Goal: Information Seeking & Learning: Learn about a topic

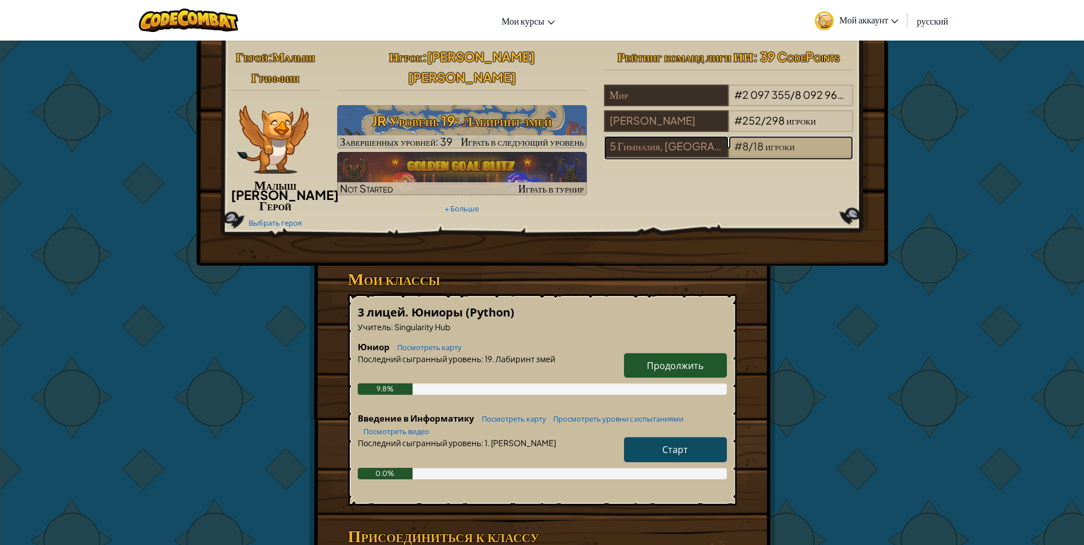
click at [769, 145] on span "игроки" at bounding box center [780, 145] width 30 height 13
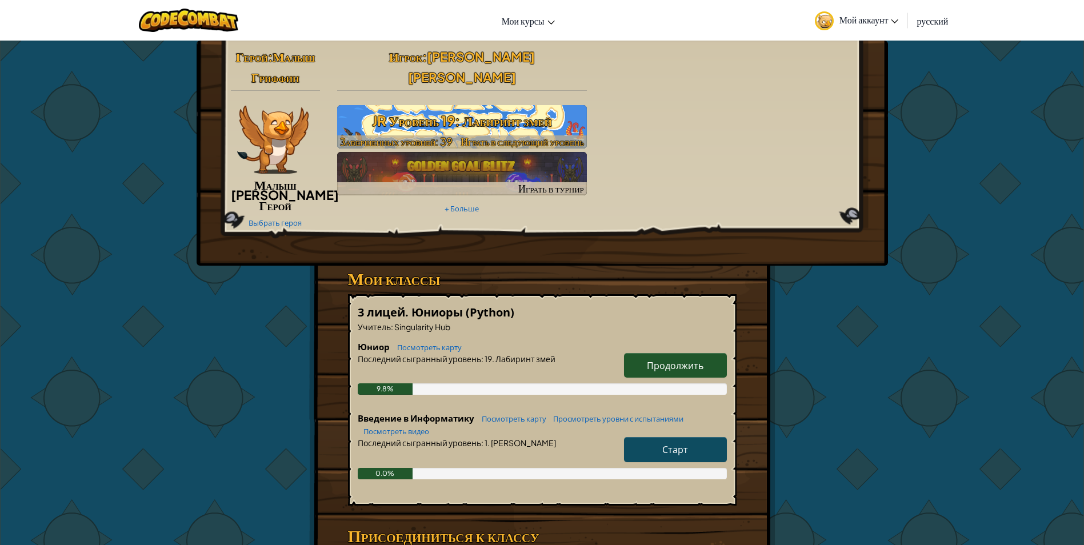
click at [478, 108] on h3 "JR Уровень 19: Лабиринт змей" at bounding box center [462, 121] width 250 height 26
select select "ru"
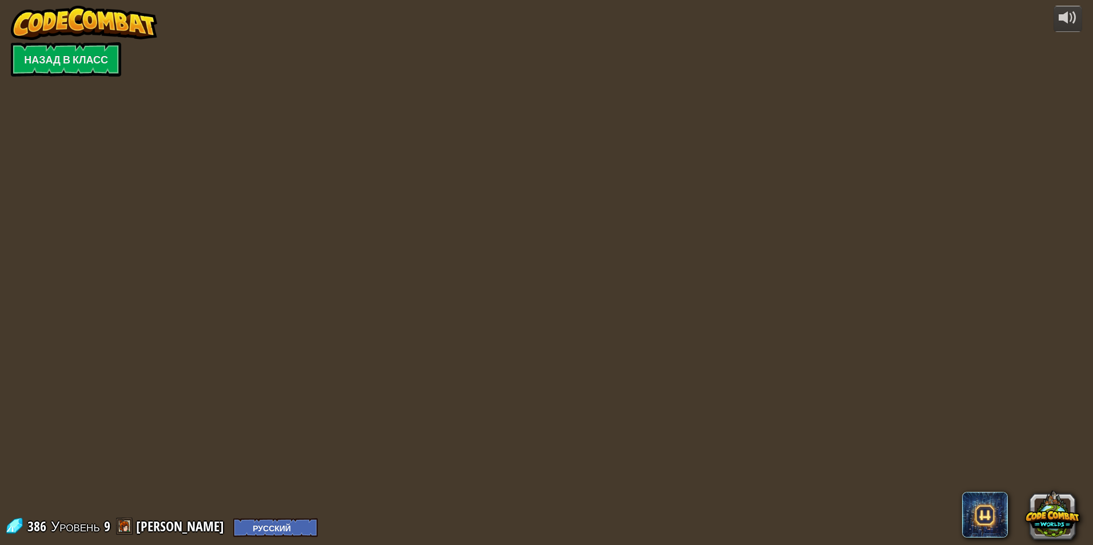
select select "ru"
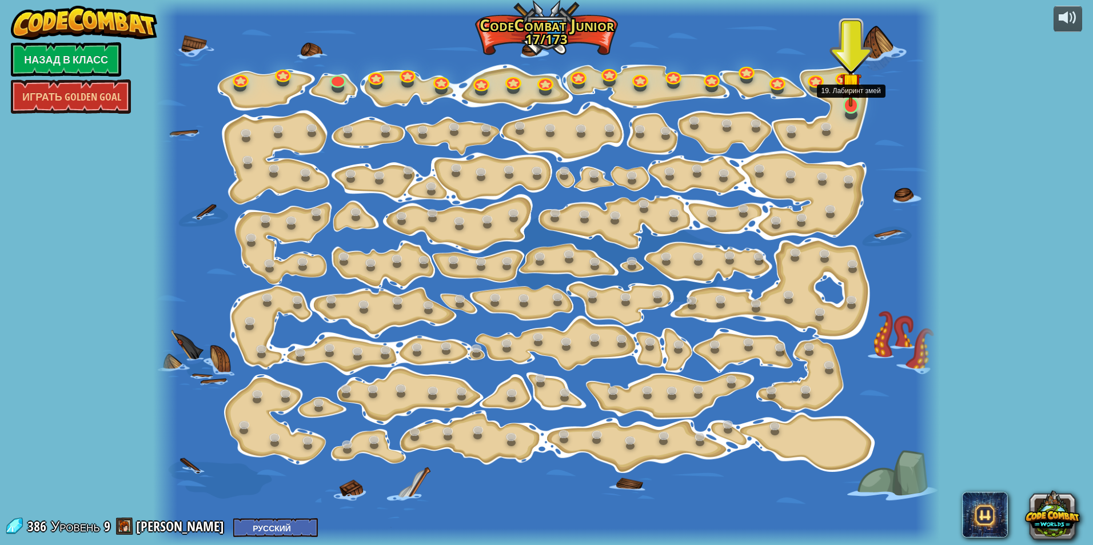
click at [852, 103] on img at bounding box center [850, 83] width 21 height 48
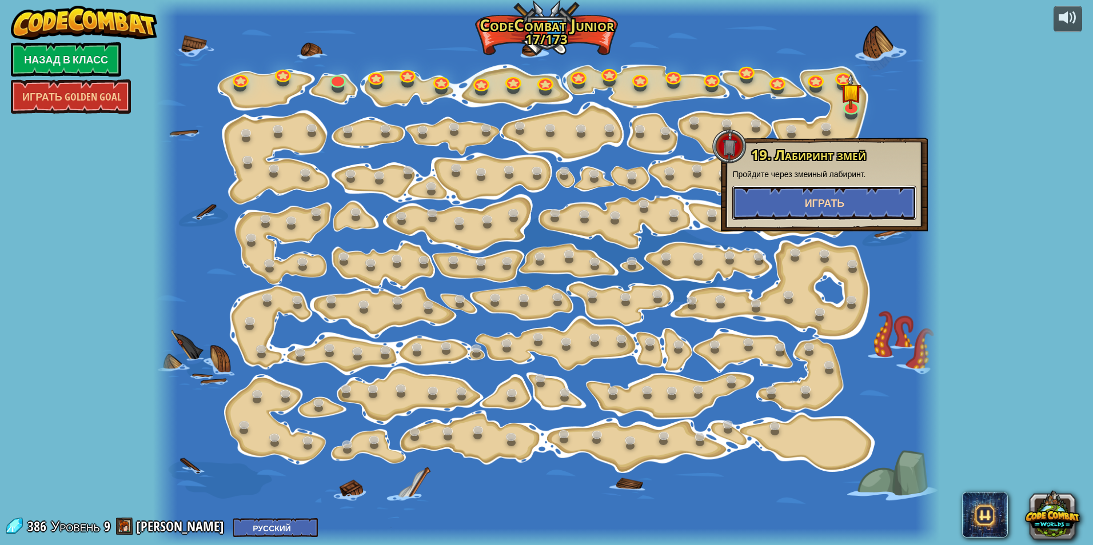
click at [856, 193] on button "Играть" at bounding box center [824, 203] width 184 height 34
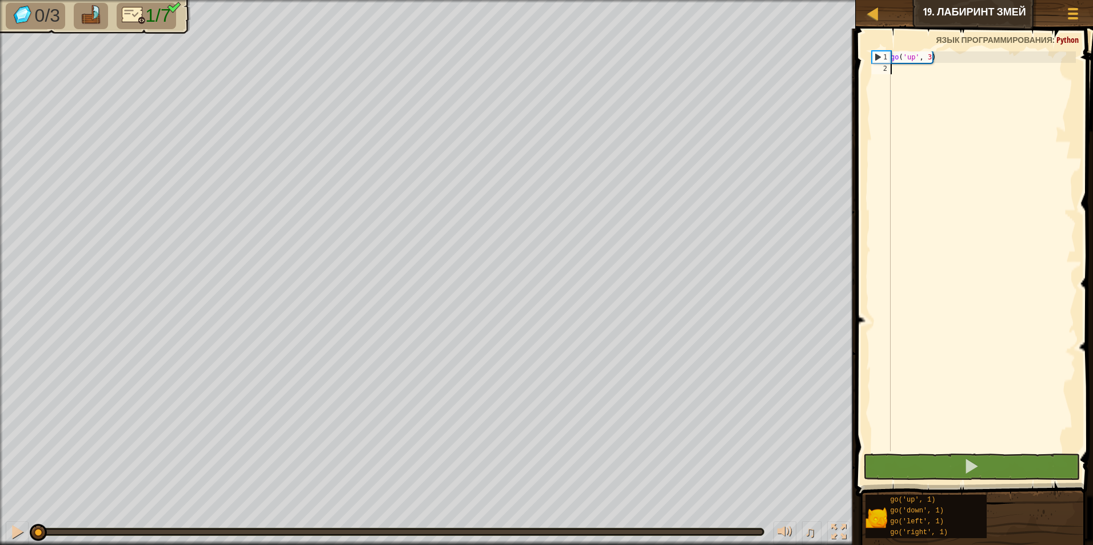
type textarea "gr"
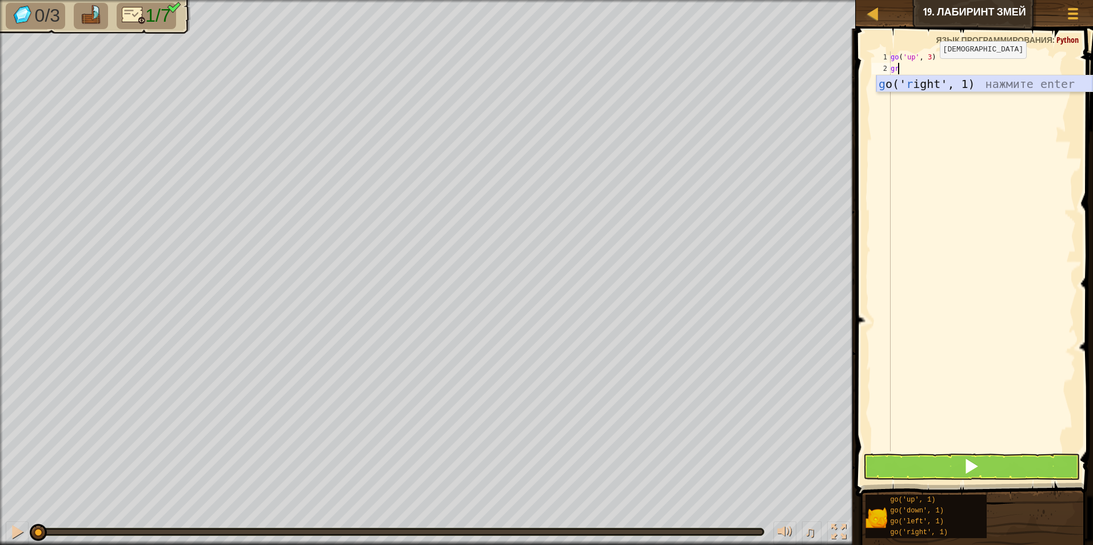
click at [941, 81] on div "g o(' r ight', 1) нажмите enter" at bounding box center [984, 100] width 216 height 51
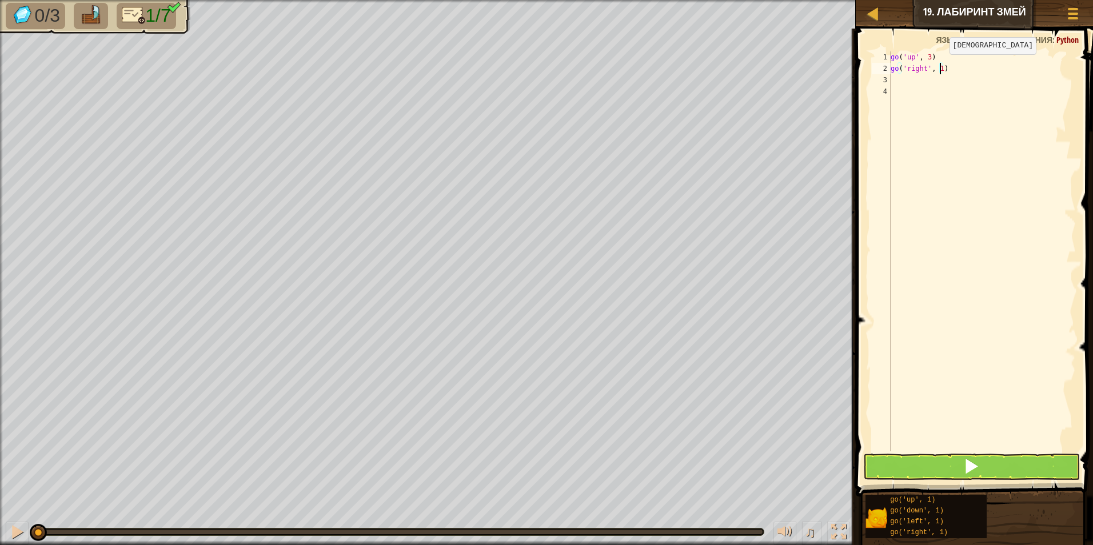
click at [940, 66] on div "go ( 'up' , 3 ) go ( 'right' , 1 )" at bounding box center [981, 262] width 187 height 423
type textarea "go('right', 2)"
click at [953, 85] on div "go ( 'up' , 3 ) go ( 'right' , 2 )" at bounding box center [981, 262] width 187 height 423
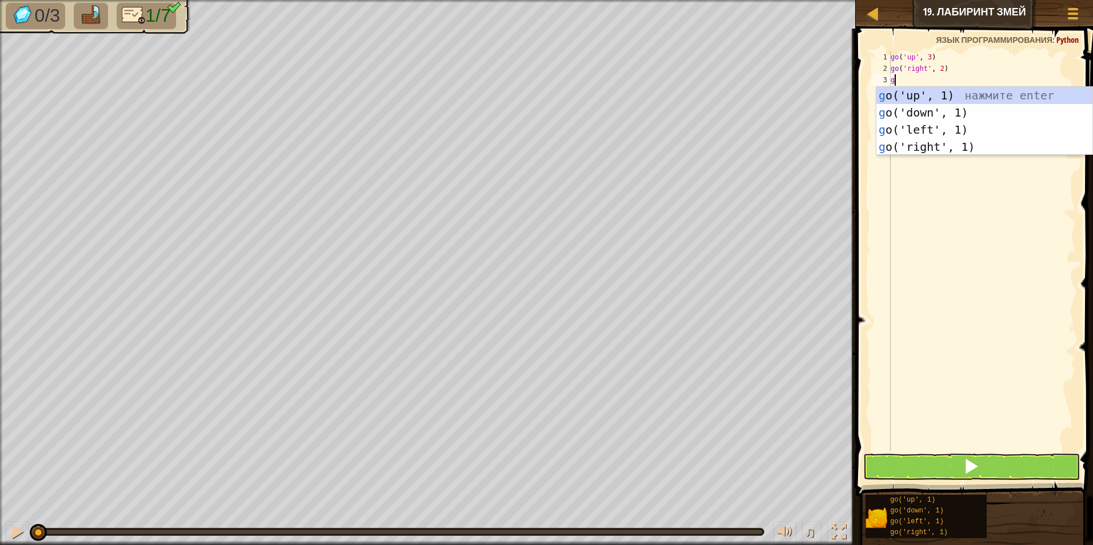
type textarea "gu"
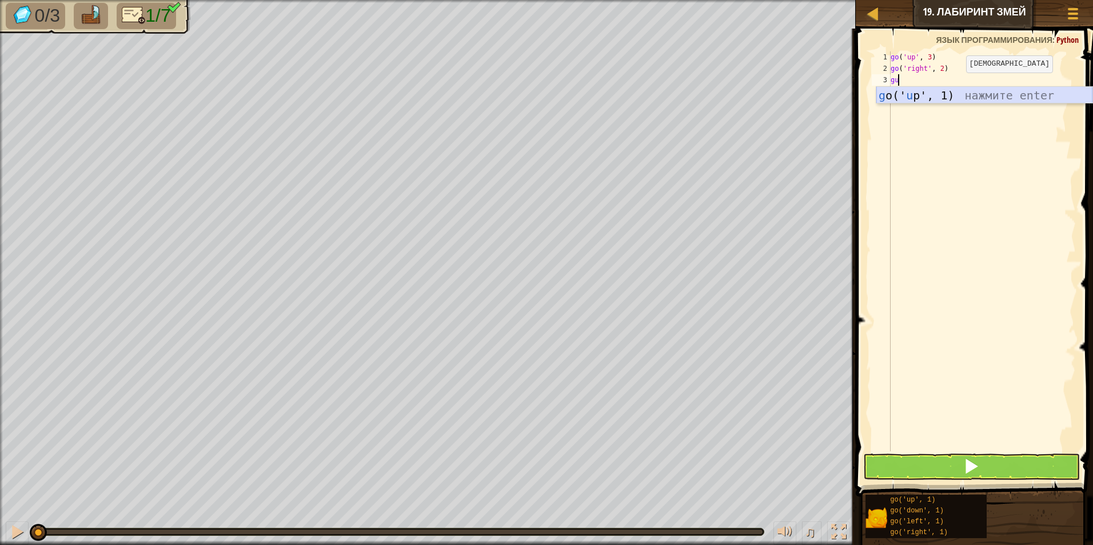
click at [957, 91] on div "g o(' u p', 1) нажмите enter" at bounding box center [984, 112] width 216 height 51
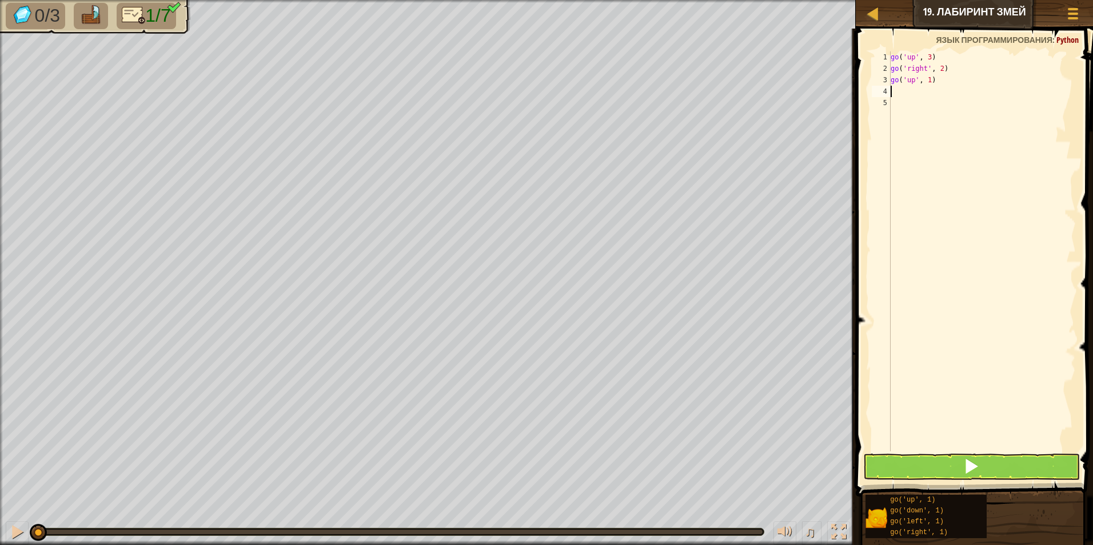
type textarea "gr"
click at [921, 105] on div "g o(' r ight', 1) нажмите enter" at bounding box center [984, 123] width 216 height 51
click at [941, 91] on div "go ( 'up' , 3 ) go ( 'right' , 2 ) go ( 'up' , 1 ) go ( 'right' , 1 )" at bounding box center [981, 262] width 187 height 423
type textarea "go('right', 2)"
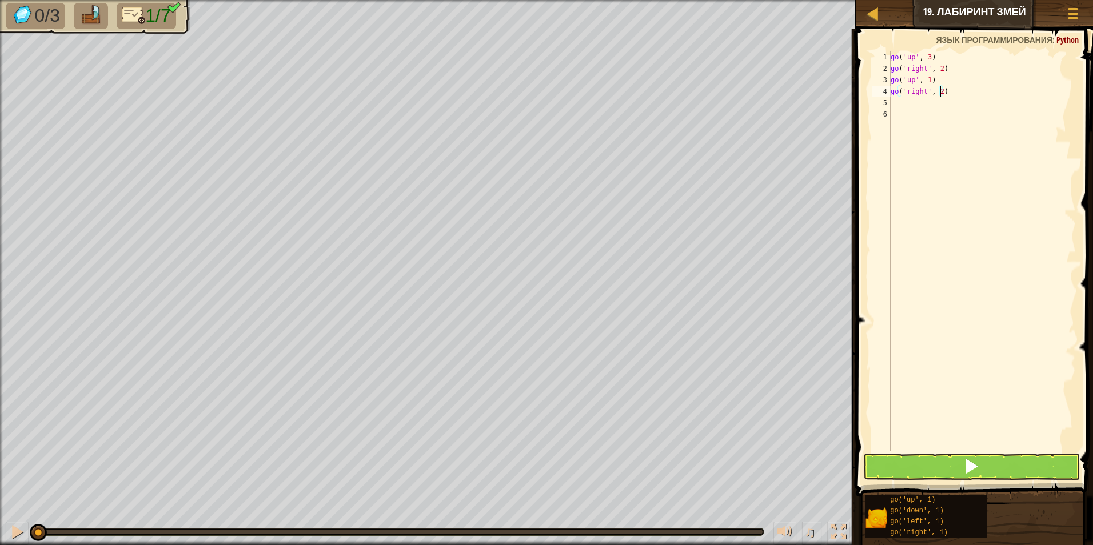
click at [923, 100] on div "go ( 'up' , 3 ) go ( 'right' , 2 ) go ( 'up' , 1 ) go ( 'right' , 2 )" at bounding box center [981, 262] width 187 height 423
type textarea "d"
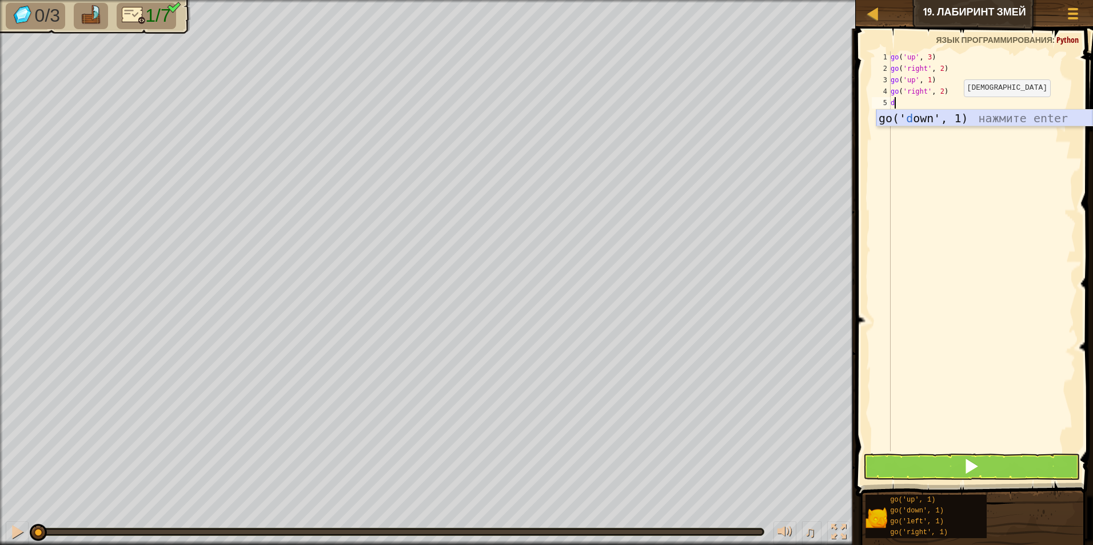
click at [951, 116] on div "go(' d own', 1) нажмите enter" at bounding box center [984, 135] width 216 height 51
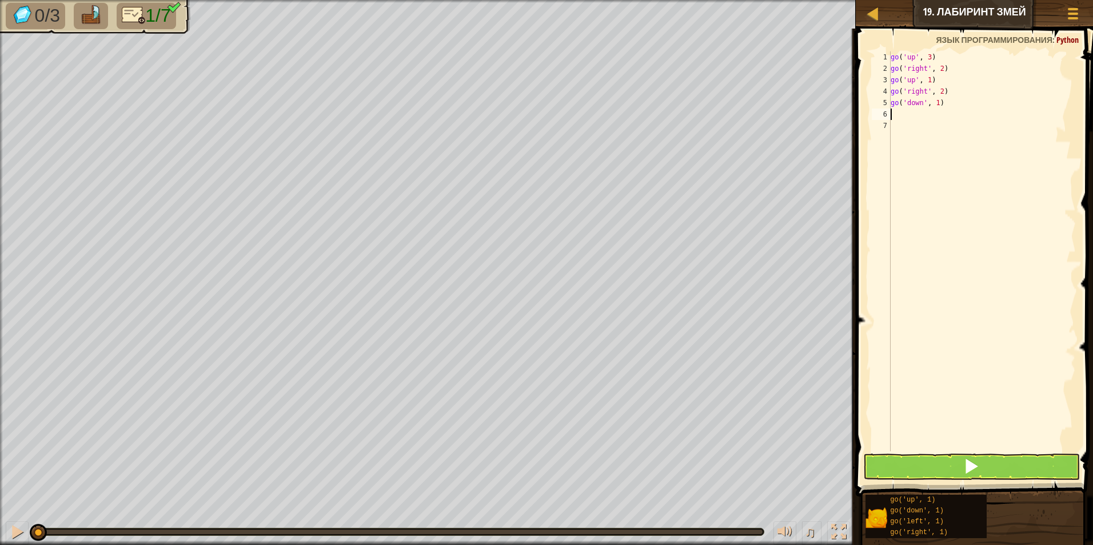
click at [939, 103] on div "go ( 'up' , 3 ) go ( 'right' , 2 ) go ( 'up' , 1 ) go ( 'right' , 2 ) go ( 'dow…" at bounding box center [981, 262] width 187 height 423
type textarea "go('down', 1)"
click at [937, 110] on div "go ( 'up' , 3 ) go ( 'right' , 2 ) go ( 'up' , 1 ) go ( 'right' , 2 ) go ( 'dow…" at bounding box center [981, 262] width 187 height 423
click at [937, 106] on div "go ( 'up' , 3 ) go ( 'right' , 2 ) go ( 'up' , 1 ) go ( 'right' , 2 ) go ( 'dow…" at bounding box center [981, 262] width 187 height 423
type textarea "go('down', 2)"
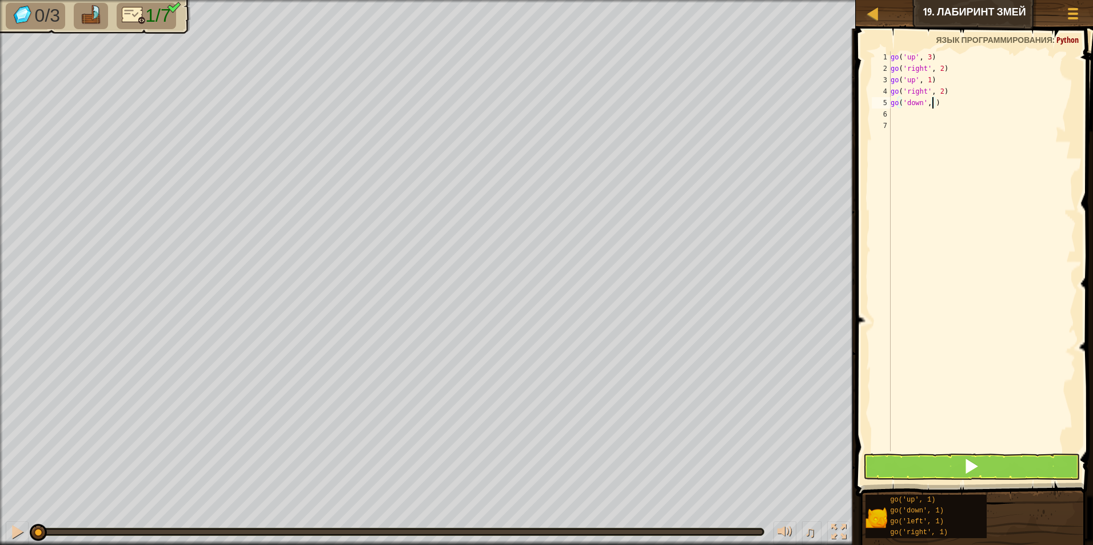
scroll to position [5, 3]
click at [933, 114] on div "go ( 'up' , 3 ) go ( 'right' , 2 ) go ( 'up' , 1 ) go ( 'right' , 2 ) go ( 'dow…" at bounding box center [981, 262] width 187 height 423
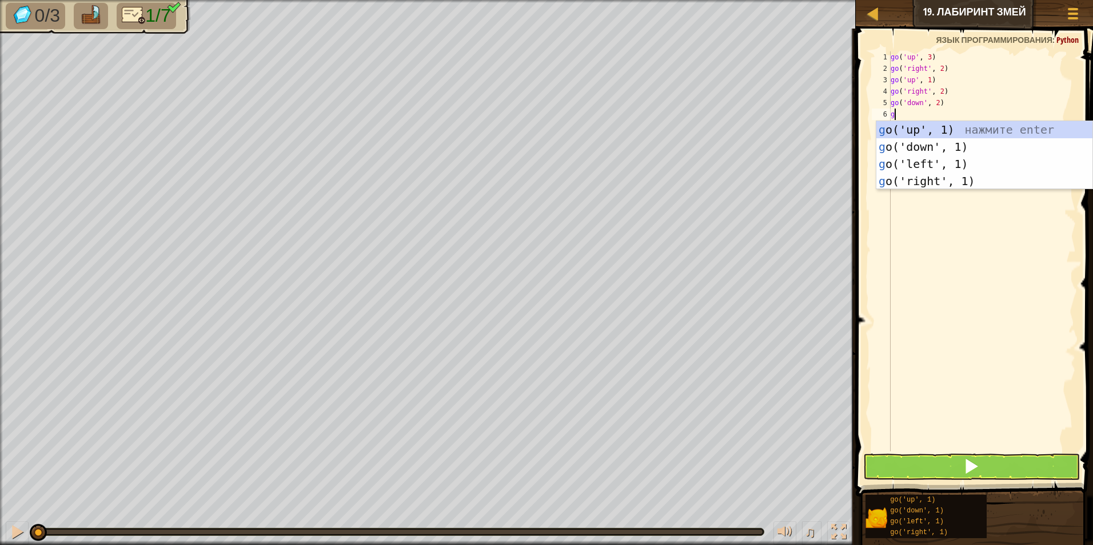
type textarea "gr"
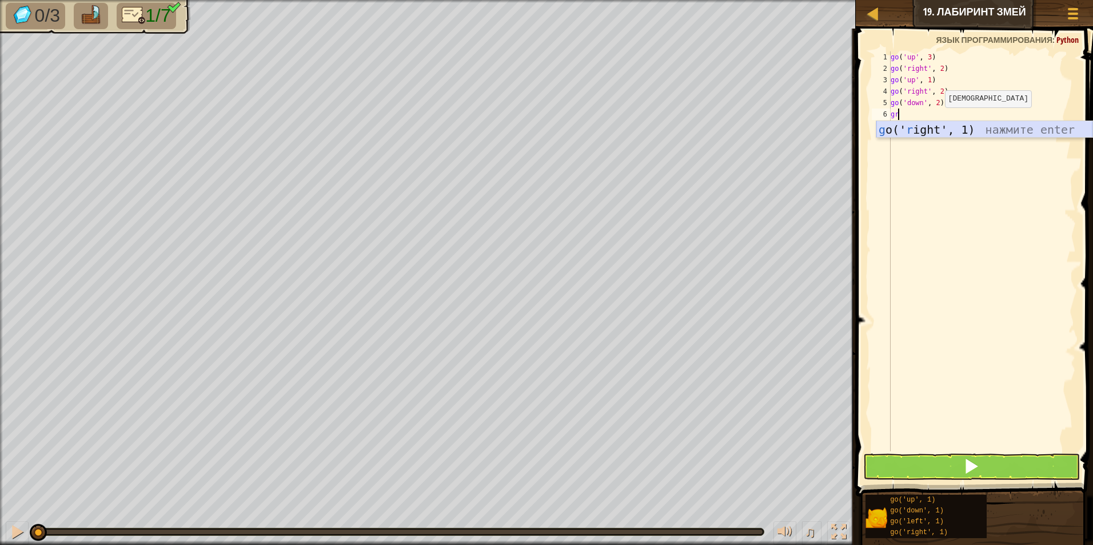
click at [935, 131] on div "g o(' r ight', 1) нажмите enter" at bounding box center [984, 146] width 216 height 51
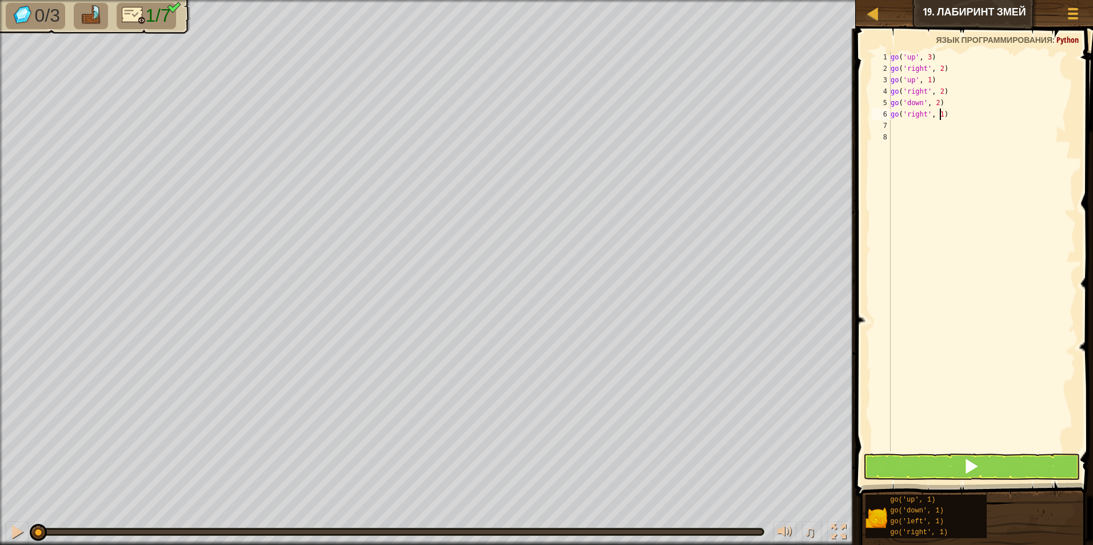
click at [941, 114] on div "go ( 'up' , 3 ) go ( 'right' , 2 ) go ( 'up' , 1 ) go ( 'right' , 2 ) go ( 'dow…" at bounding box center [981, 262] width 187 height 423
click at [939, 118] on div "go ( 'up' , 3 ) go ( 'right' , 2 ) go ( 'up' , 1 ) go ( 'right' , 2 ) go ( 'dow…" at bounding box center [981, 251] width 187 height 400
type textarea "go('right', 2)"
click at [940, 127] on div "go ( 'up' , 3 ) go ( 'right' , 2 ) go ( 'up' , 1 ) go ( 'right' , 2 ) go ( 'dow…" at bounding box center [981, 262] width 187 height 423
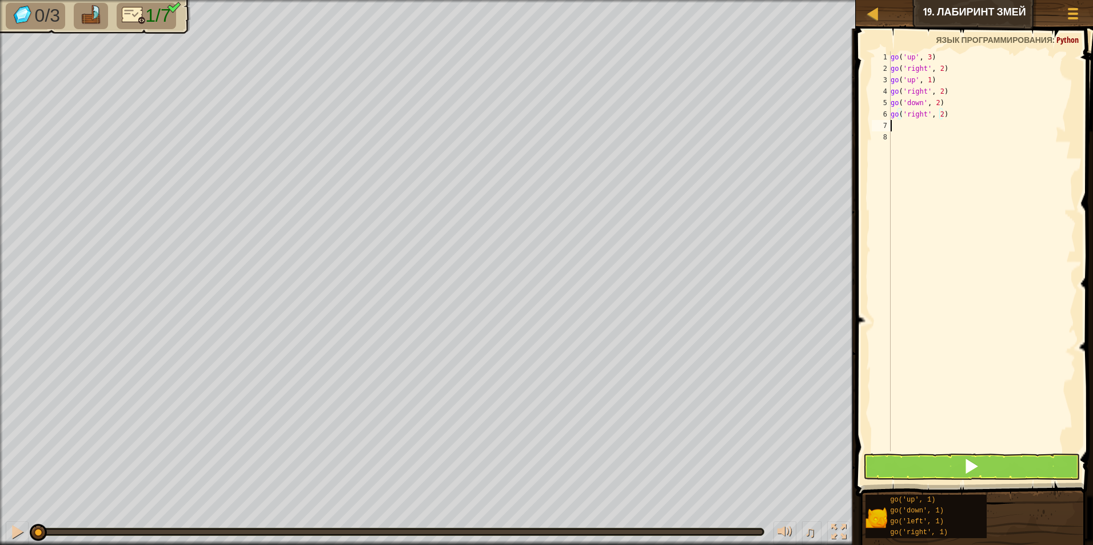
scroll to position [5, 0]
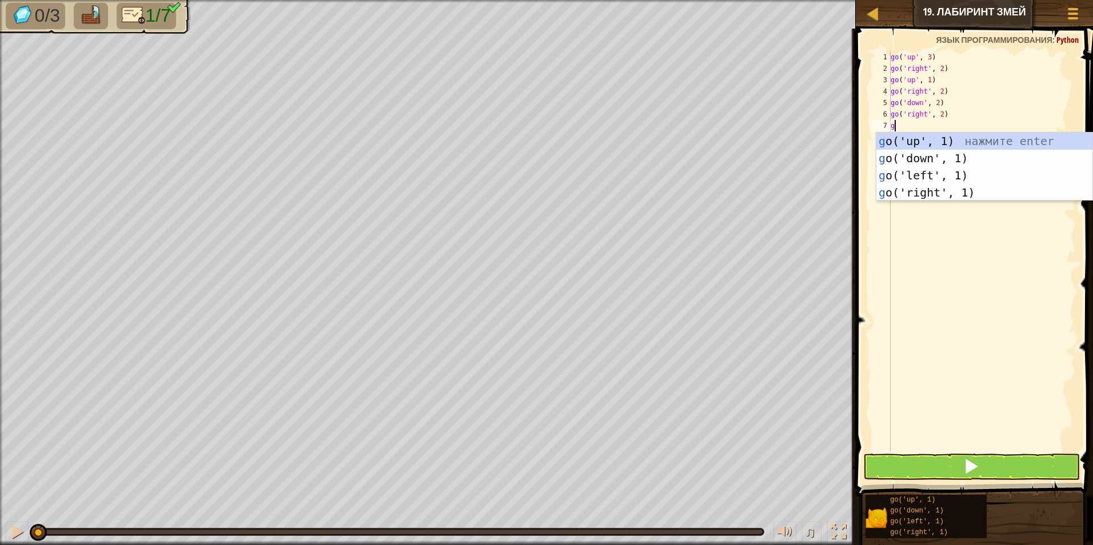
type textarea "gu"
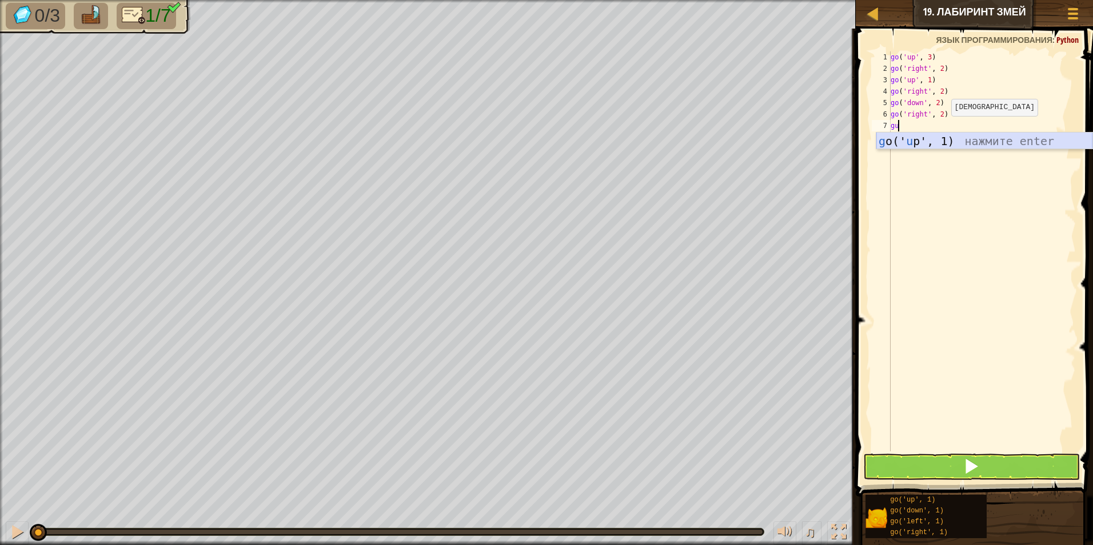
click at [952, 146] on div "g o(' u p', 1) нажмите enter" at bounding box center [984, 158] width 216 height 51
click at [929, 129] on div "go ( 'up' , 3 ) go ( 'right' , 2 ) go ( 'up' , 1 ) go ( 'right' , 2 ) go ( 'dow…" at bounding box center [981, 262] width 187 height 423
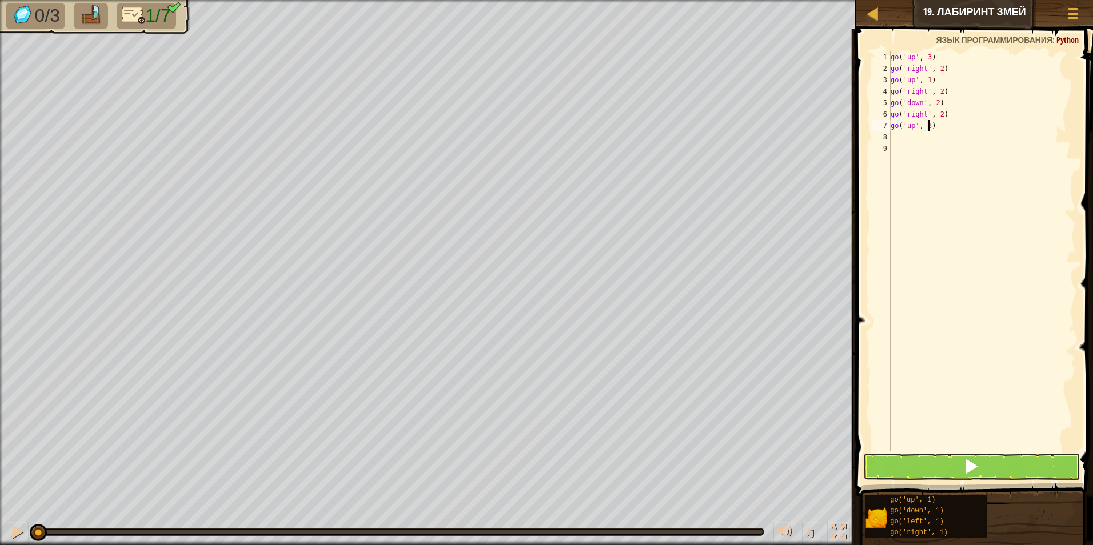
scroll to position [5, 3]
type textarea "go('up', 3)"
click at [997, 464] on button at bounding box center [971, 467] width 217 height 26
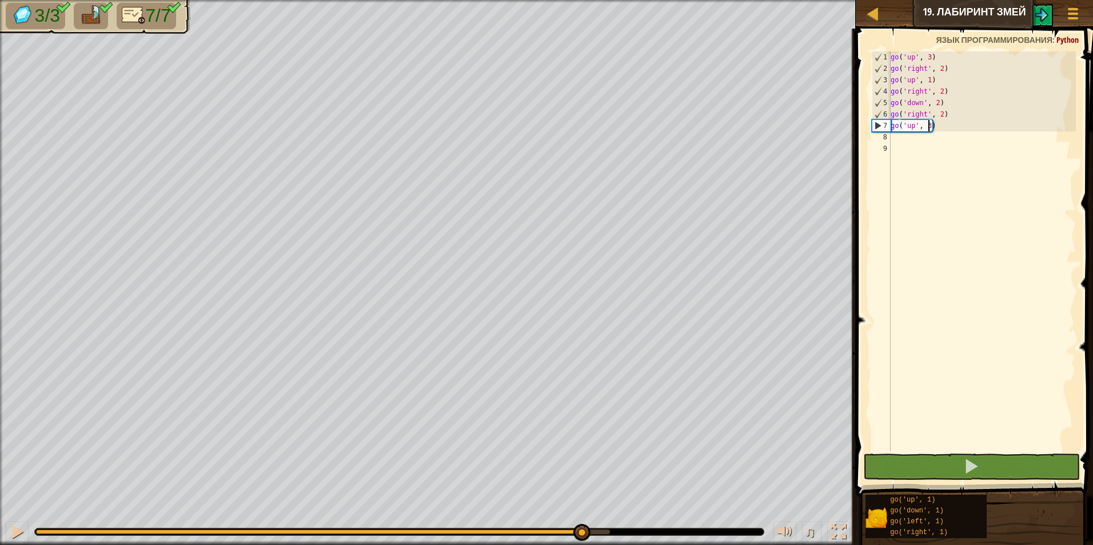
click at [581, 504] on div "3/3 7/7 ♫ Малыш [PERSON_NAME]" at bounding box center [546, 272] width 1093 height 545
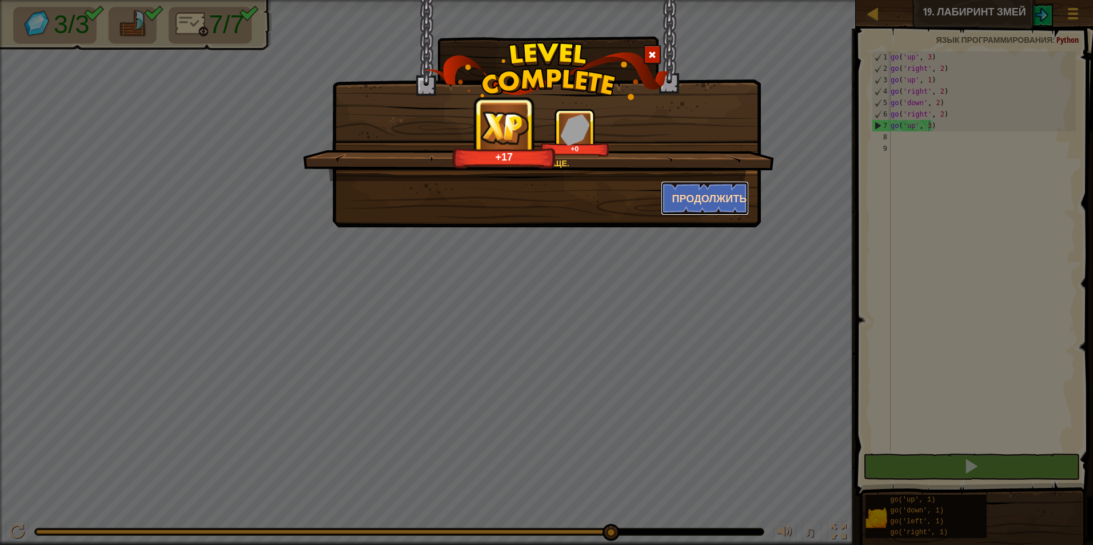
click at [702, 195] on button "Продолжить" at bounding box center [705, 198] width 89 height 34
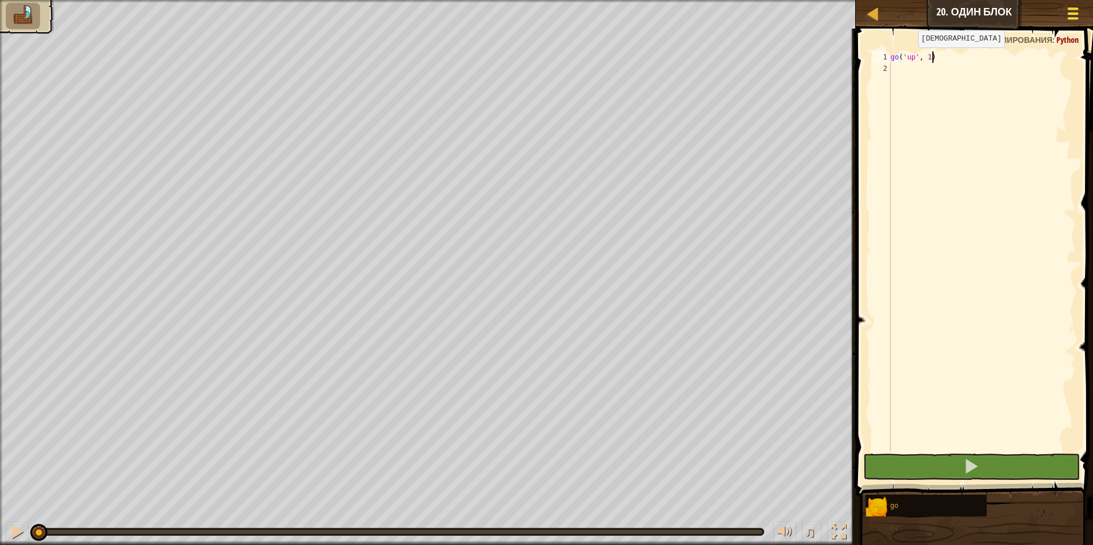
click at [1072, 19] on div at bounding box center [1072, 13] width 15 height 17
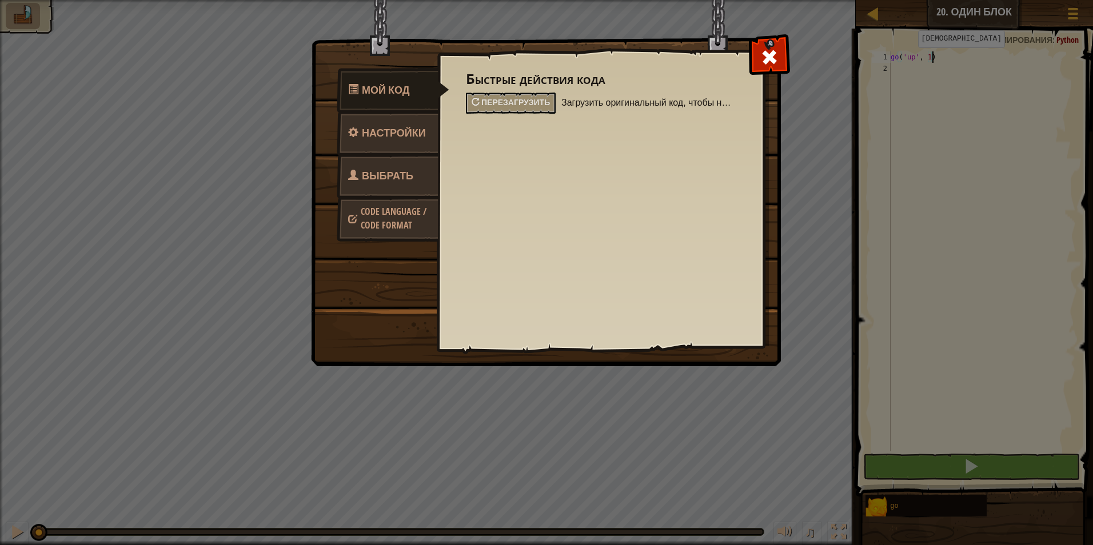
click at [405, 203] on link "Code Language / Code Format" at bounding box center [388, 218] width 102 height 43
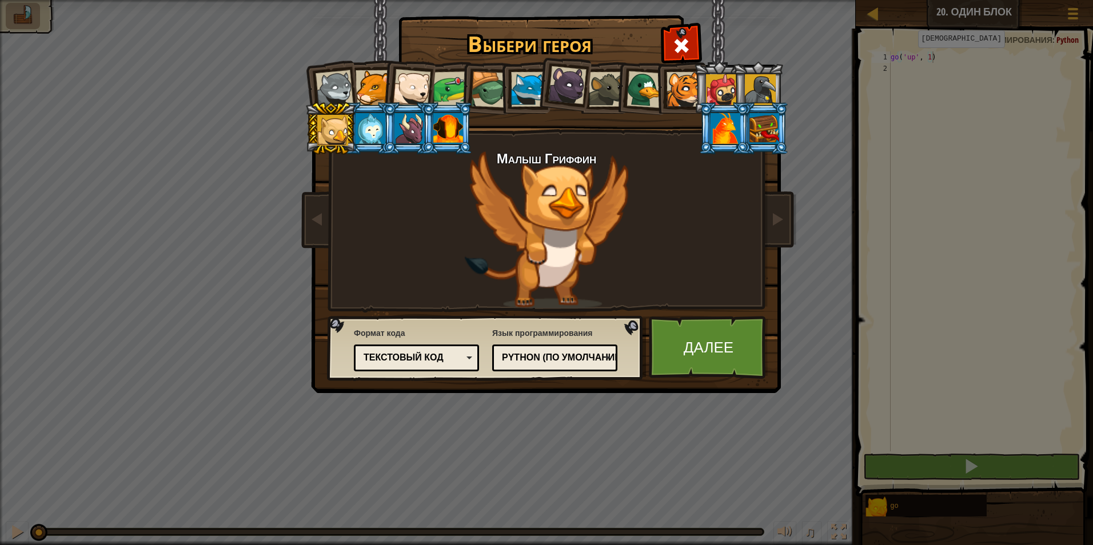
click at [414, 349] on div "Текстовый код [GEOGRAPHIC_DATA] и код Блоки Блоки (иконки) Текстовый код" at bounding box center [416, 358] width 125 height 27
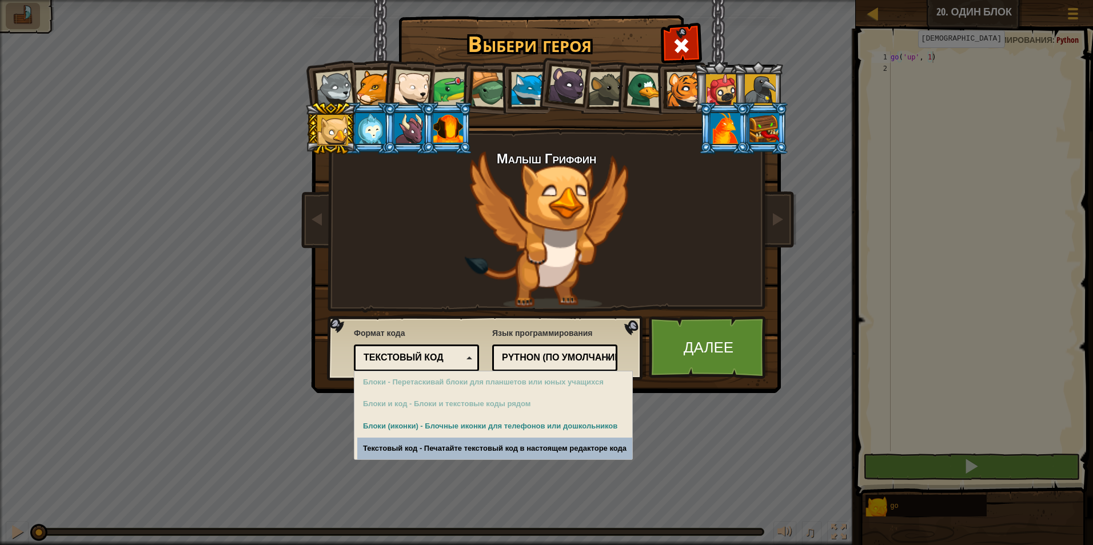
click at [553, 450] on div "Выбери героя 405 Wolf Pup Cougar Polar Bear Cub Frog Turtle Blue Fox Пантеренок…" at bounding box center [546, 272] width 1093 height 545
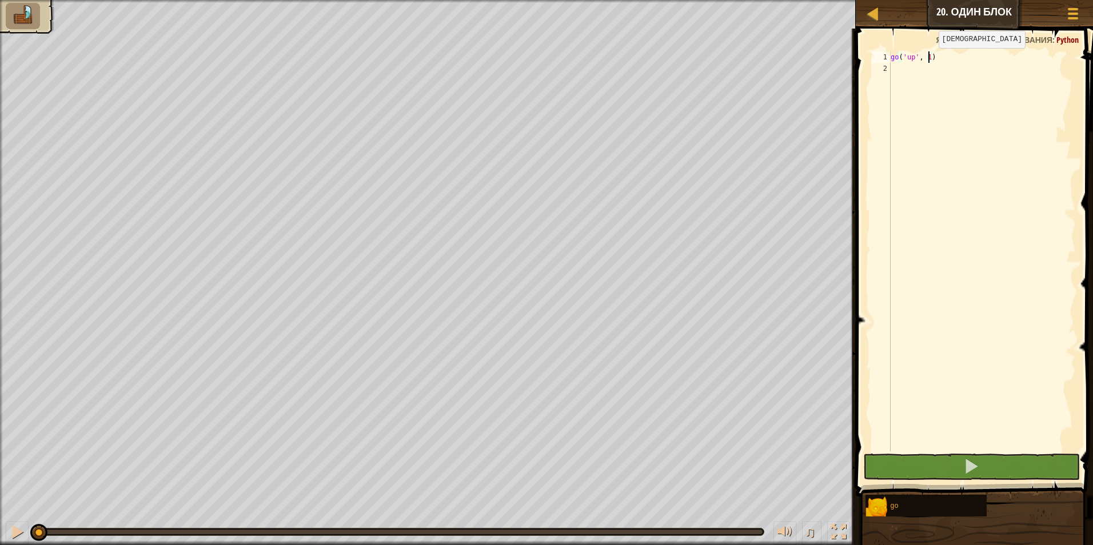
click at [929, 59] on div "go ( 'up' , 1 )" at bounding box center [981, 262] width 187 height 423
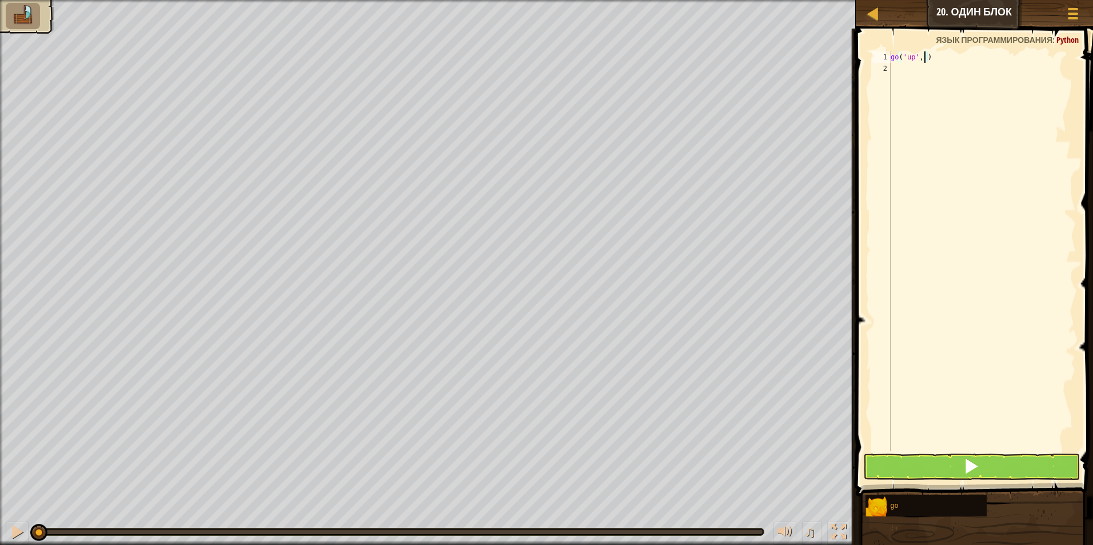
type textarea "go('up', 2)"
click at [930, 69] on div "go ( 'up' , 2 )" at bounding box center [981, 262] width 187 height 423
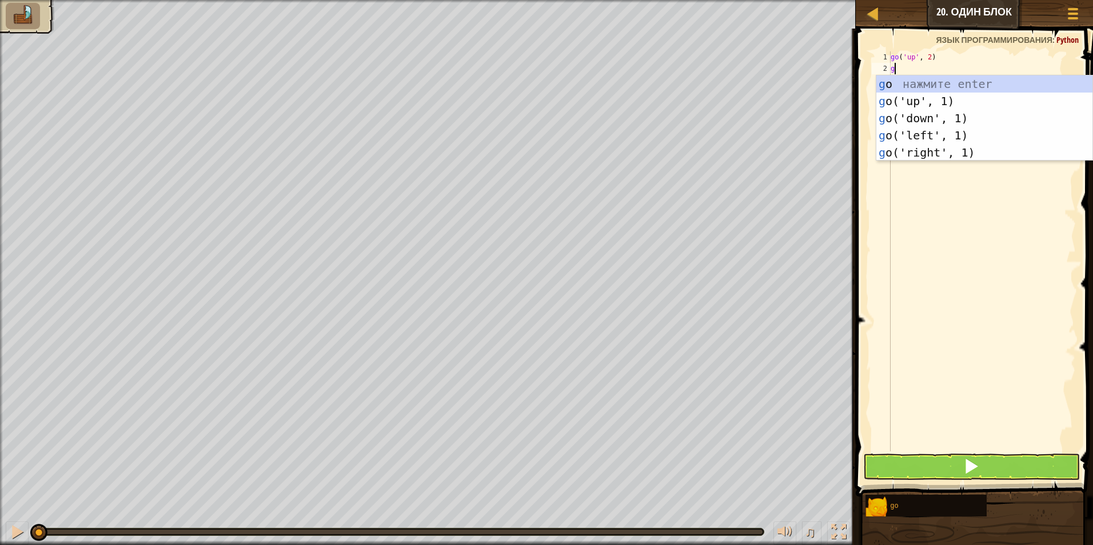
type textarea "gl"
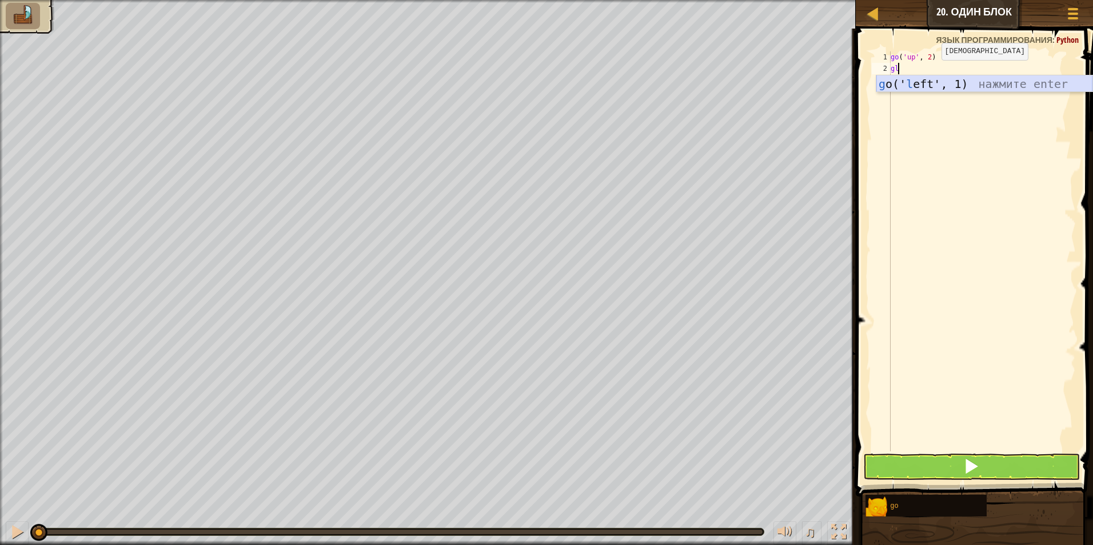
click at [932, 81] on div "g o(' l eft', 1) нажмите enter" at bounding box center [984, 100] width 216 height 51
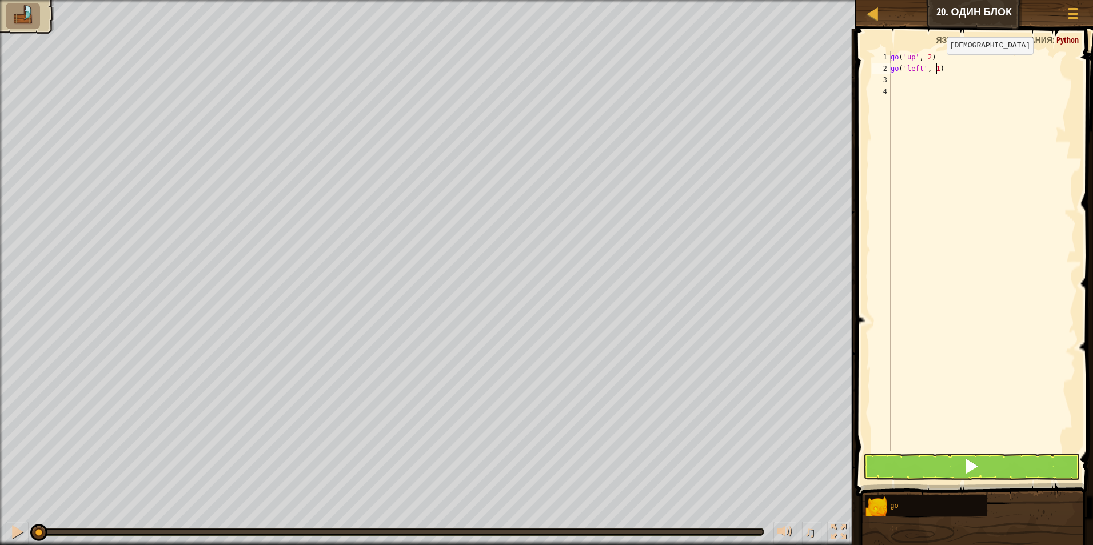
click at [937, 66] on div "go ( 'up' , 2 ) go ( 'left' , 1 )" at bounding box center [981, 262] width 187 height 423
type textarea "go('left', 3)"
click at [943, 81] on div "go ( 'up' , 2 ) go ( 'left' , 3 )" at bounding box center [981, 262] width 187 height 423
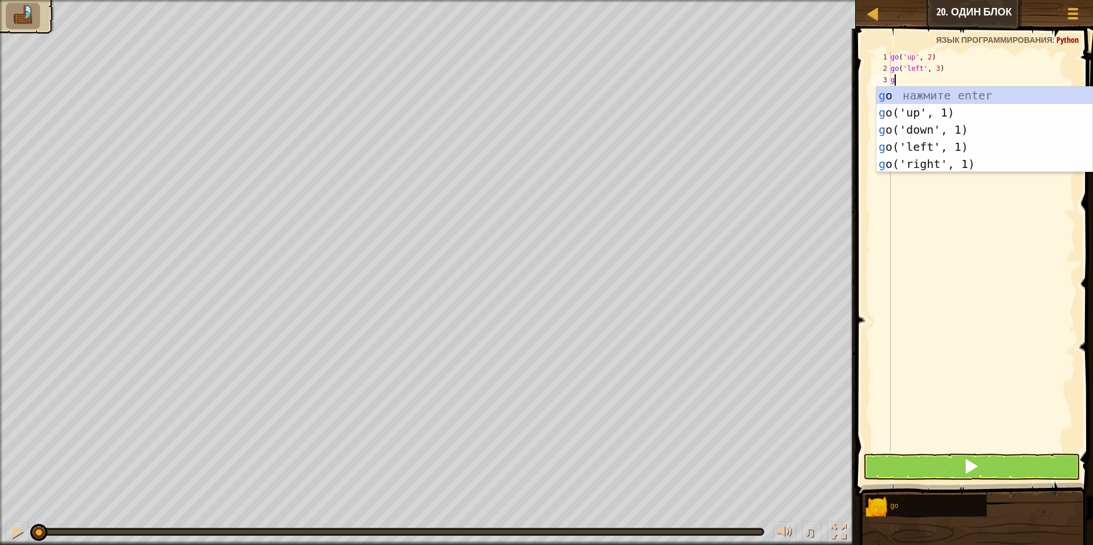
type textarea "gd"
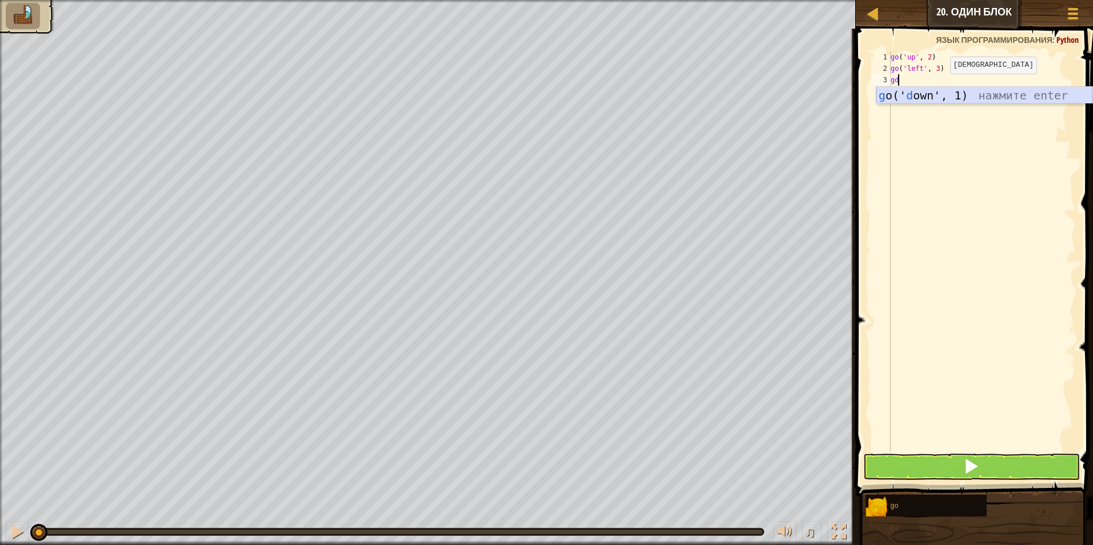
click at [936, 91] on div "g o(' d own', 1) нажмите enter" at bounding box center [984, 112] width 216 height 51
click at [936, 84] on div "go ( 'up' , 2 ) go ( 'left' , 3 ) go ( 'down' , 1 )" at bounding box center [981, 262] width 187 height 423
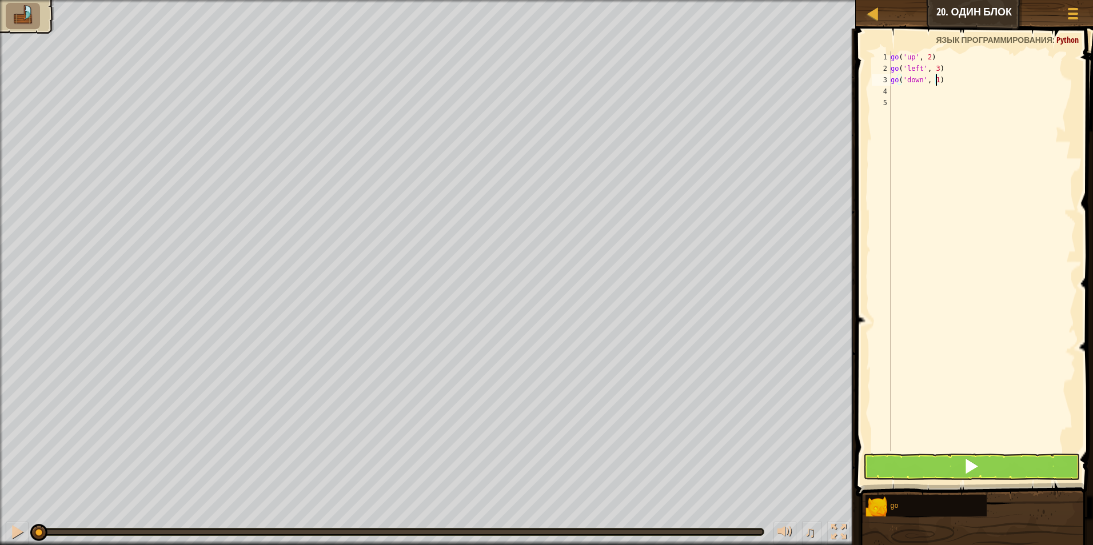
type textarea "go('down', 2)"
click at [976, 94] on div "go ( 'up' , 2 ) go ( 'left' , 3 ) go ( 'down' , 2 )" at bounding box center [981, 262] width 187 height 423
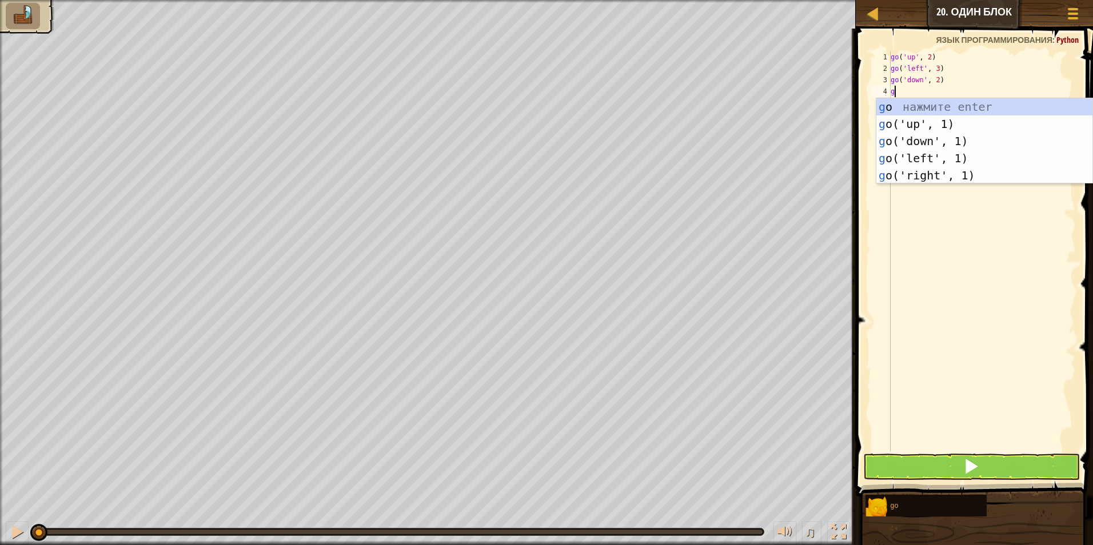
type textarea "gr"
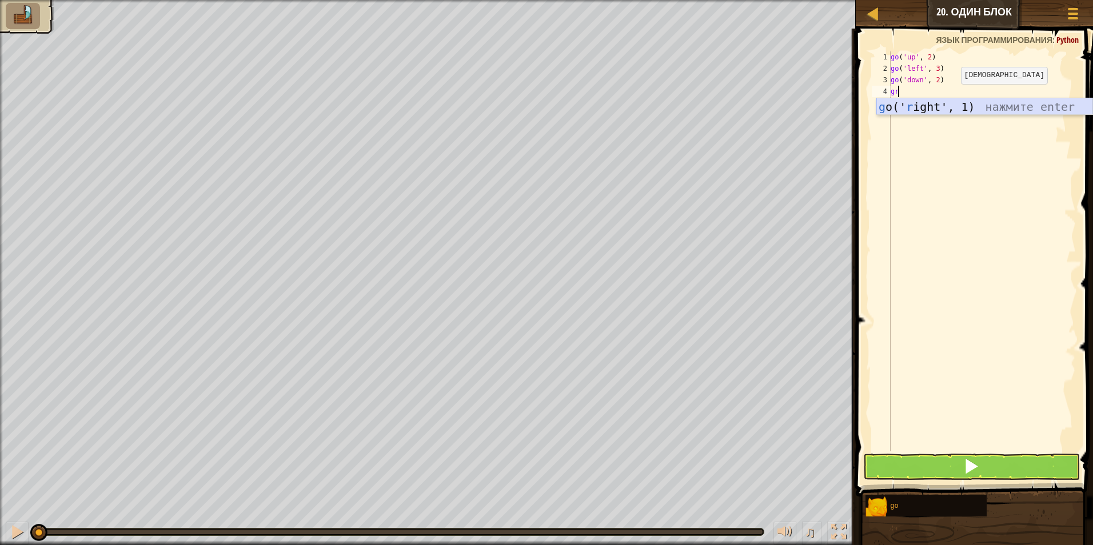
click at [943, 110] on div "g o(' r ight', 1) нажмите enter" at bounding box center [984, 123] width 216 height 51
click at [940, 97] on div "go ( 'up' , 2 ) go ( 'left' , 3 ) go ( 'down' , 2 ) go ( 'right' , 1 )" at bounding box center [981, 262] width 187 height 423
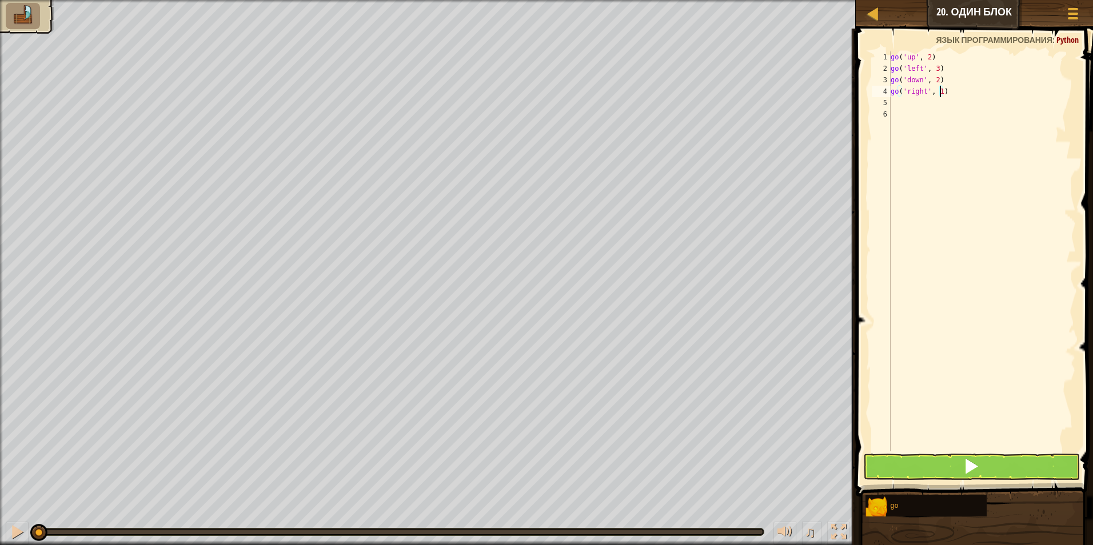
type textarea "go('right', 1)"
click at [905, 463] on button at bounding box center [971, 467] width 217 height 26
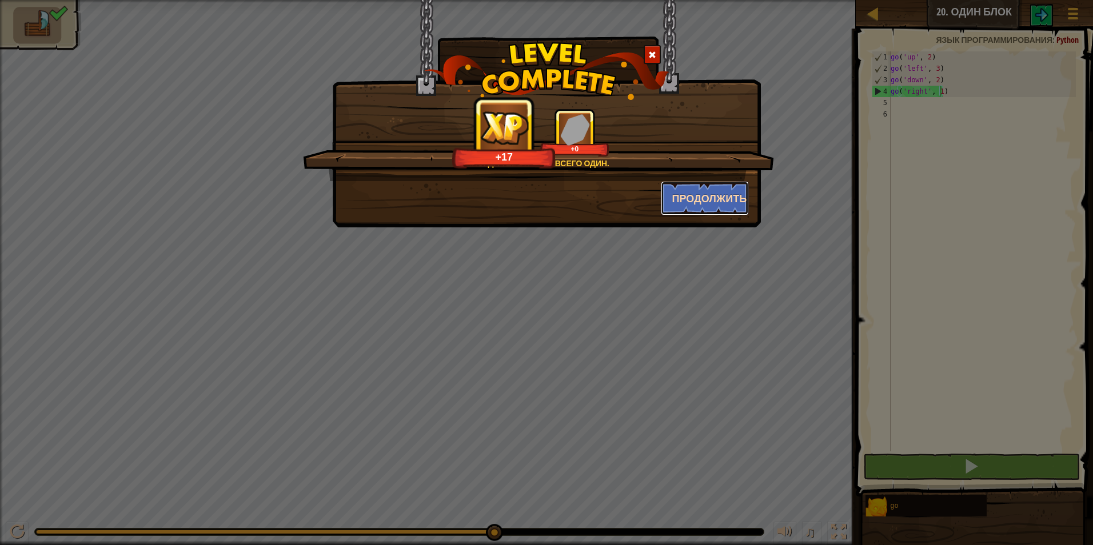
click at [678, 201] on button "Продолжить" at bounding box center [705, 198] width 89 height 34
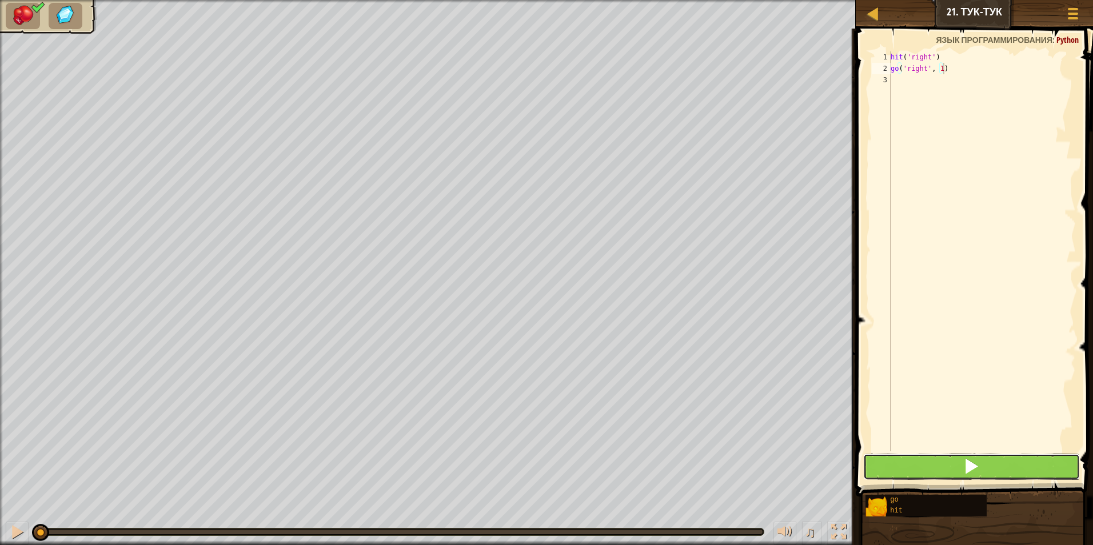
click at [936, 472] on button at bounding box center [971, 467] width 217 height 26
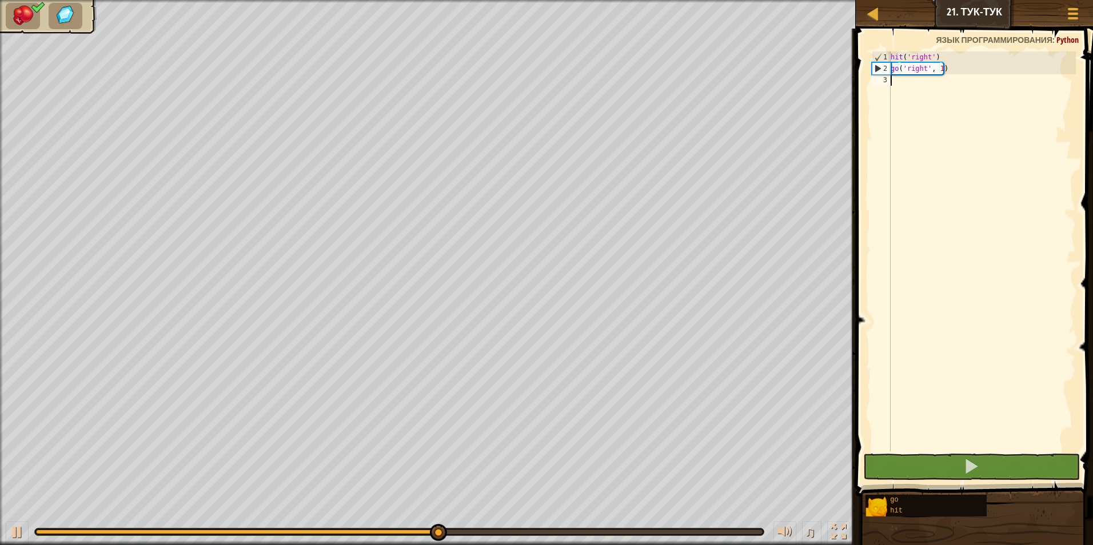
click at [903, 92] on div "hit ( 'right' ) go ( 'right' , 1 )" at bounding box center [981, 262] width 187 height 423
type textarea "g"
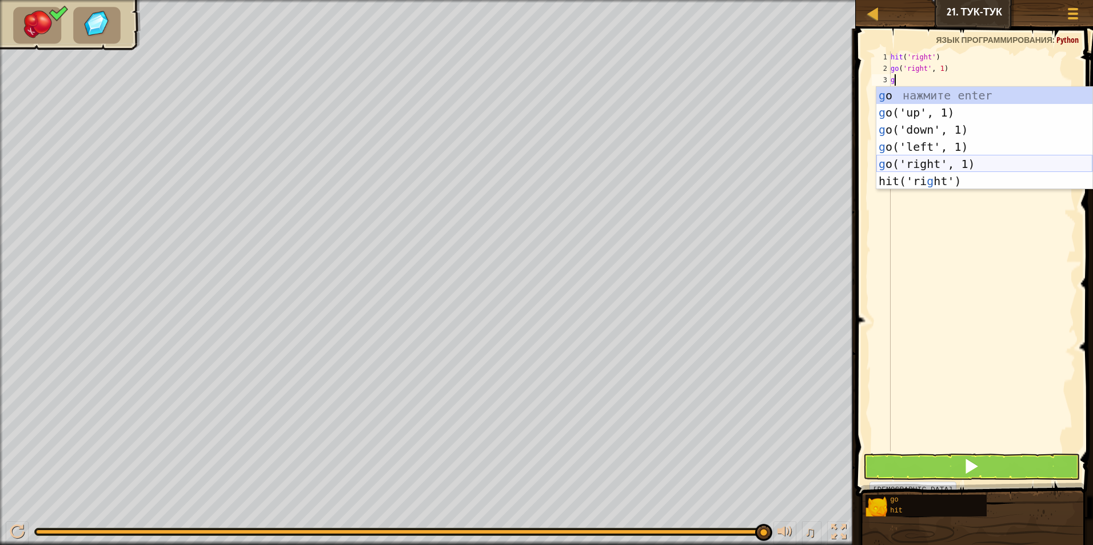
click at [934, 162] on div "g o нажмите enter g o('up', 1) нажмите enter g o('down', 1) нажмите enter g o('…" at bounding box center [984, 155] width 216 height 137
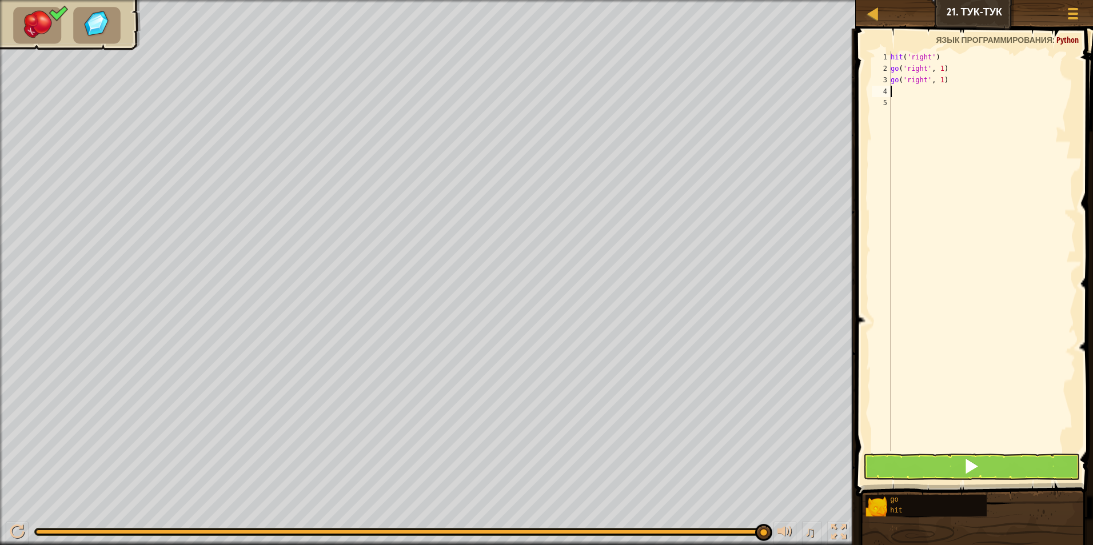
click at [968, 453] on span at bounding box center [975, 246] width 246 height 502
click at [967, 461] on span at bounding box center [971, 466] width 16 height 16
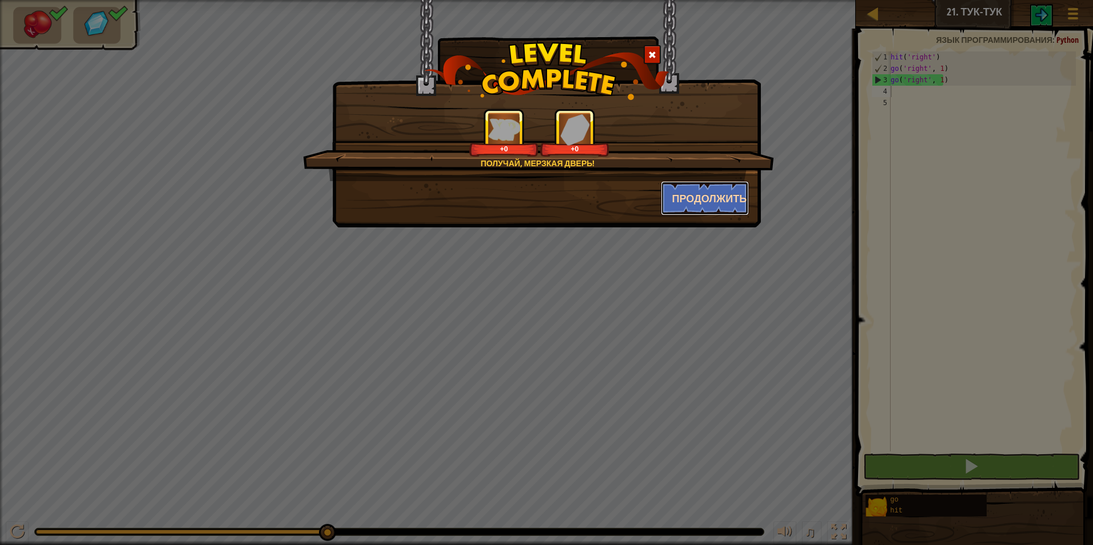
click at [703, 203] on button "Продолжить" at bounding box center [705, 198] width 89 height 34
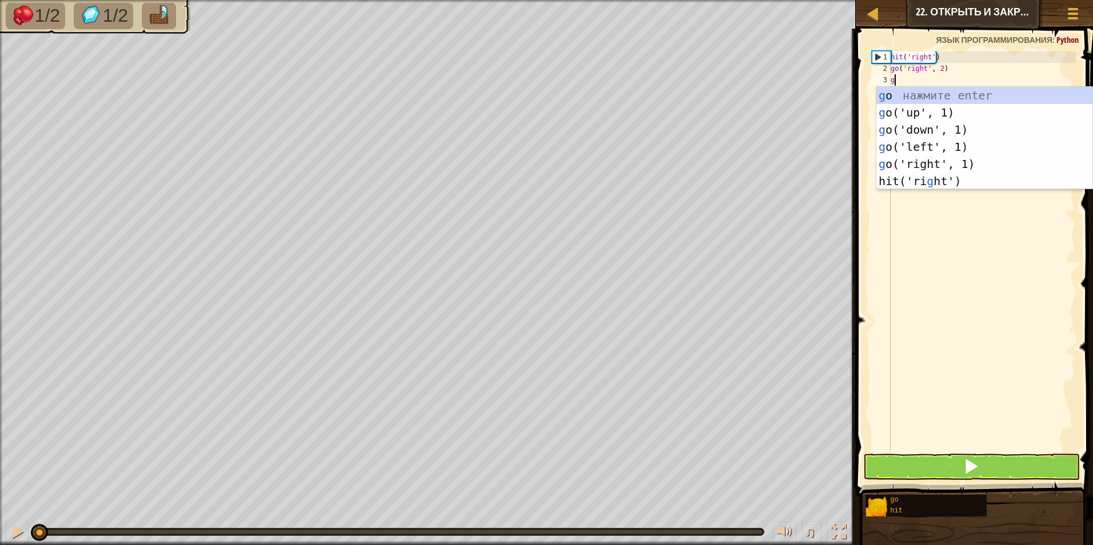
scroll to position [5, 0]
type textarea "gu"
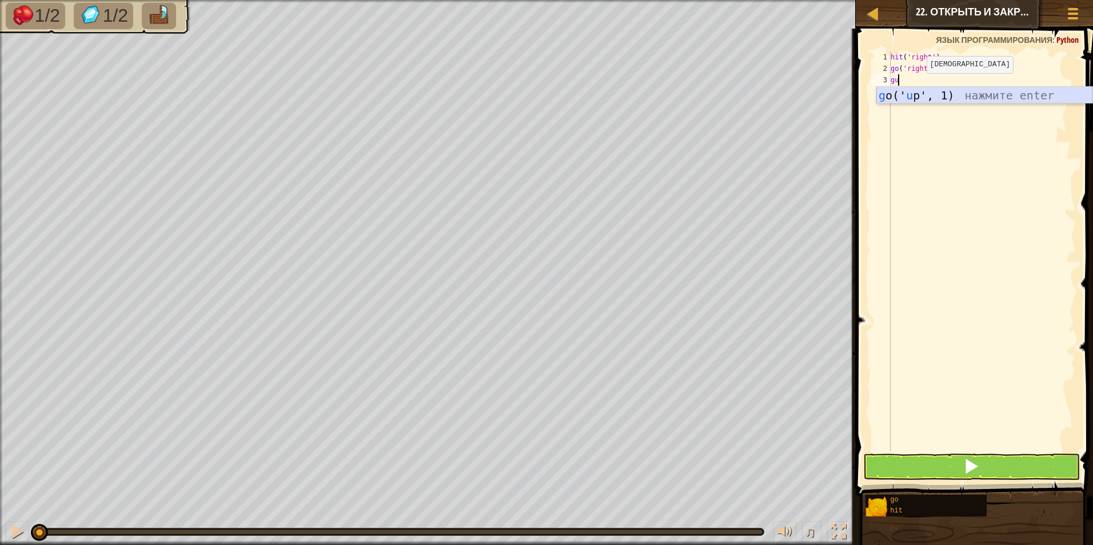
click at [923, 94] on div "g o(' u p', 1) нажмите enter" at bounding box center [984, 112] width 216 height 51
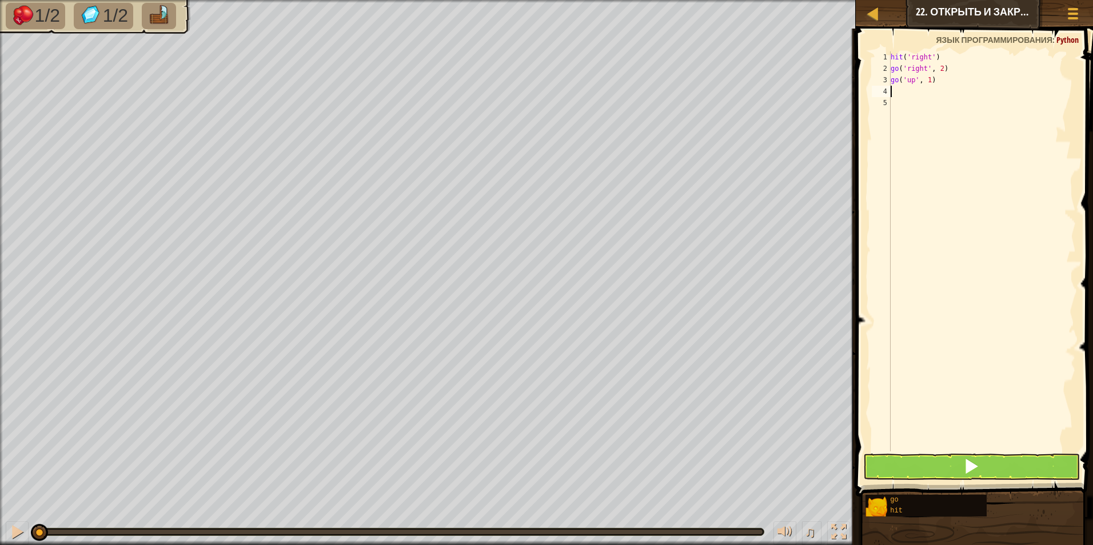
type textarea "h"
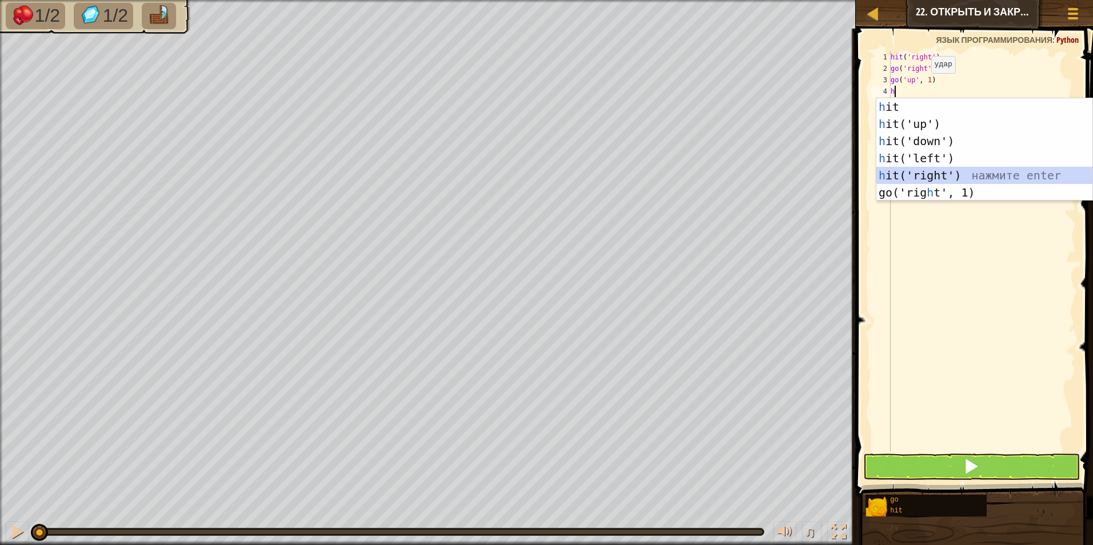
click at [948, 169] on div "h it нажмите enter h it('up') нажмите enter h it('down') нажмите enter h it('le…" at bounding box center [984, 166] width 216 height 137
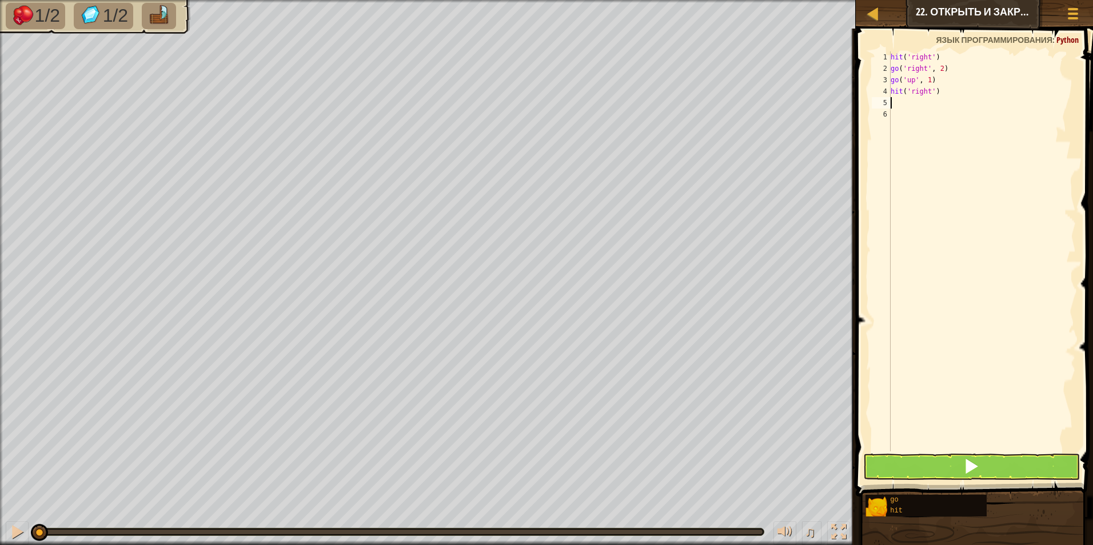
type textarea "g"
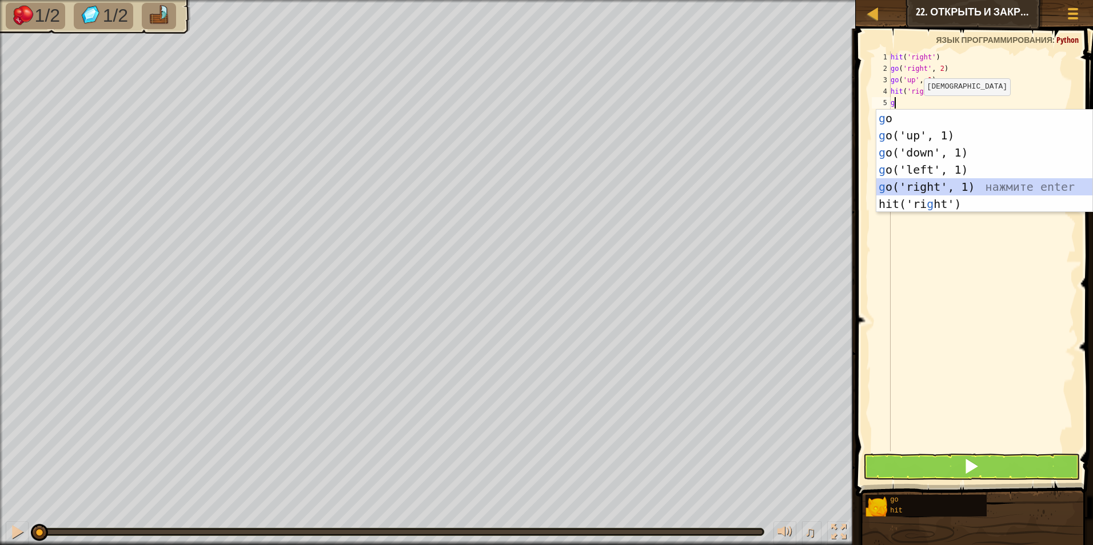
click at [948, 183] on div "g o нажмите enter g o('up', 1) нажмите enter g o('down', 1) нажмите enter g o('…" at bounding box center [984, 178] width 216 height 137
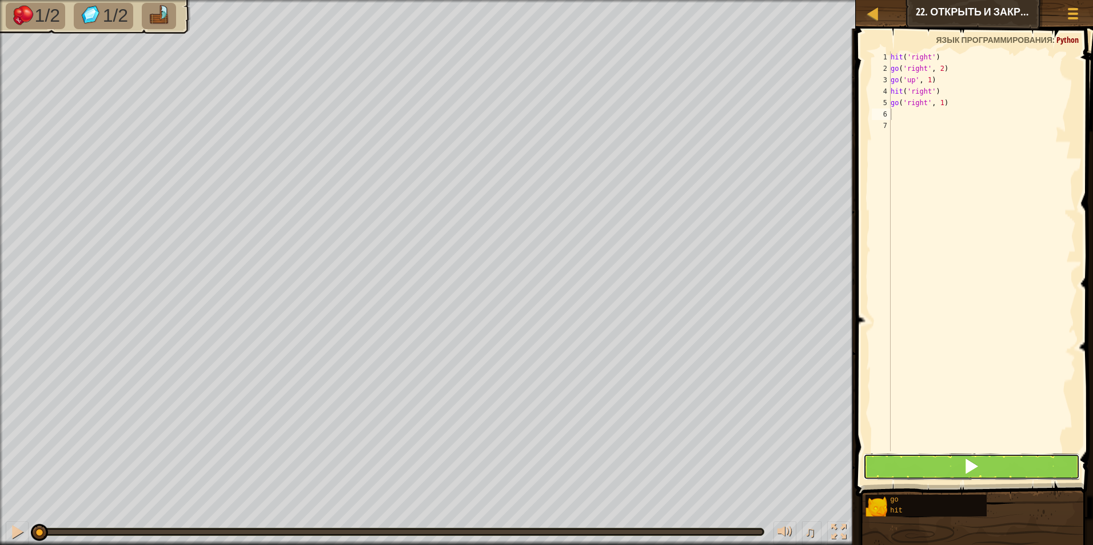
click at [944, 458] on button at bounding box center [971, 467] width 217 height 26
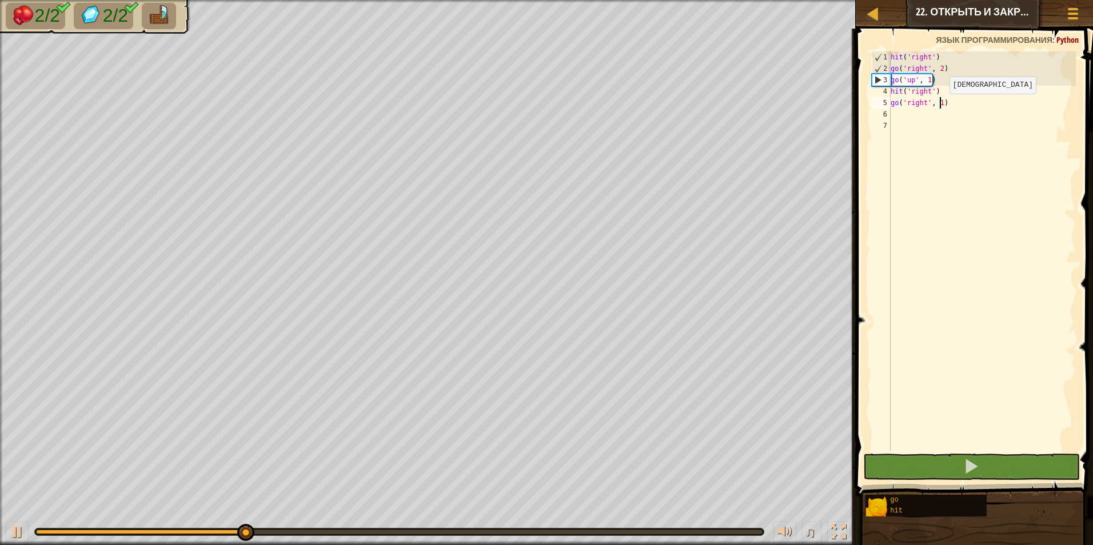
click at [940, 105] on div "hit ( 'right' ) go ( 'right' , 2 ) go ( 'up' , 1 ) hit ( 'right' ) go ( 'right'…" at bounding box center [981, 262] width 187 height 423
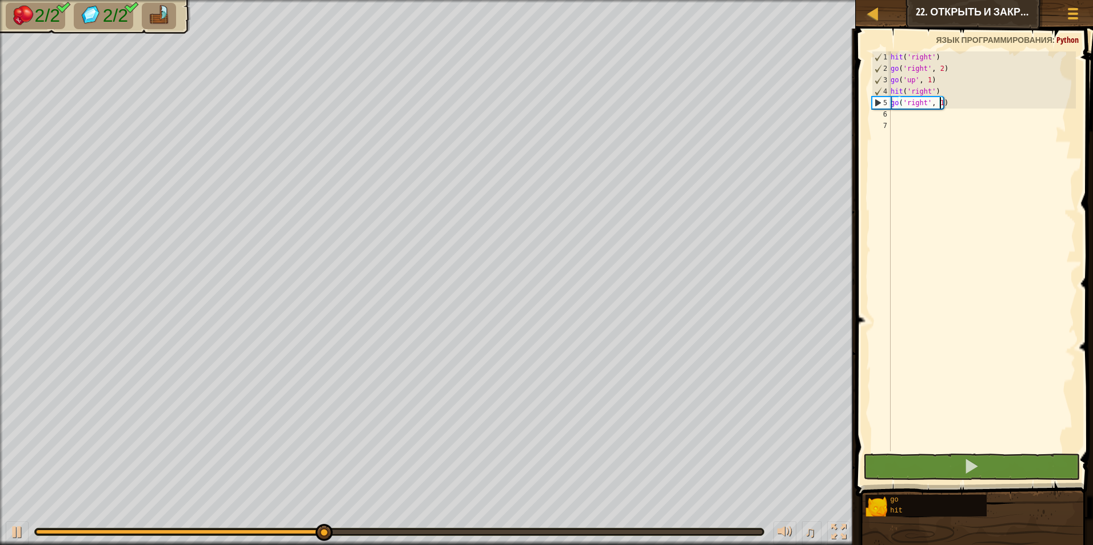
type textarea "go('right', 2)"
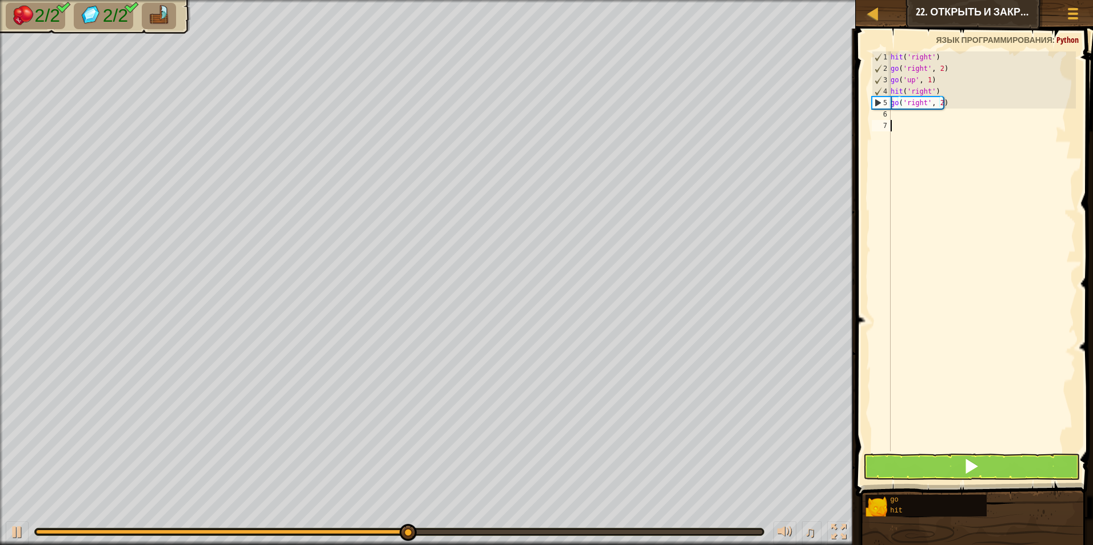
click at [960, 342] on div "hit ( 'right' ) go ( 'right' , 2 ) go ( 'up' , 1 ) hit ( 'right' ) go ( 'right'…" at bounding box center [981, 262] width 187 height 423
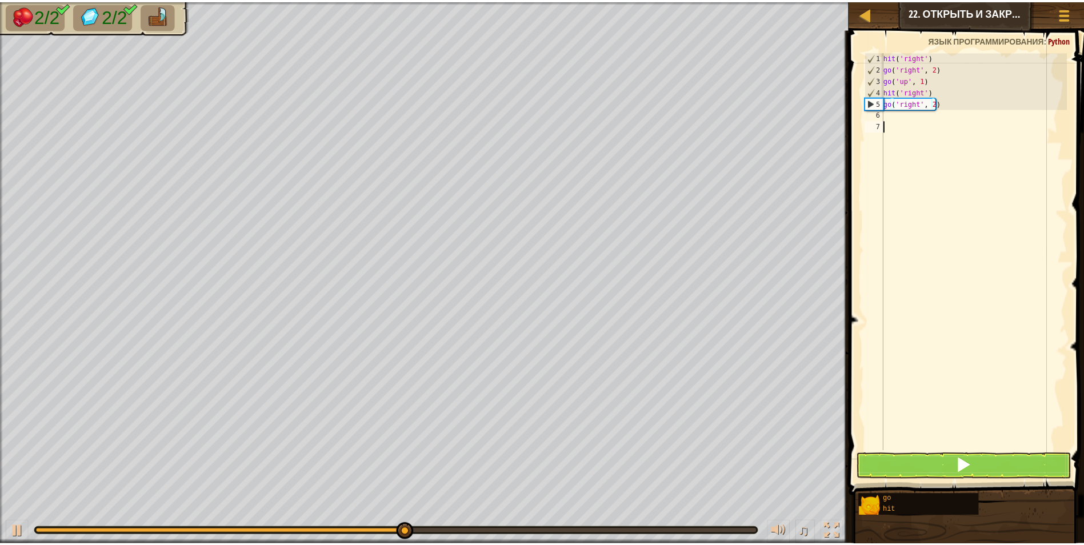
scroll to position [5, 0]
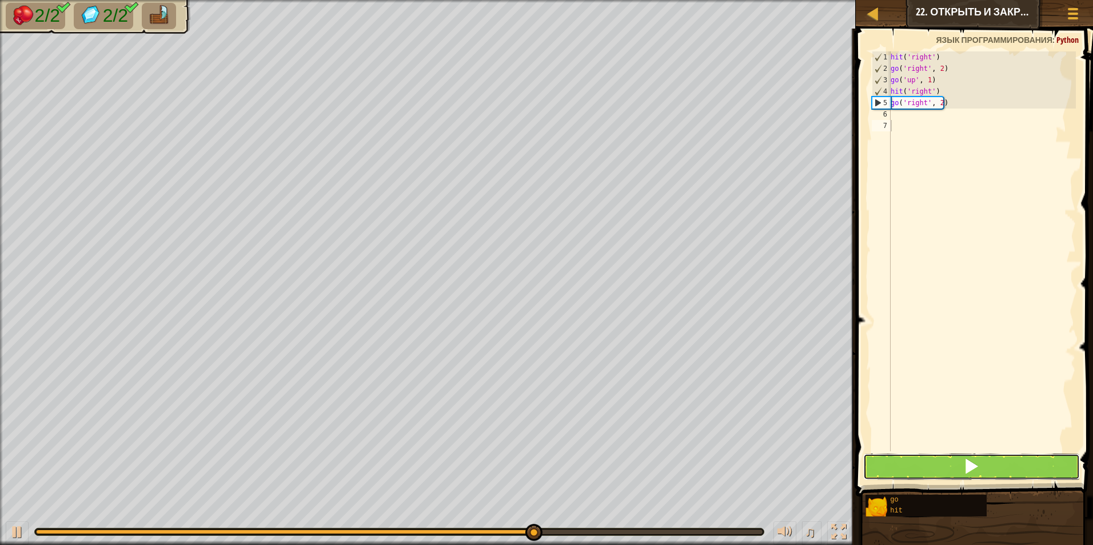
click at [944, 471] on button at bounding box center [971, 467] width 217 height 26
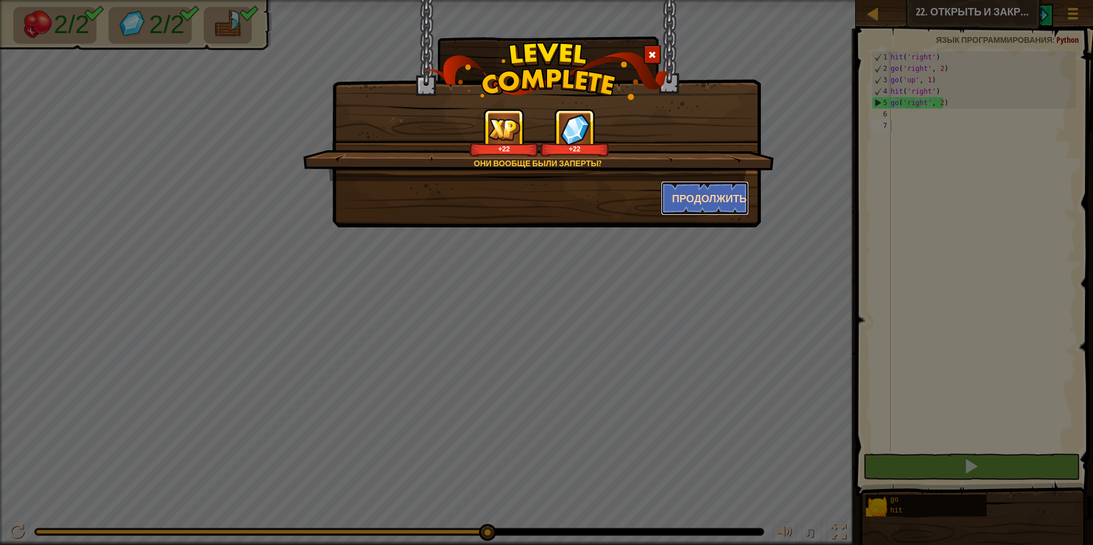
click at [678, 193] on button "Продолжить" at bounding box center [705, 198] width 89 height 34
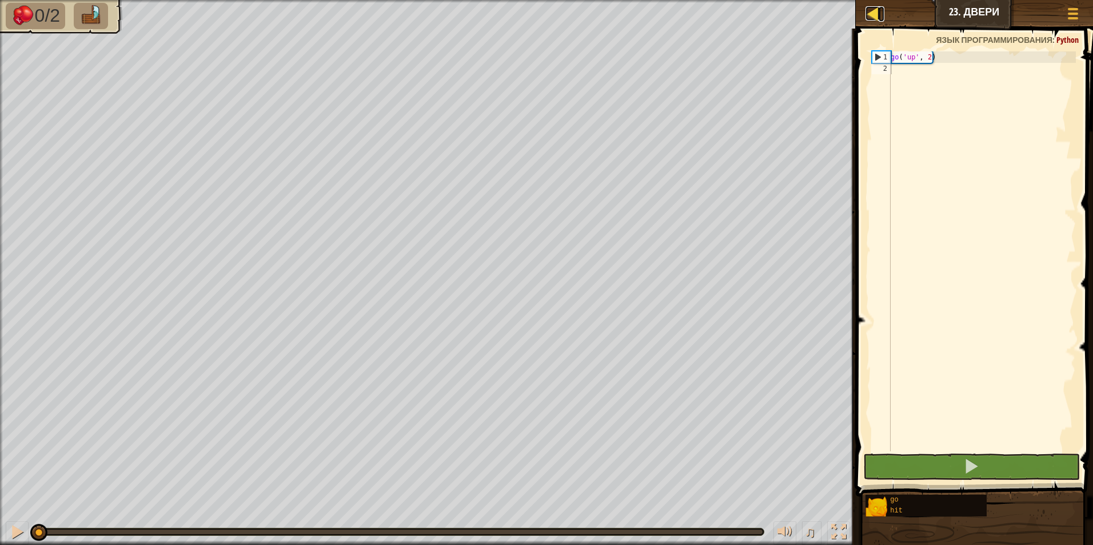
click at [878, 12] on div at bounding box center [872, 13] width 14 height 14
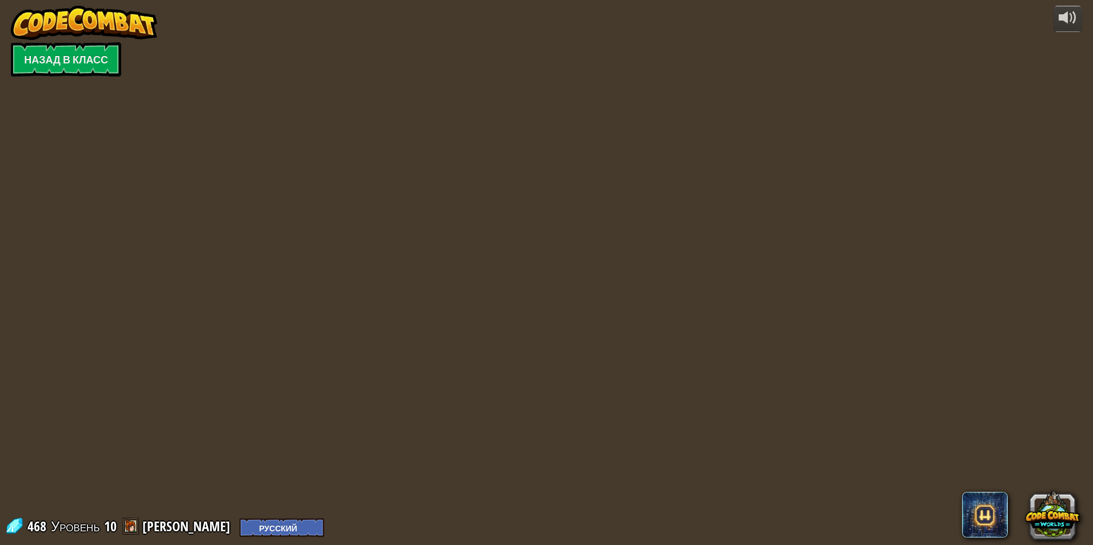
select select "ru"
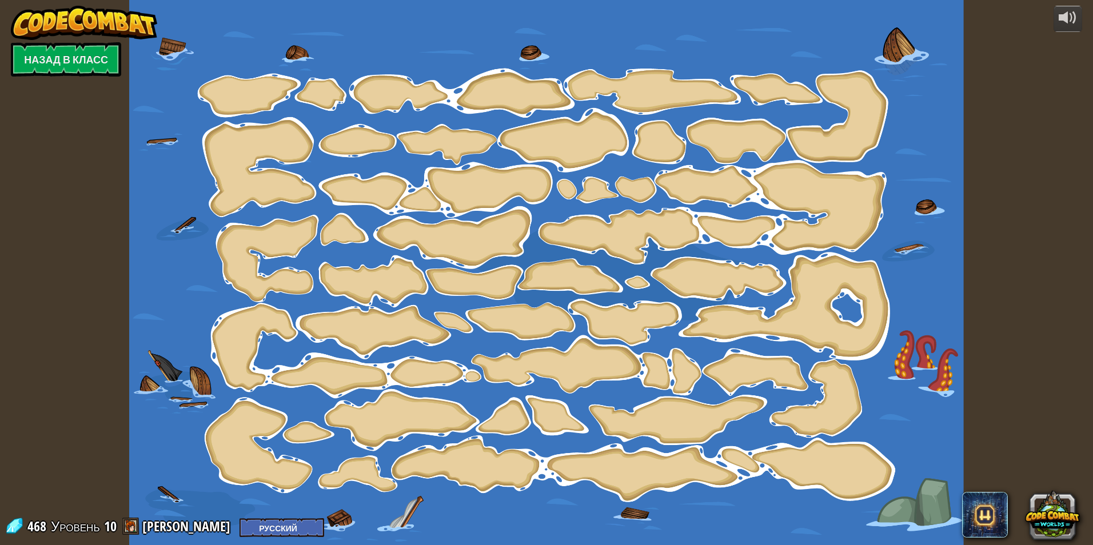
select select "ru"
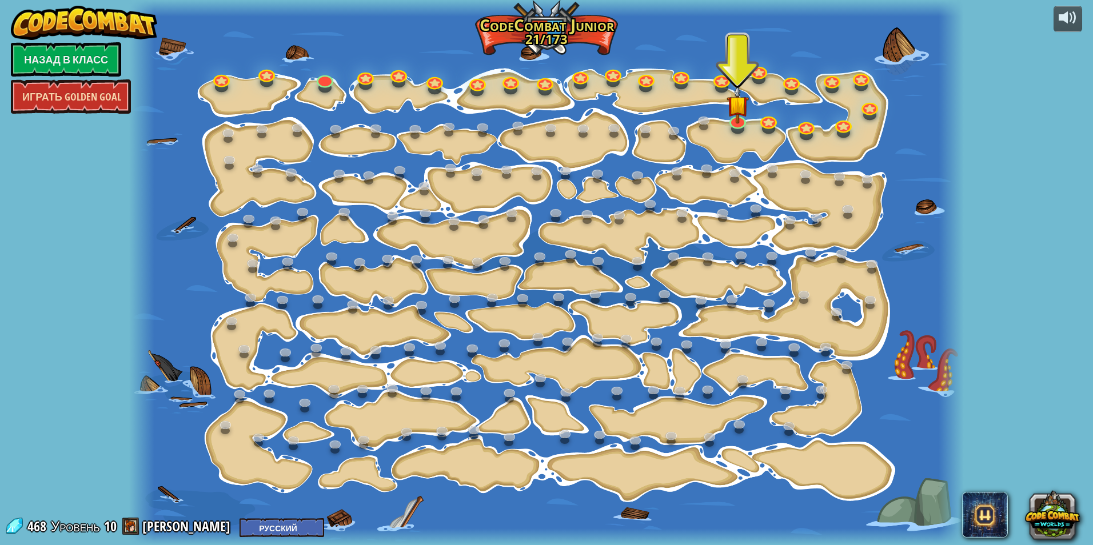
click at [121, 98] on link "Играть Golden Goal" at bounding box center [71, 96] width 120 height 34
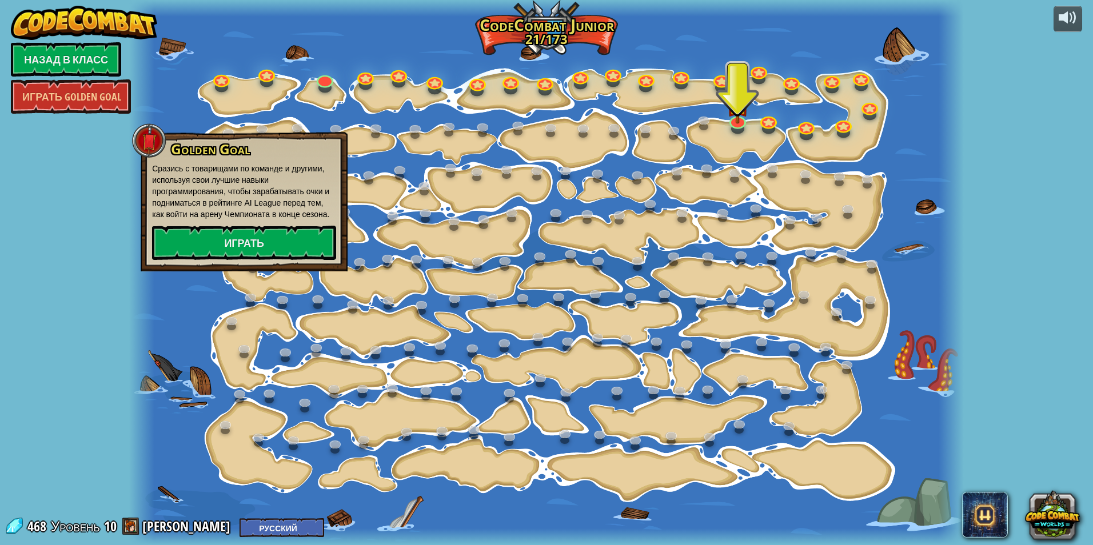
click at [959, 332] on div at bounding box center [951, 272] width 25 height 545
click at [95, 59] on link "Назад в класс" at bounding box center [66, 59] width 110 height 34
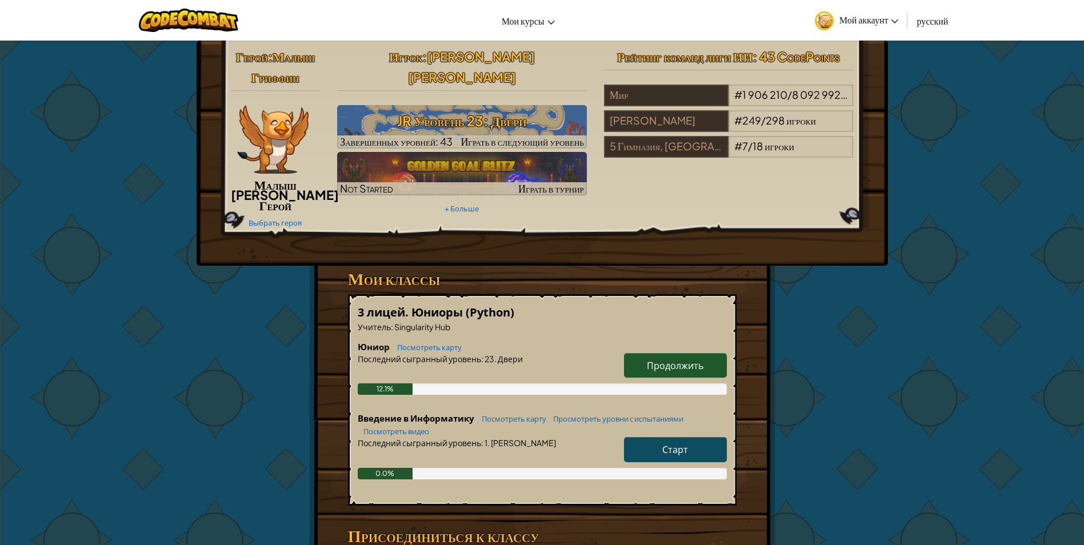
click at [846, 15] on span "Мой аккаунт" at bounding box center [869, 20] width 59 height 12
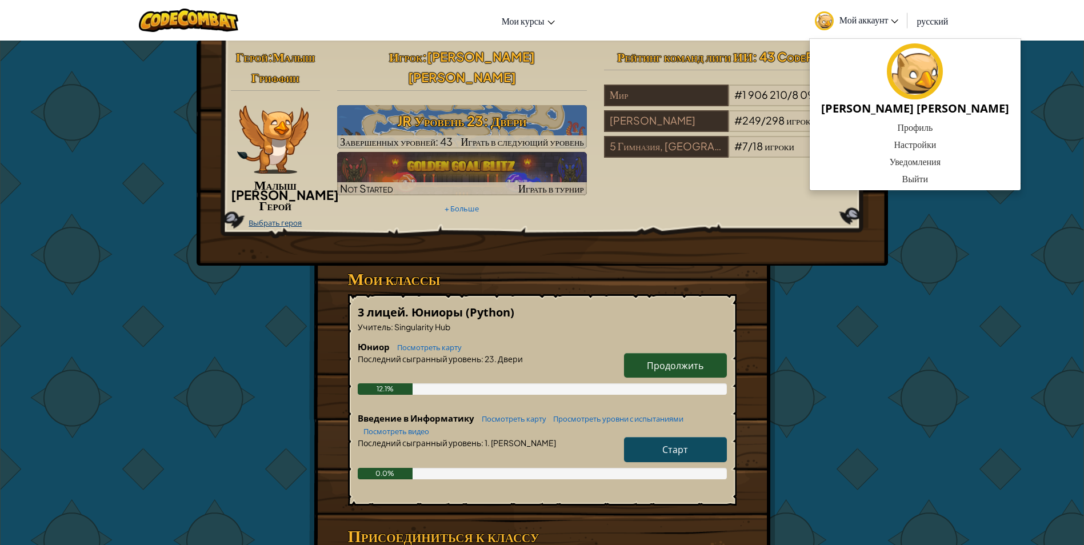
click at [273, 223] on link "Выбрать героя" at bounding box center [275, 222] width 53 height 9
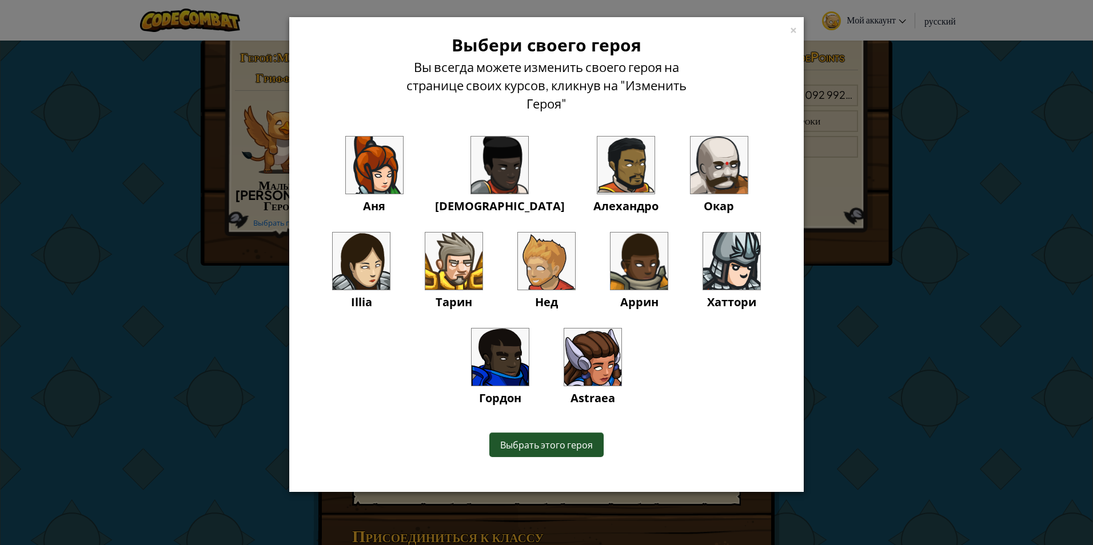
click at [841, 355] on div "× Выбери своего героя Вы всегда можете изменить своего героя на странице своих …" at bounding box center [546, 272] width 1093 height 545
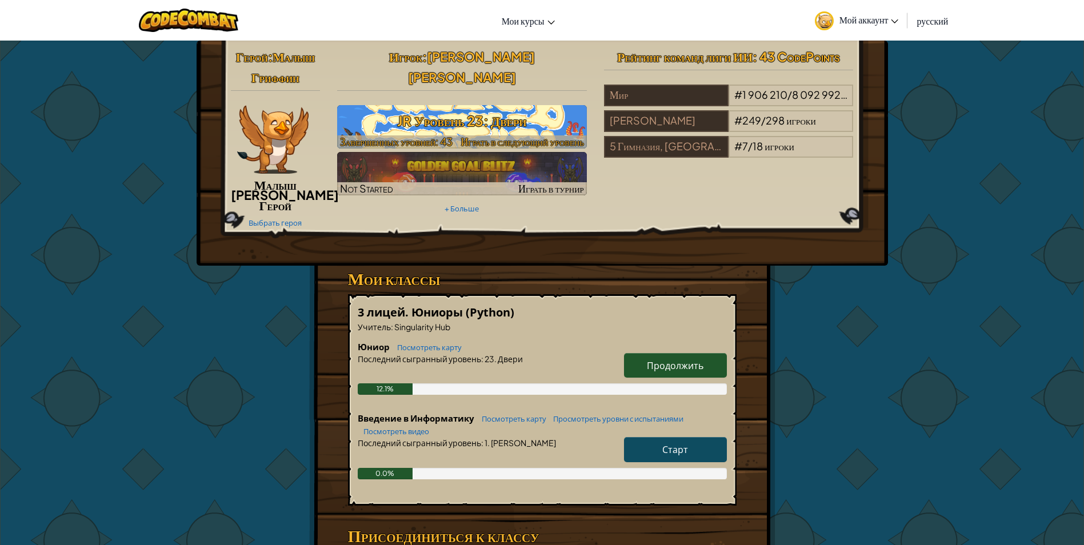
click at [525, 135] on span "Играть в следующий уровень" at bounding box center [522, 141] width 123 height 13
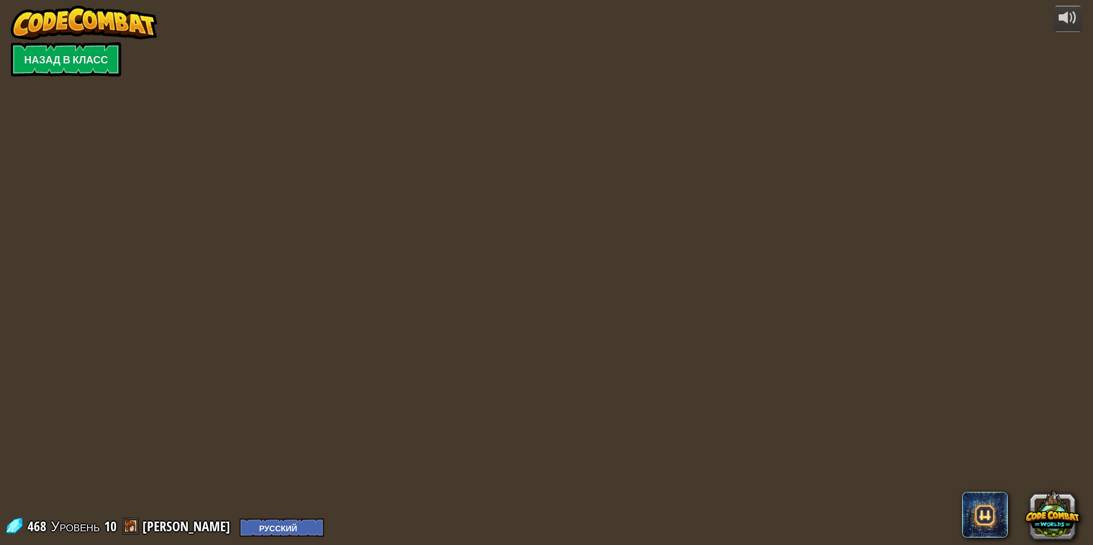
select select "ru"
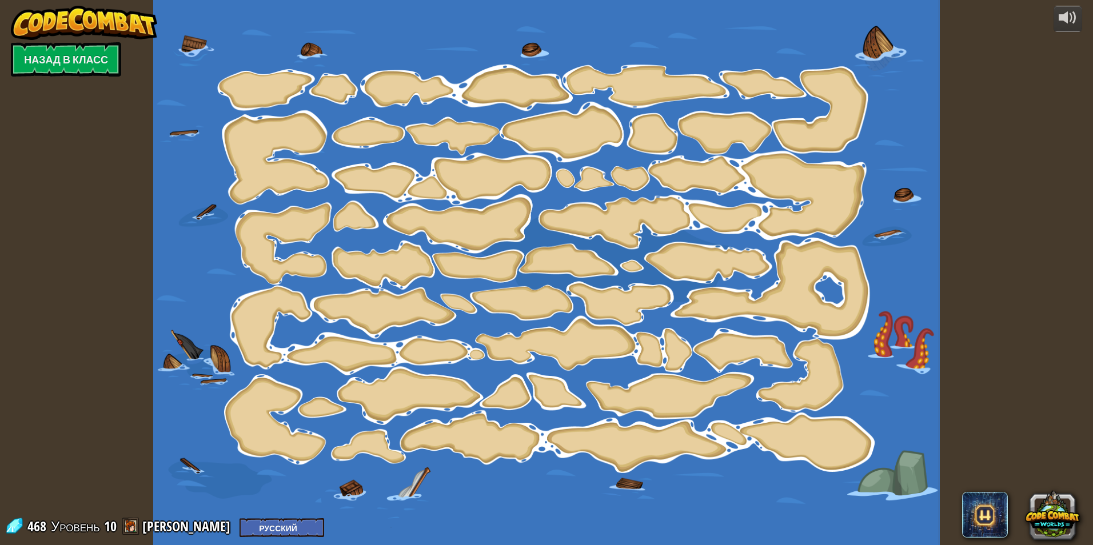
select select "ru"
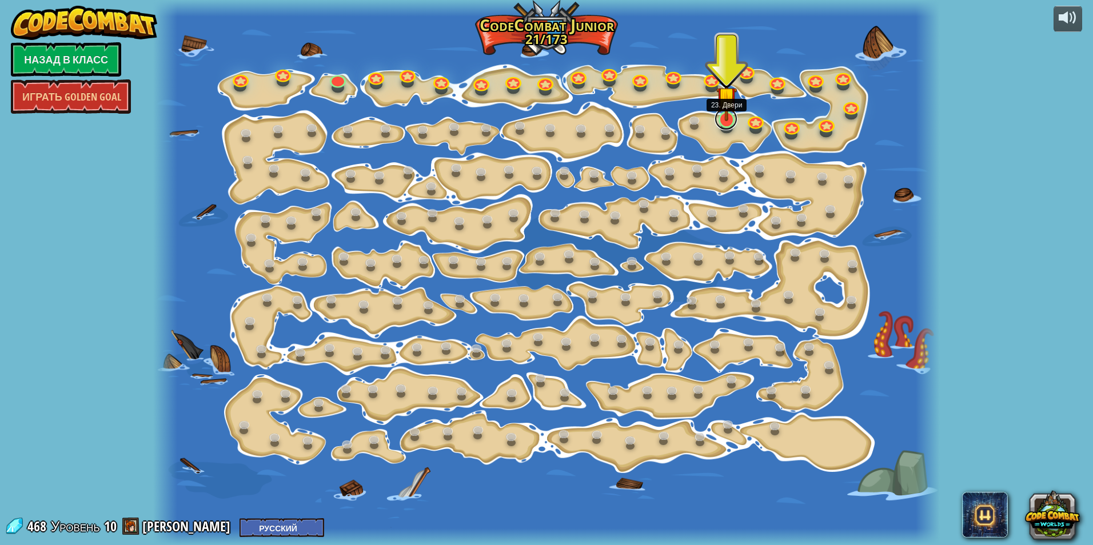
click at [728, 122] on link at bounding box center [726, 118] width 23 height 23
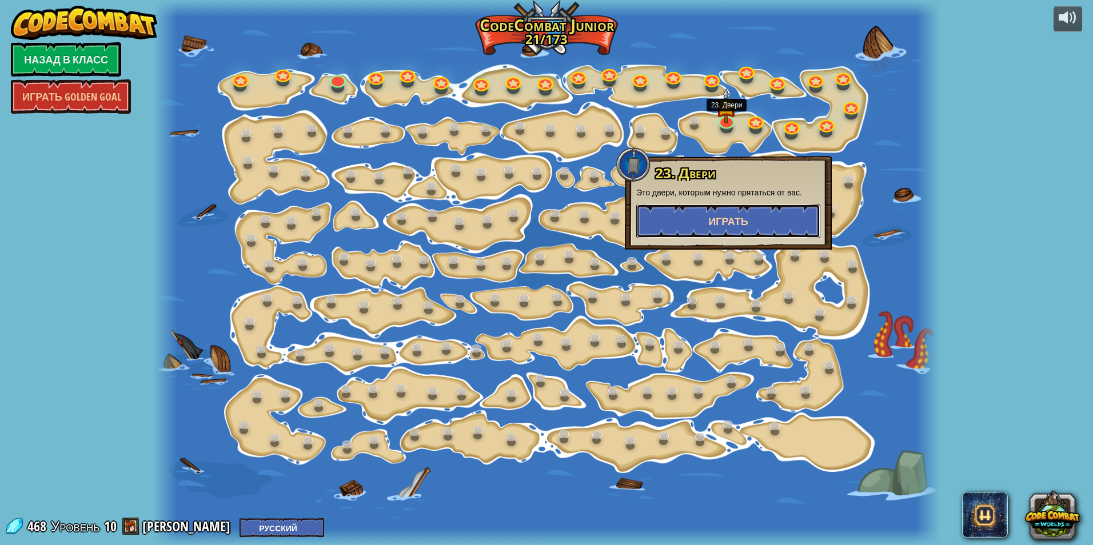
click at [713, 224] on span "Играть" at bounding box center [728, 221] width 40 height 14
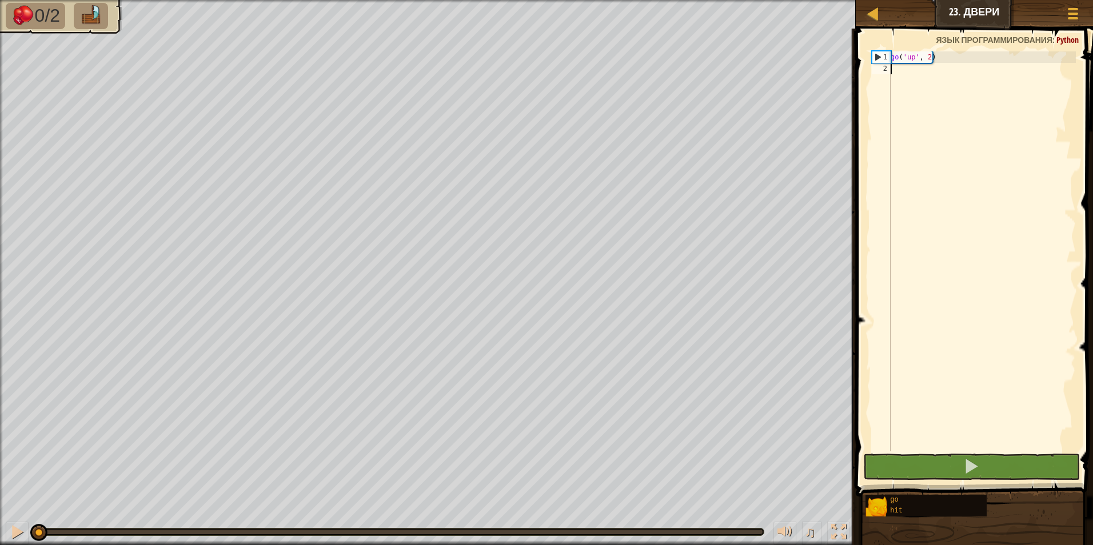
scroll to position [5, 0]
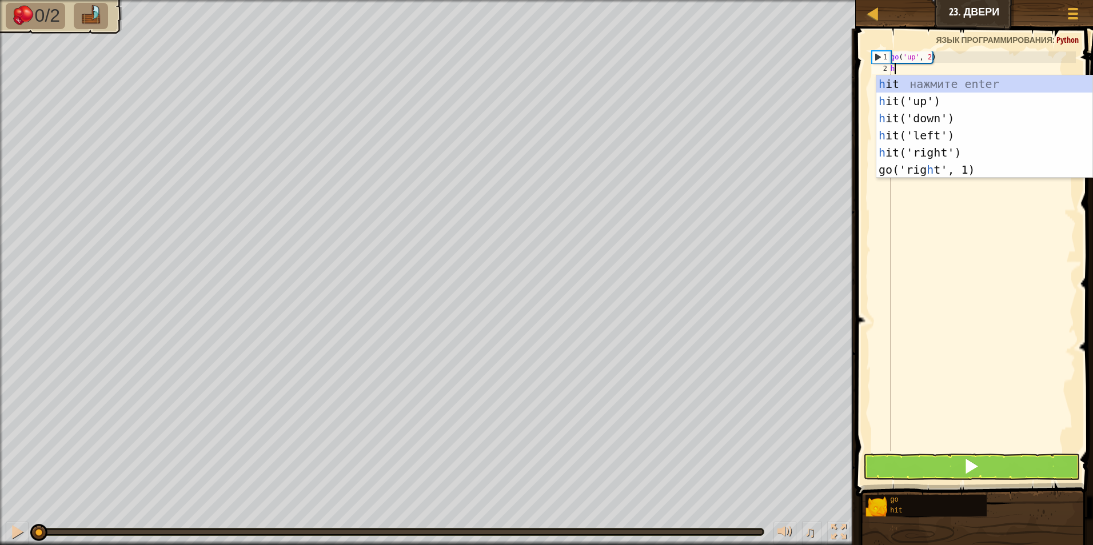
type textarea "hi"
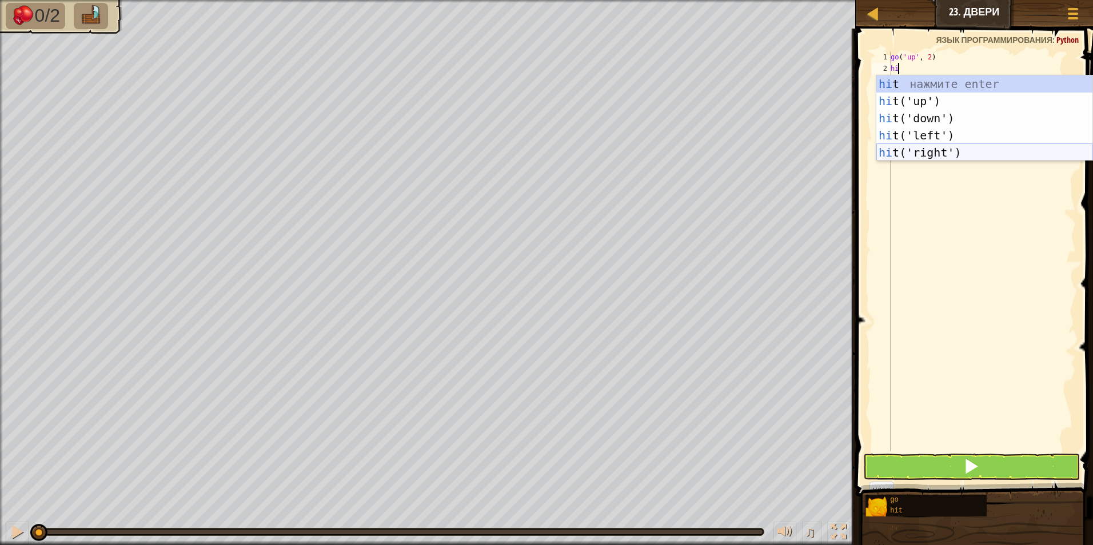
click at [956, 149] on div "hi t нажмите enter hi t('up') нажмите enter hi t('down') нажмите enter hi t('le…" at bounding box center [984, 135] width 216 height 120
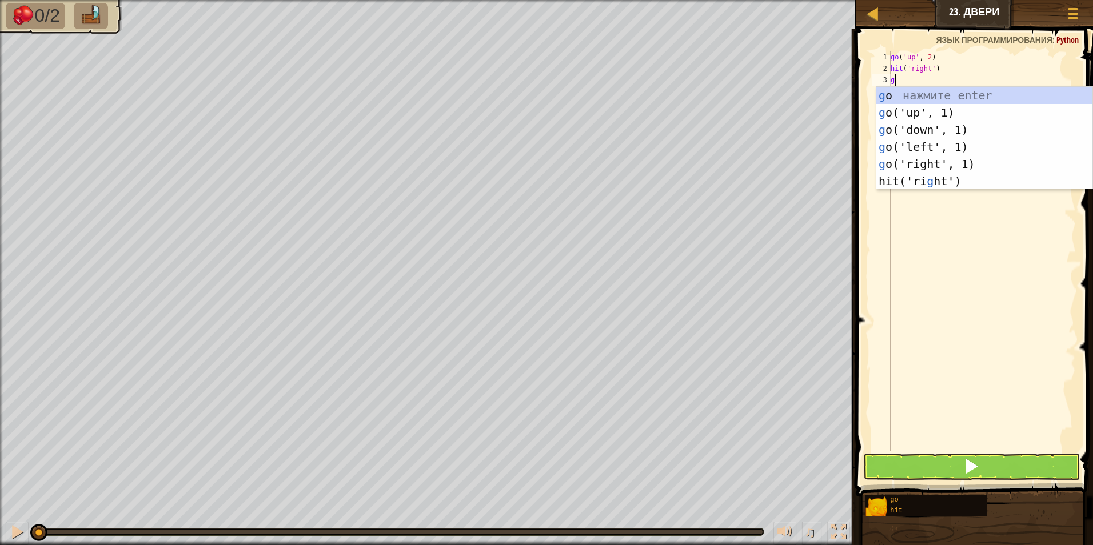
type textarea "go"
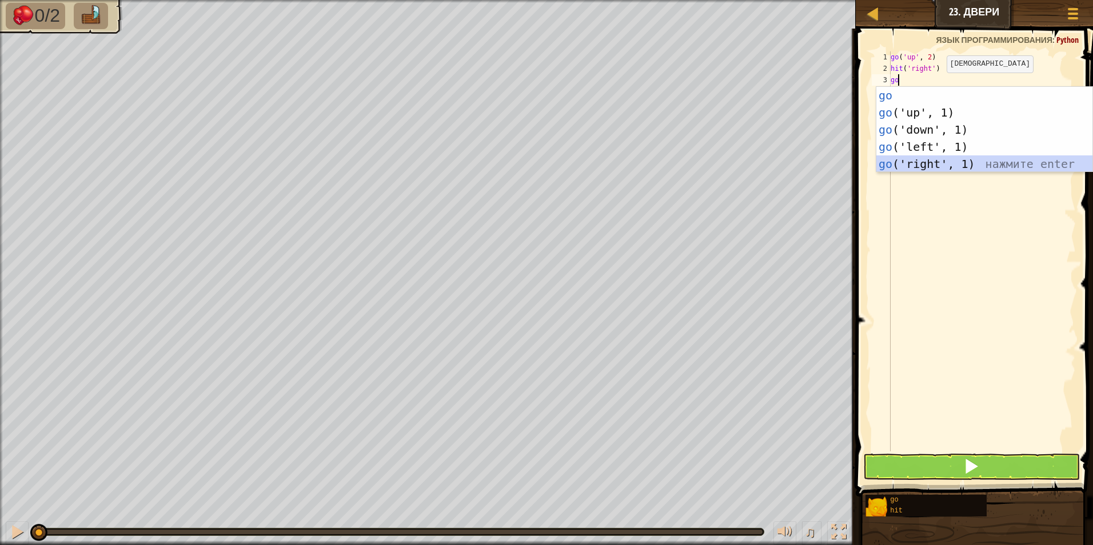
drag, startPoint x: 936, startPoint y: 160, endPoint x: 935, endPoint y: 153, distance: 7.0
click at [936, 163] on div "go нажмите enter go ('up', 1) нажмите enter go ('down', 1) нажмите enter go ('l…" at bounding box center [984, 147] width 216 height 120
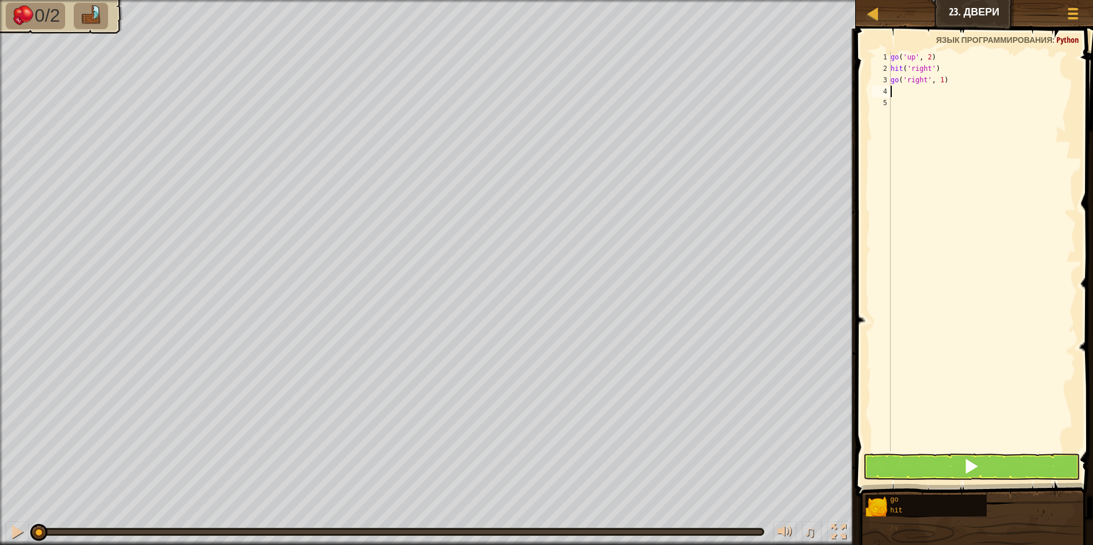
click at [941, 88] on div "go ( 'up' , 2 ) hit ( 'right' ) go ( 'right' , 1 )" at bounding box center [981, 262] width 187 height 423
click at [939, 84] on div "go ( 'up' , 2 ) hit ( 'right' ) go ( 'right' , 1 )" at bounding box center [981, 262] width 187 height 423
type textarea "go('right', 2)"
click at [921, 83] on div "go ( 'up' , 2 ) hit ( 'right' ) go ( 'right' , 2 )" at bounding box center [981, 262] width 187 height 423
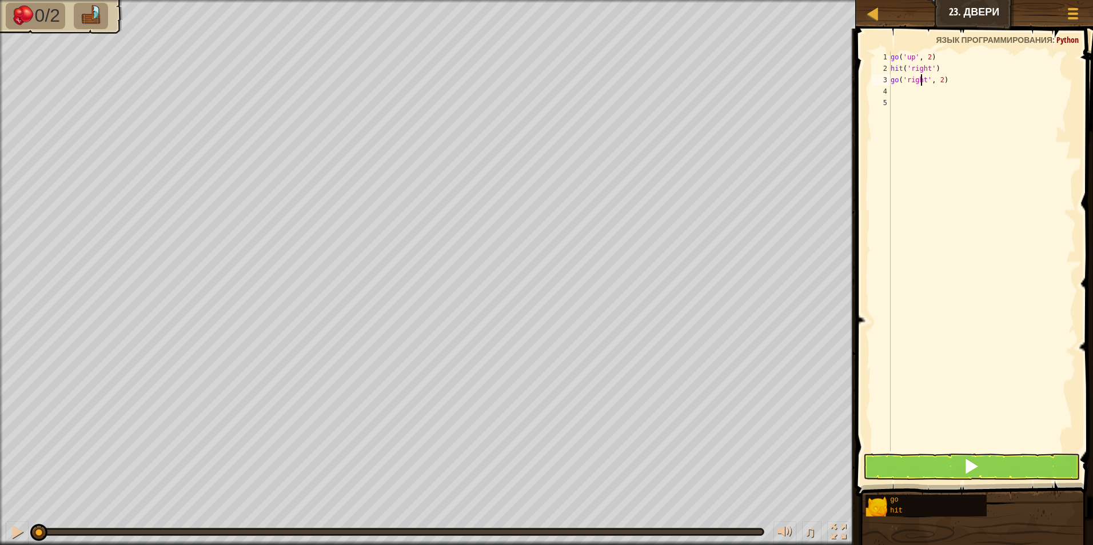
click at [915, 88] on div "go ( 'up' , 2 ) hit ( 'right' ) go ( 'right' , 2 )" at bounding box center [981, 262] width 187 height 423
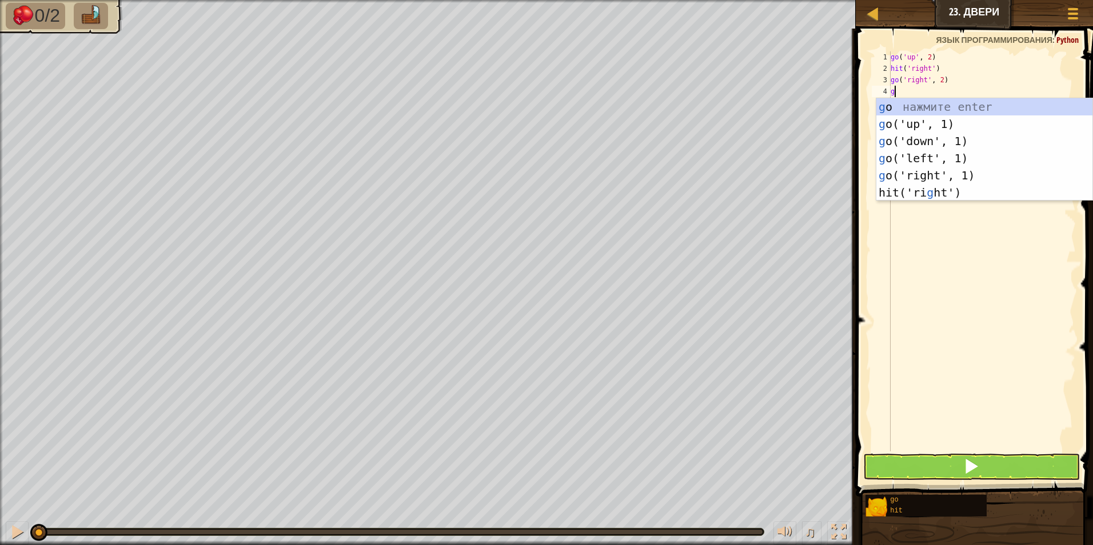
type textarea "gd"
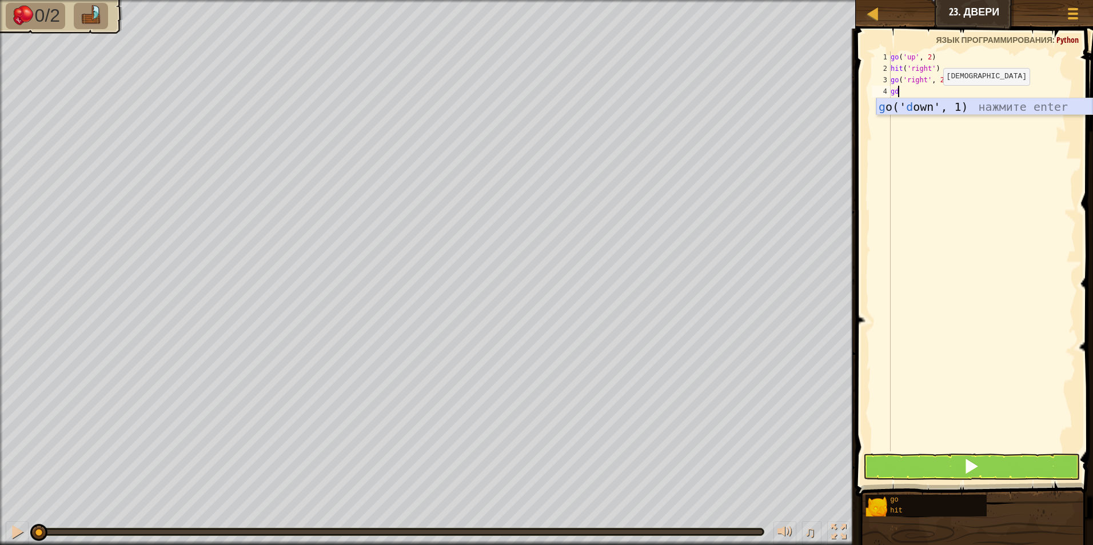
click at [940, 111] on div "g o(' d own', 1) нажмите enter" at bounding box center [984, 123] width 216 height 51
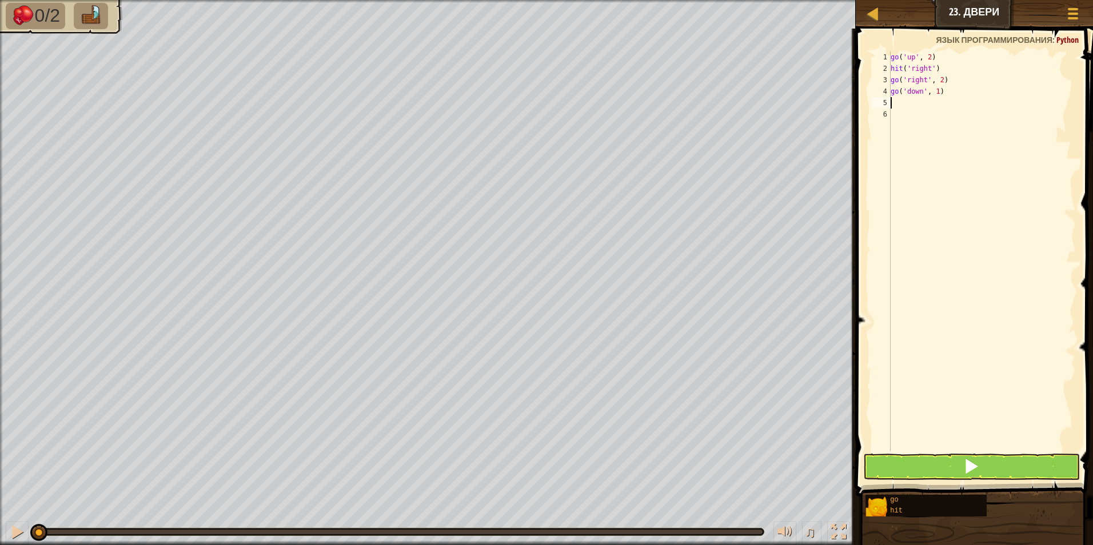
click at [930, 102] on div "go ( 'up' , 2 ) hit ( 'right' ) go ( 'right' , 2 ) go ( 'down' , 1 )" at bounding box center [981, 262] width 187 height 423
type textarea "h"
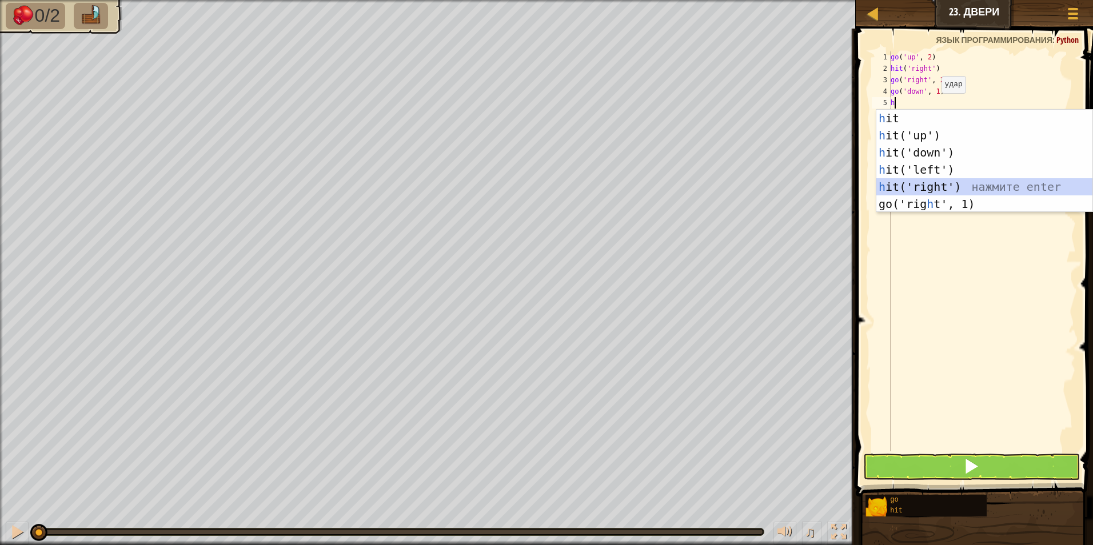
click at [952, 185] on div "h it нажмите enter h it('up') нажмите enter h it('down') нажмите enter h it('le…" at bounding box center [984, 178] width 216 height 137
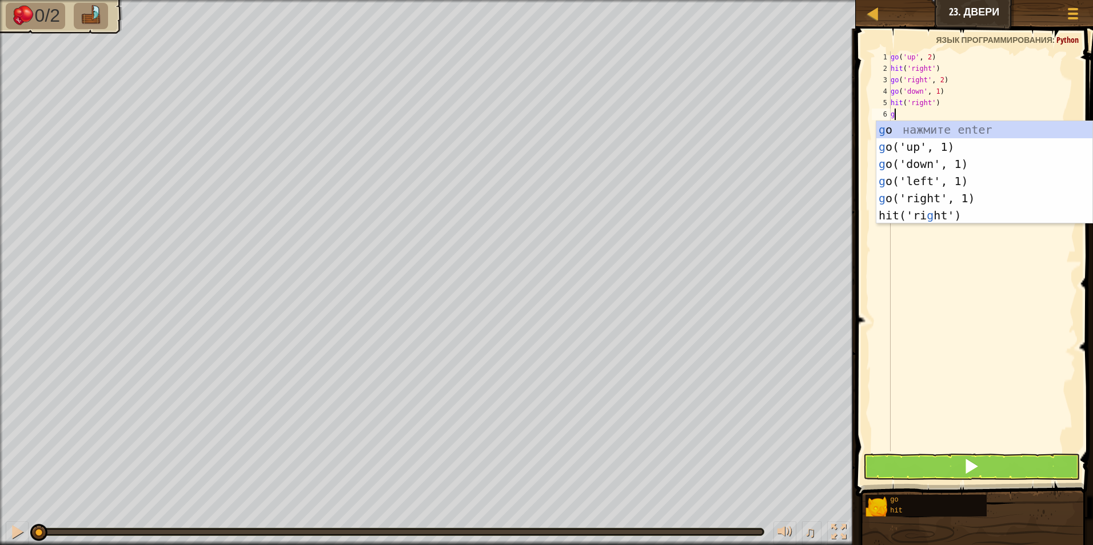
type textarea "gr"
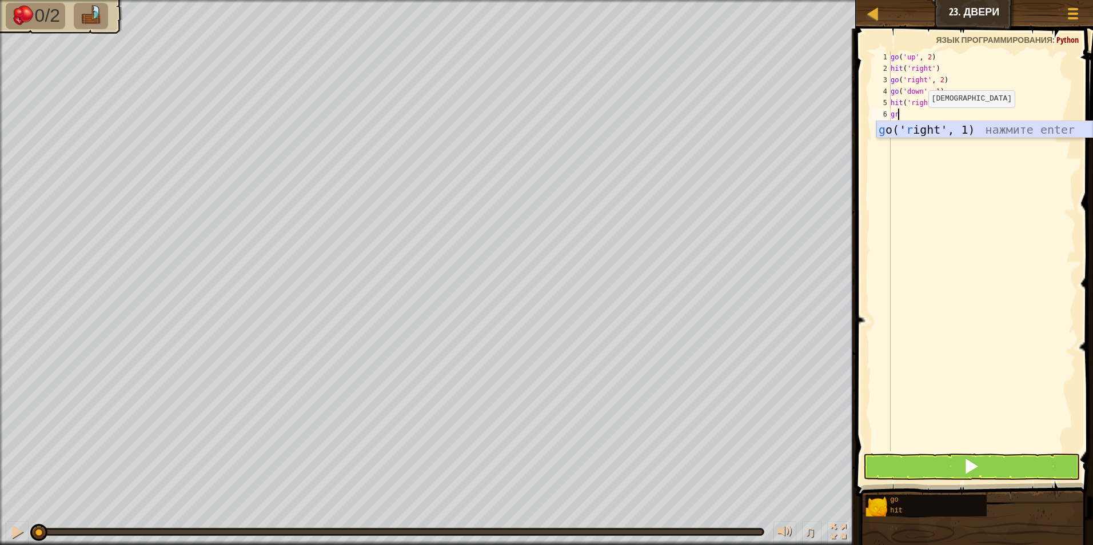
click at [927, 131] on div "g o(' r ight', 1) нажмите enter" at bounding box center [984, 146] width 216 height 51
click at [939, 115] on div "go ( 'up' , 2 ) hit ( 'right' ) go ( 'right' , 2 ) go ( 'down' , 1 ) hit ( 'rig…" at bounding box center [981, 262] width 187 height 423
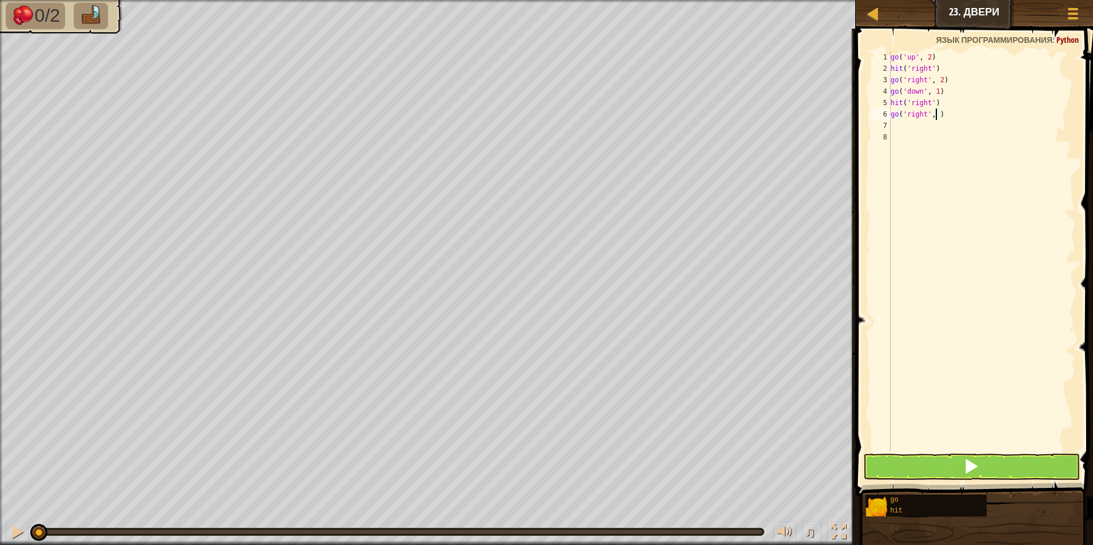
type textarea "go('right', 2)"
click at [918, 139] on div "go ( 'up' , 2 ) hit ( 'right' ) go ( 'right' , 2 ) go ( 'down' , 1 ) hit ( 'rig…" at bounding box center [981, 262] width 187 height 423
click at [910, 127] on div "go ( 'up' , 2 ) hit ( 'right' ) go ( 'right' , 2 ) go ( 'down' , 1 ) hit ( 'rig…" at bounding box center [981, 262] width 187 height 423
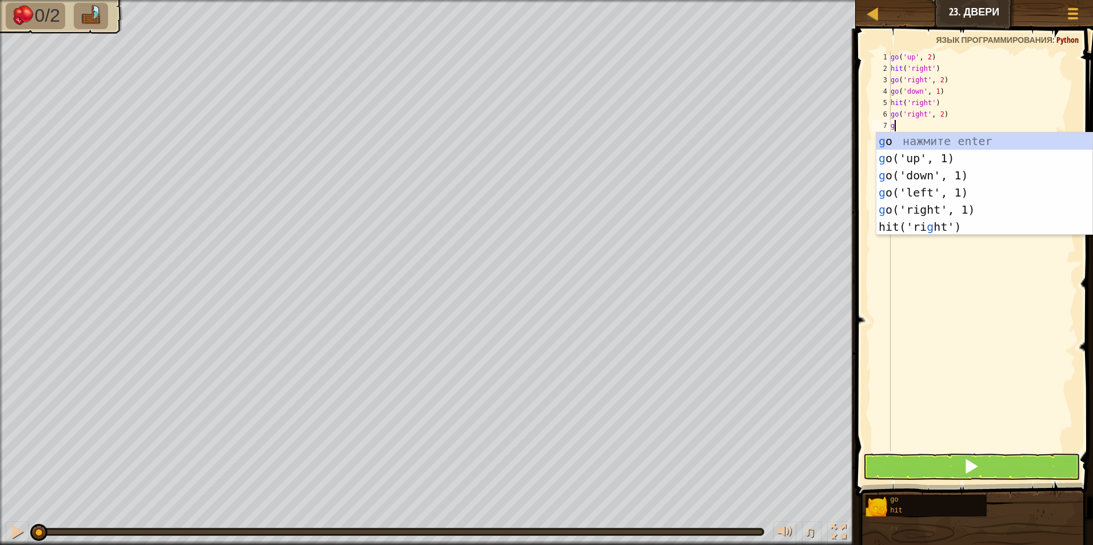
type textarea "gu"
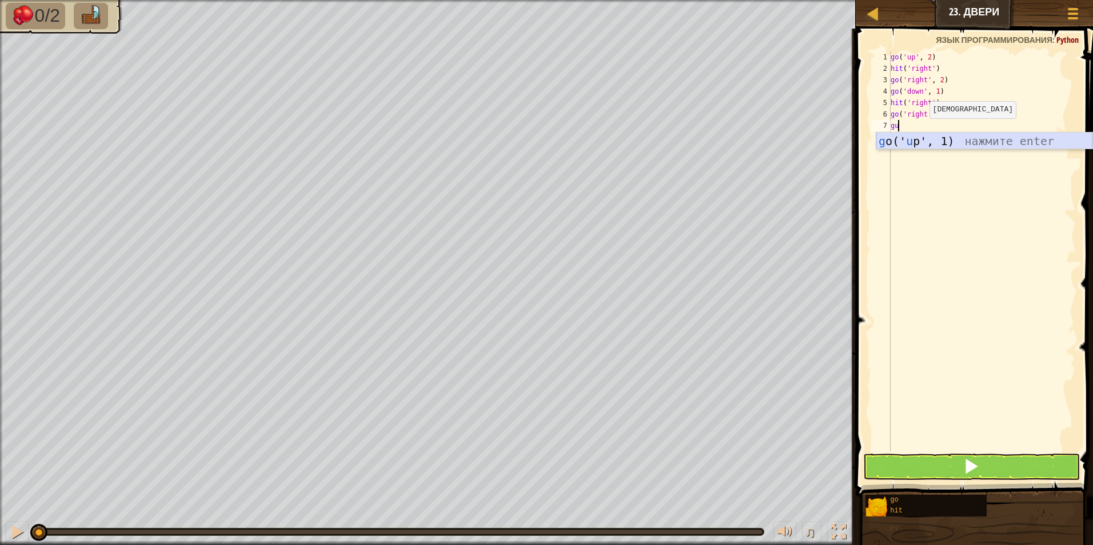
click at [939, 140] on div "g o(' u p', 1) нажмите enter" at bounding box center [984, 158] width 216 height 51
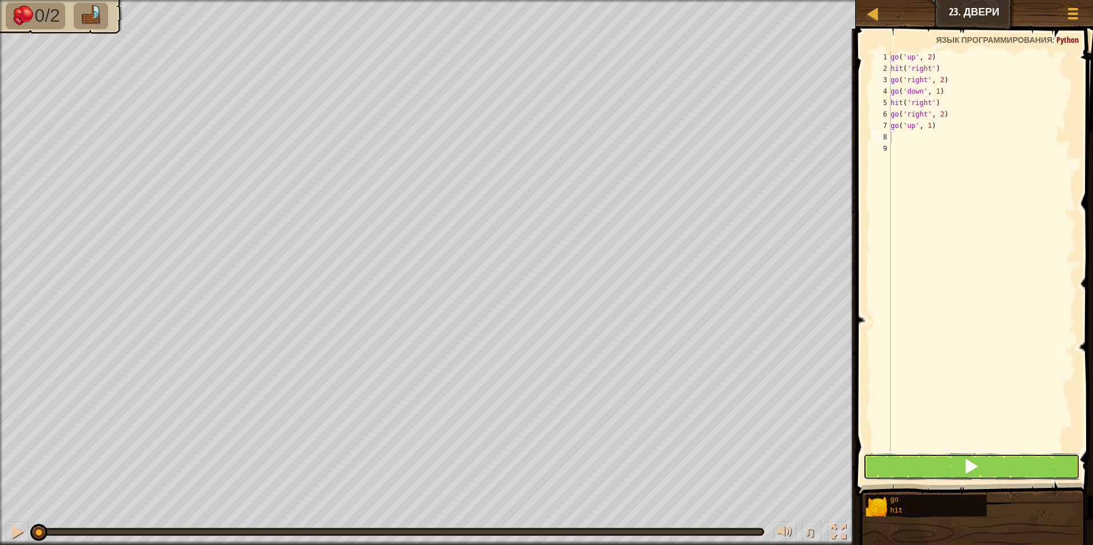
click at [961, 457] on button at bounding box center [971, 467] width 217 height 26
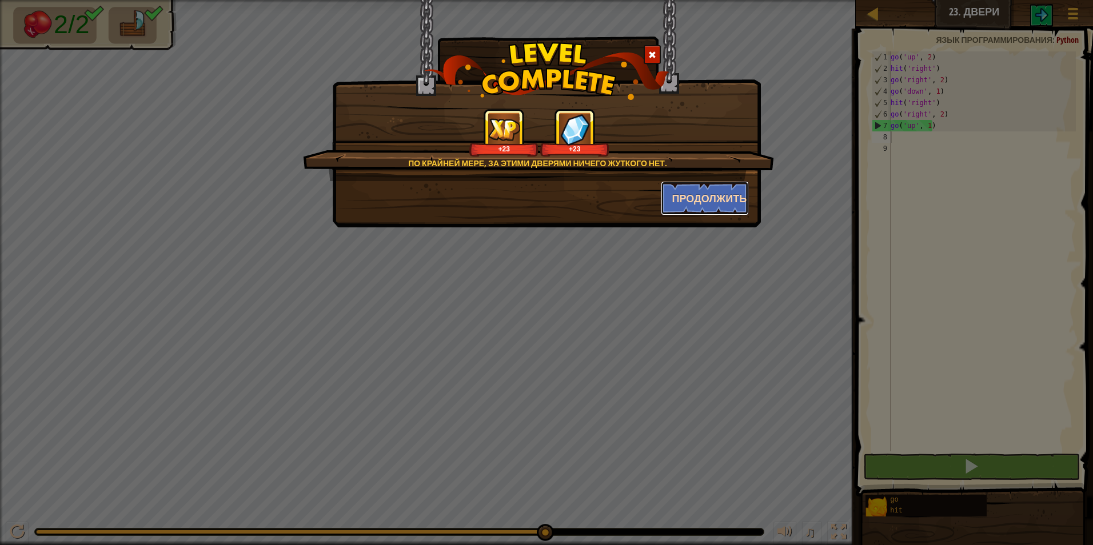
click at [693, 199] on button "Продолжить" at bounding box center [705, 198] width 89 height 34
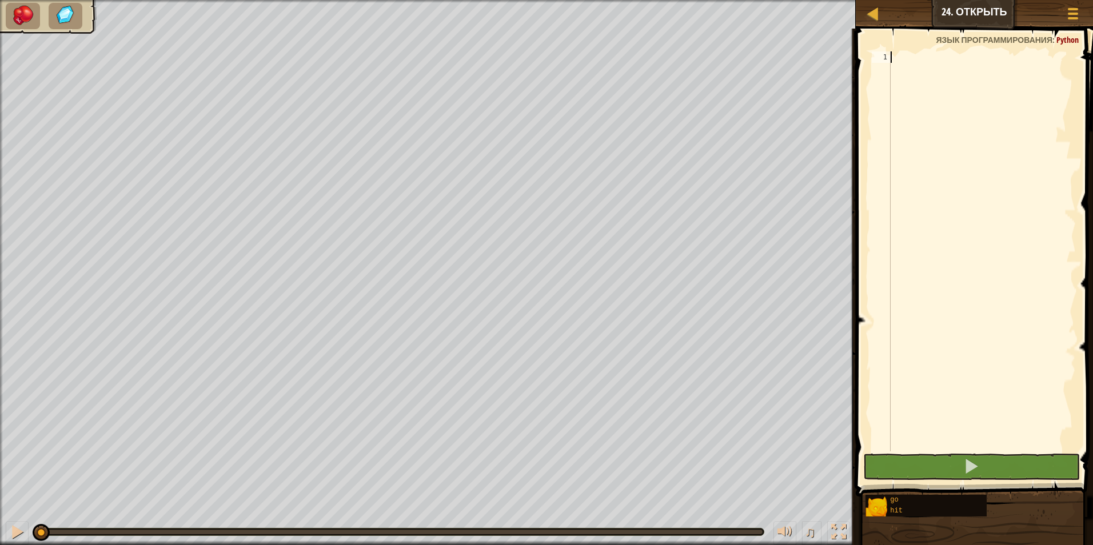
type textarea "h"
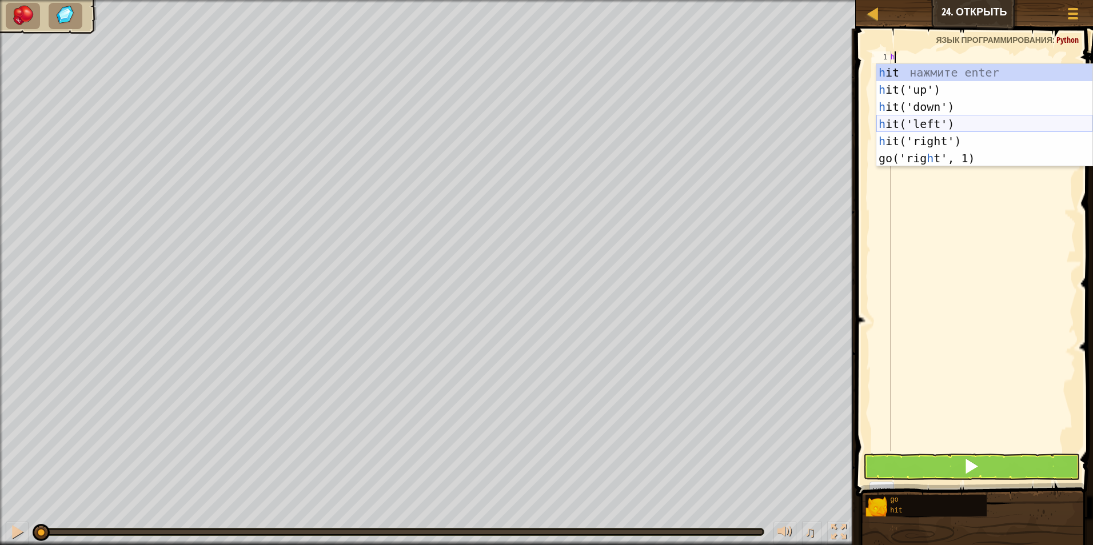
click at [943, 130] on div "h it нажмите enter h it('up') нажмите enter h it('down') нажмите enter h it('le…" at bounding box center [984, 132] width 216 height 137
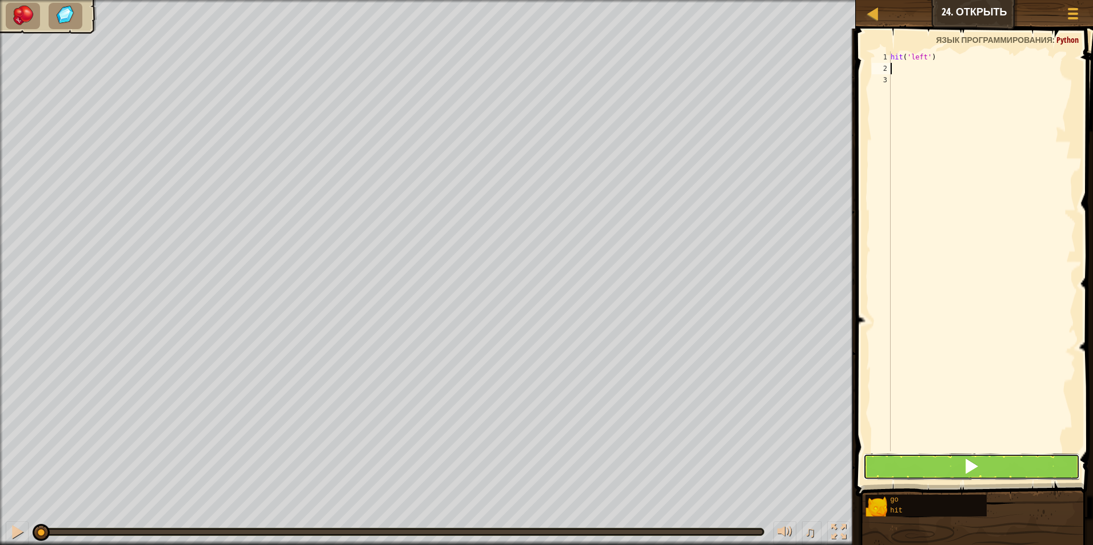
click at [924, 467] on button at bounding box center [971, 467] width 217 height 26
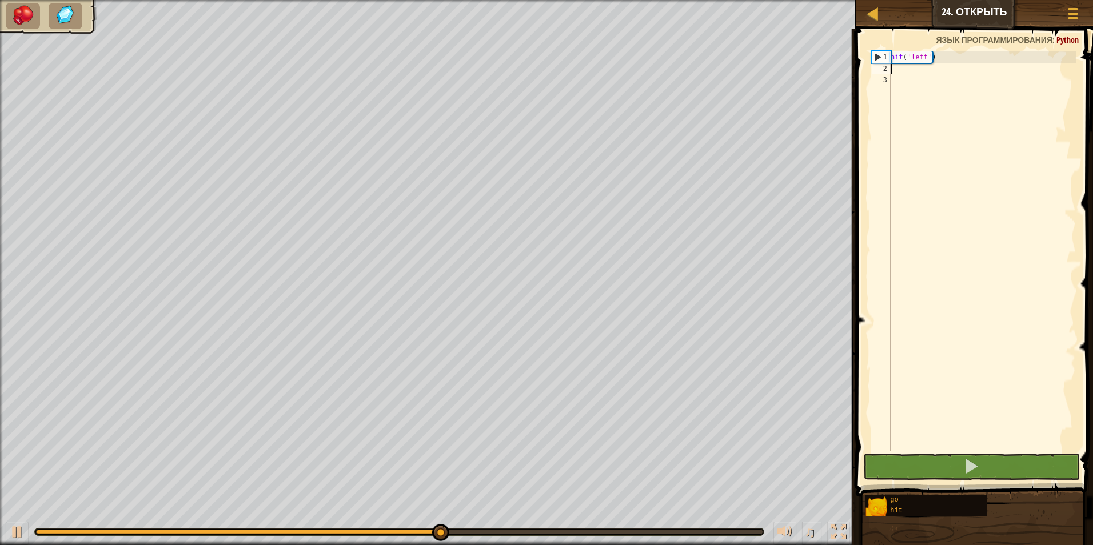
click at [927, 65] on div "hit ( 'left' )" at bounding box center [981, 262] width 187 height 423
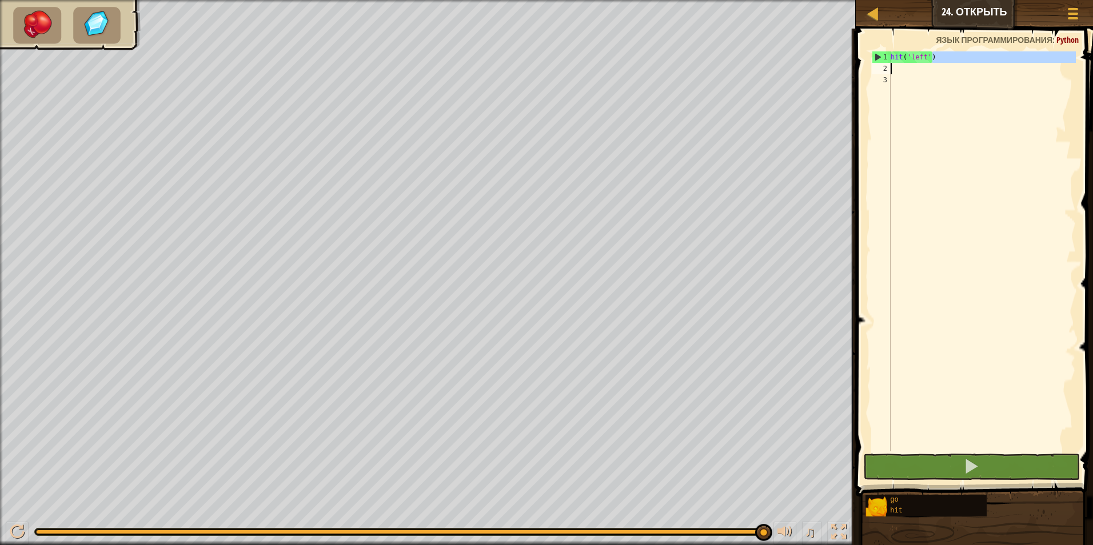
drag, startPoint x: 947, startPoint y: 61, endPoint x: 883, endPoint y: 69, distance: 64.5
click at [883, 69] on div "1 2 3 hit ( 'left' ) הההההההההההההההההההההההההההההההההההההההההההההההההההההההההה…" at bounding box center [972, 251] width 206 height 400
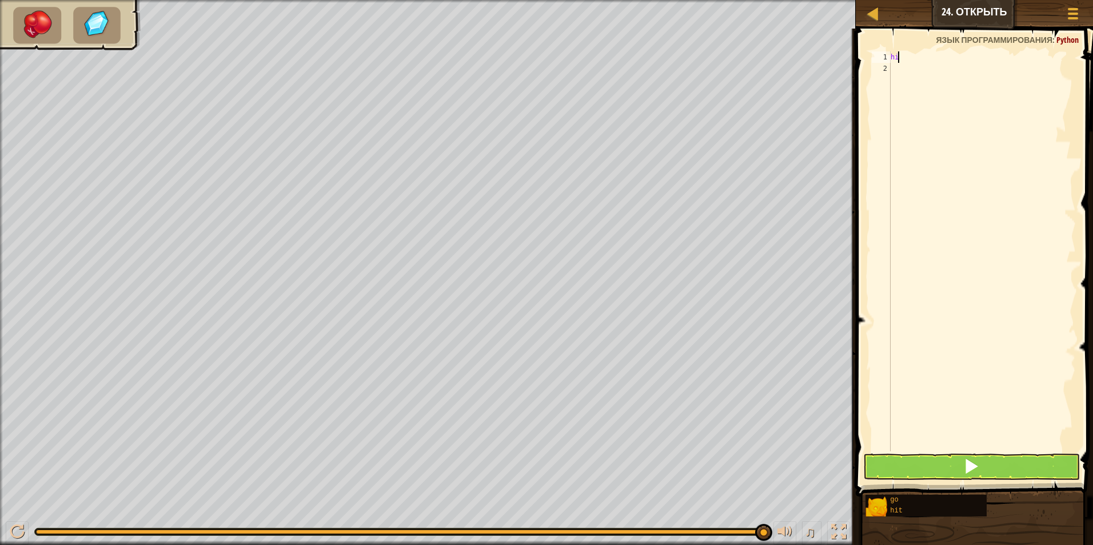
type textarea "h"
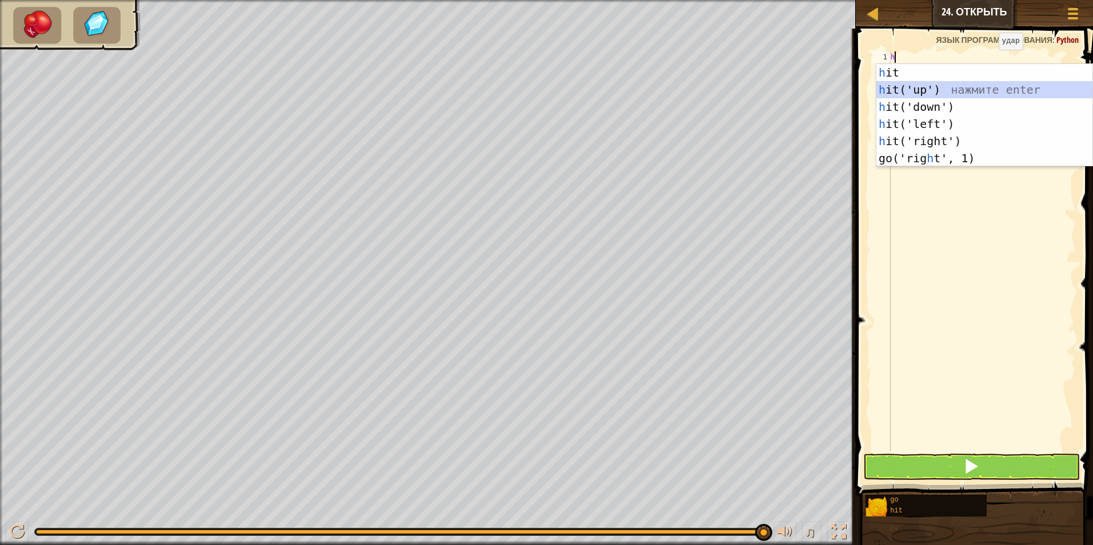
click at [955, 86] on div "h it нажмите enter h it('up') нажмите enter h it('down') нажмите enter h it('le…" at bounding box center [984, 132] width 216 height 137
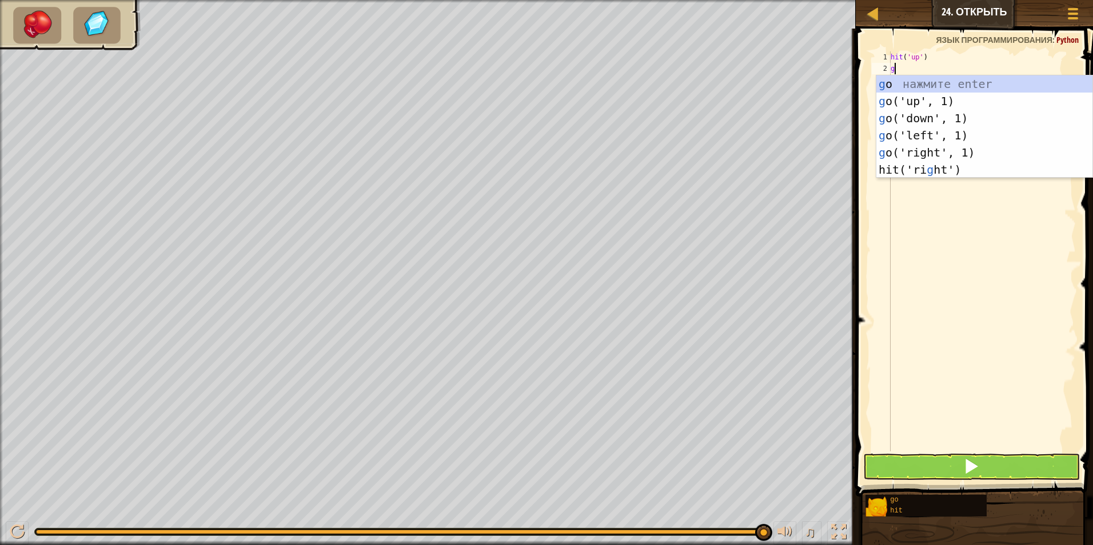
type textarea "gu"
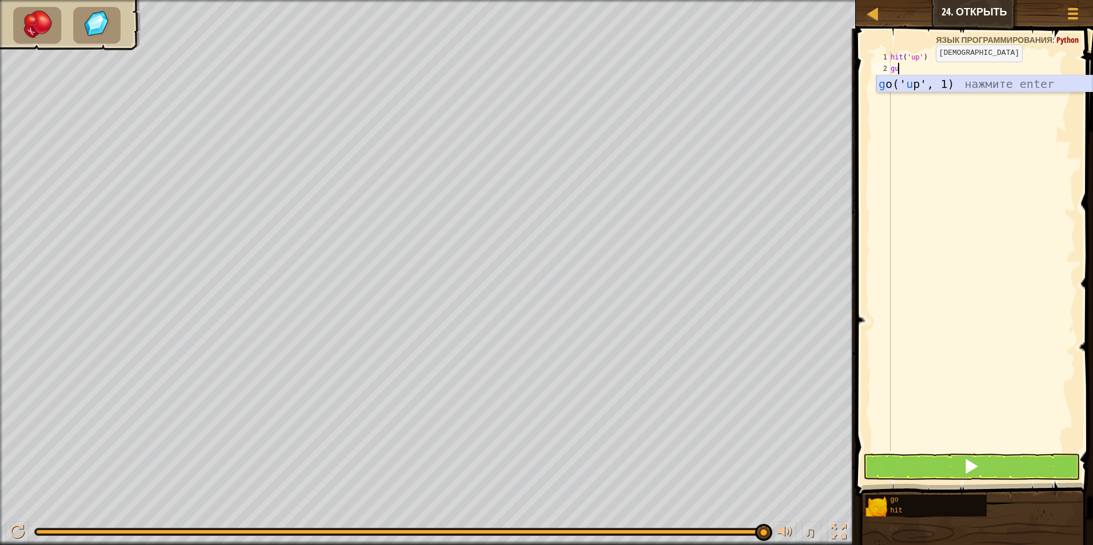
click at [928, 81] on div "g o(' u p', 1) нажмите enter" at bounding box center [984, 100] width 216 height 51
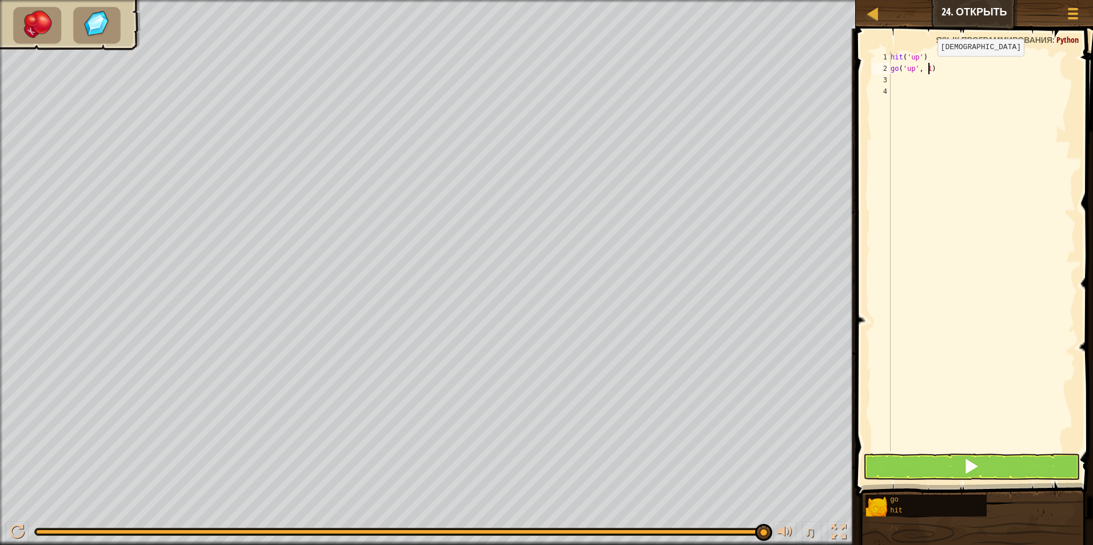
click at [928, 67] on div "hit ( 'up' ) go ( 'up' , 1 )" at bounding box center [981, 262] width 187 height 423
type textarea "go('up', 2)"
click at [911, 465] on button at bounding box center [971, 467] width 217 height 26
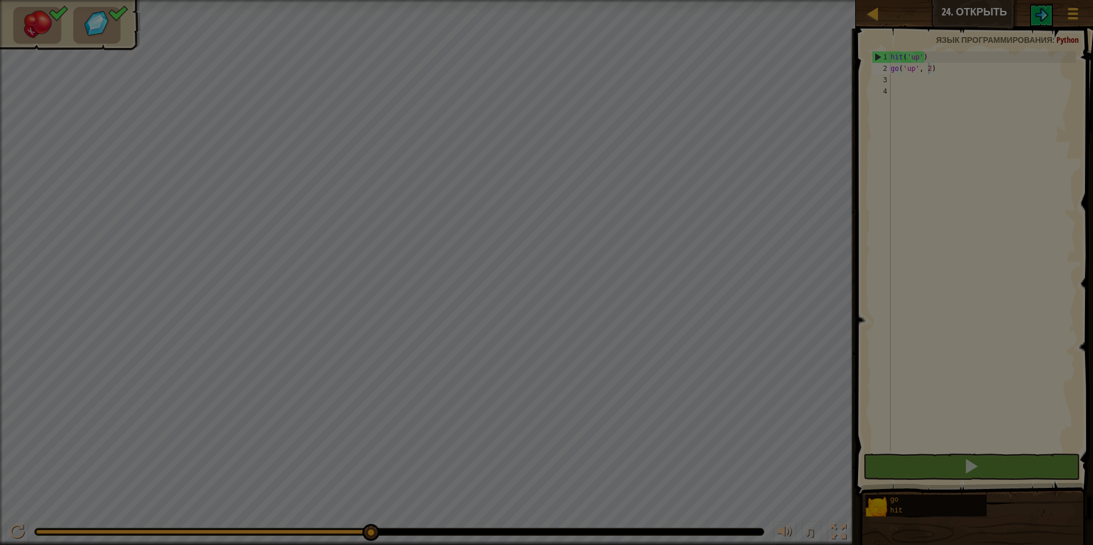
click at [567, 302] on div at bounding box center [546, 272] width 1093 height 545
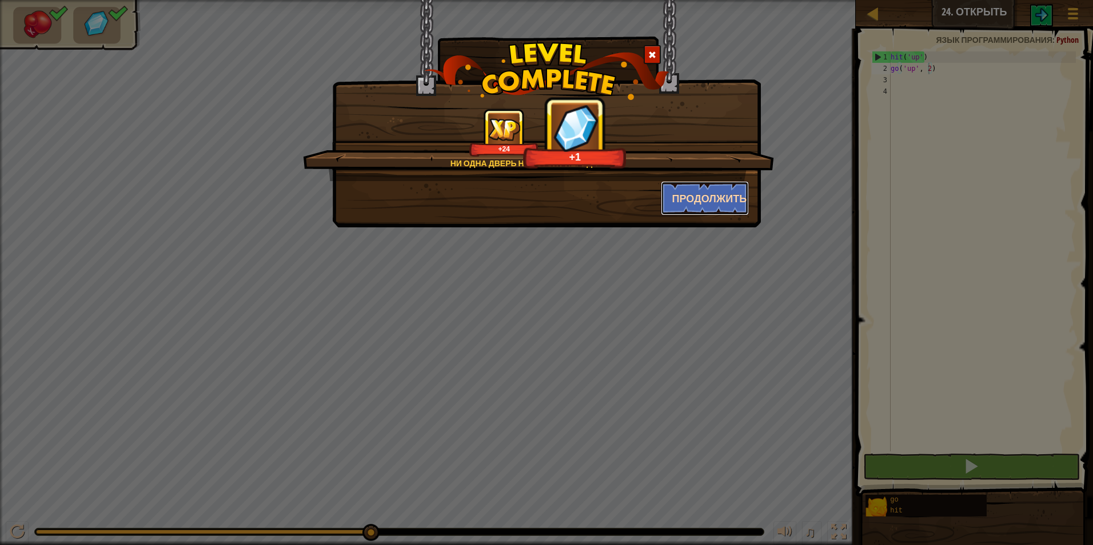
click at [681, 198] on button "Продолжить" at bounding box center [705, 198] width 89 height 34
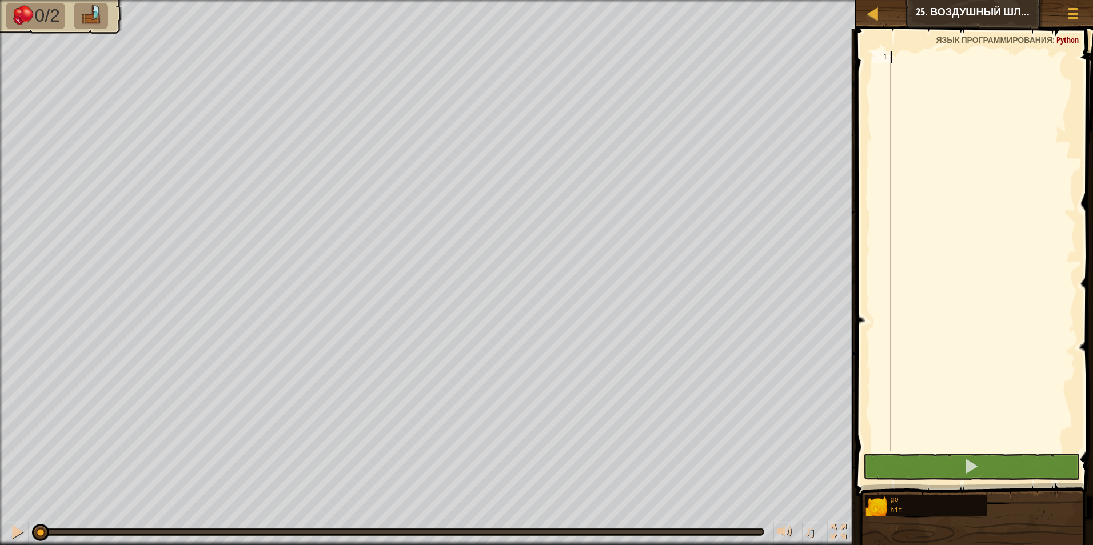
type textarea "h"
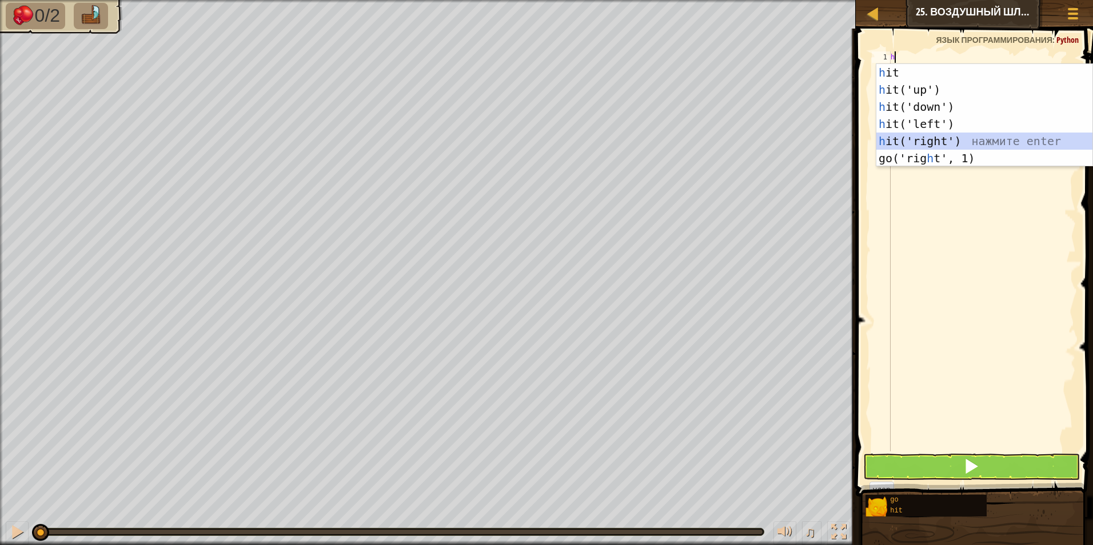
click at [947, 139] on div "h it нажмите enter h it('up') нажмите enter h it('down') нажмите enter h it('le…" at bounding box center [984, 132] width 216 height 137
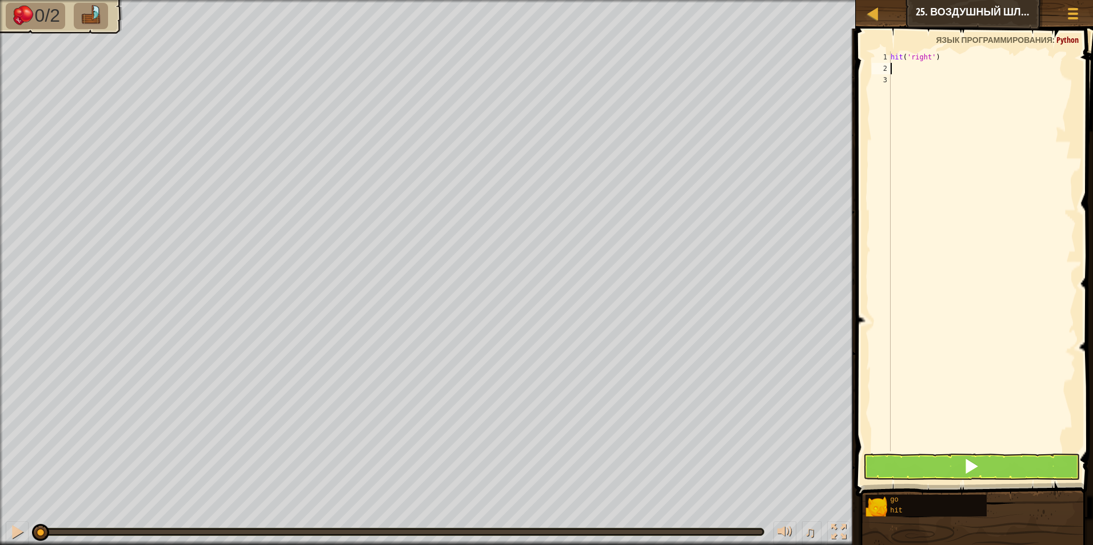
type textarea "h"
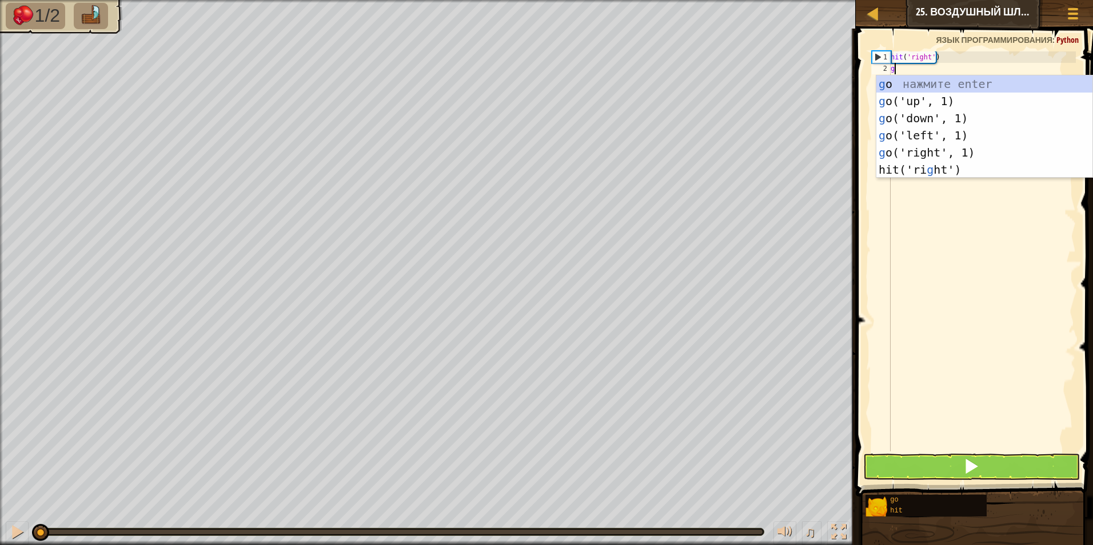
type textarea "gr"
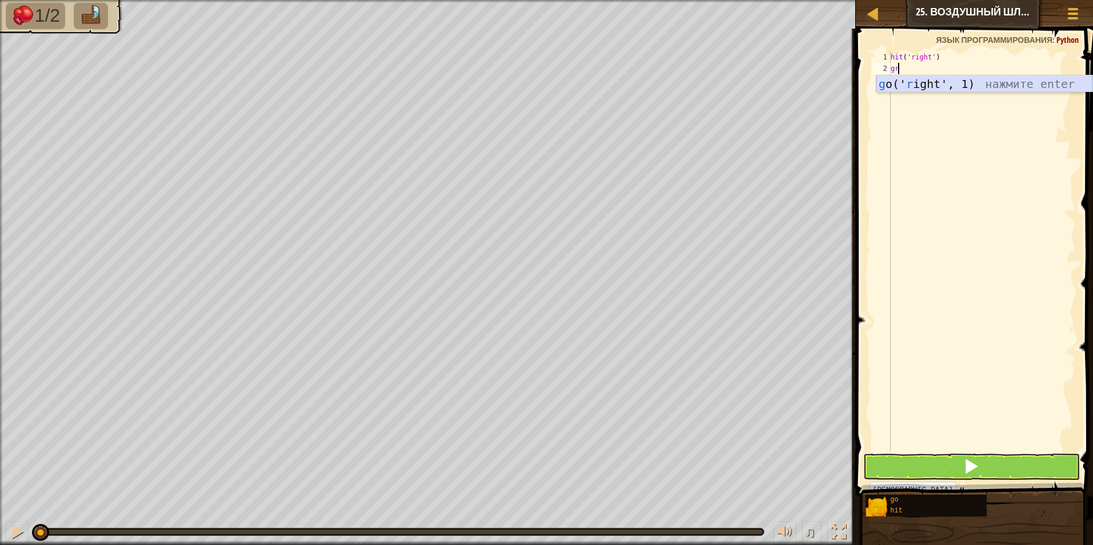
click at [948, 89] on div "g o(' r ight', 1) нажмите enter" at bounding box center [984, 100] width 216 height 51
type textarea "h"
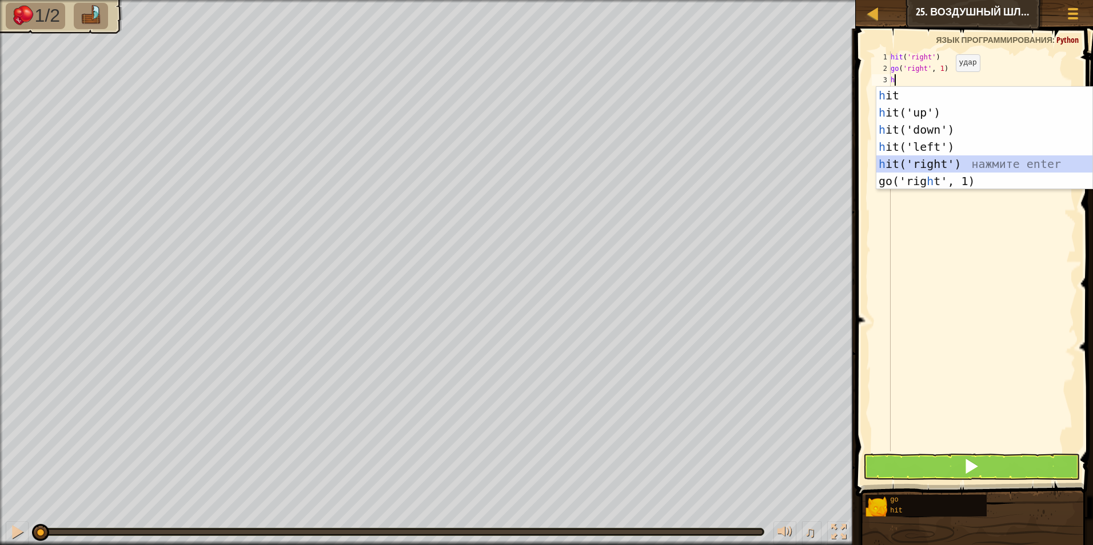
click at [953, 160] on div "h it нажмите enter h it('up') нажмите enter h it('down') нажмите enter h it('le…" at bounding box center [984, 155] width 216 height 137
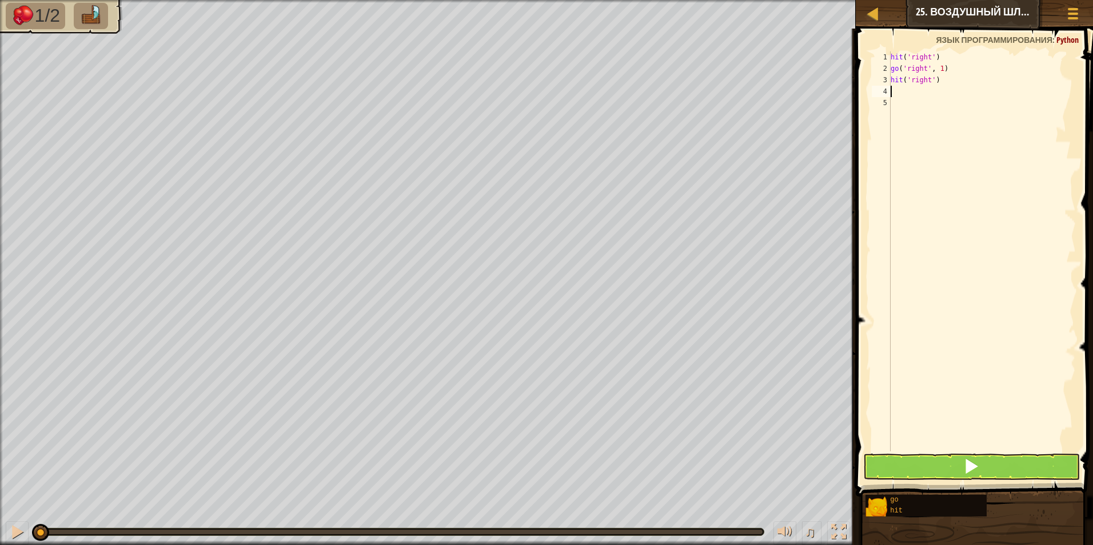
type textarea "h"
type textarea "g"
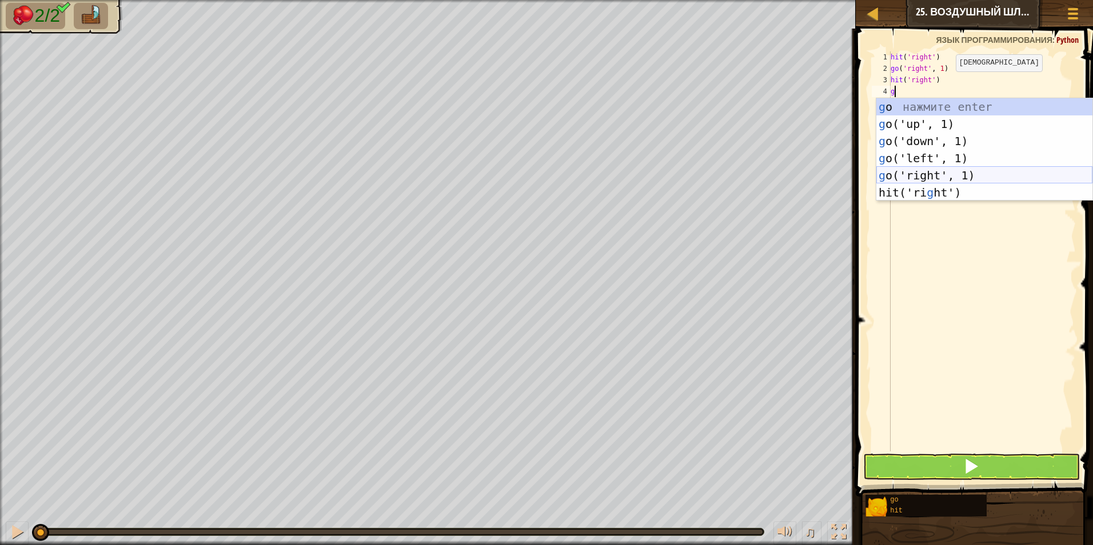
click at [965, 176] on div "g o нажмите enter g o('up', 1) нажмите enter g o('down', 1) нажмите enter g o('…" at bounding box center [984, 166] width 216 height 137
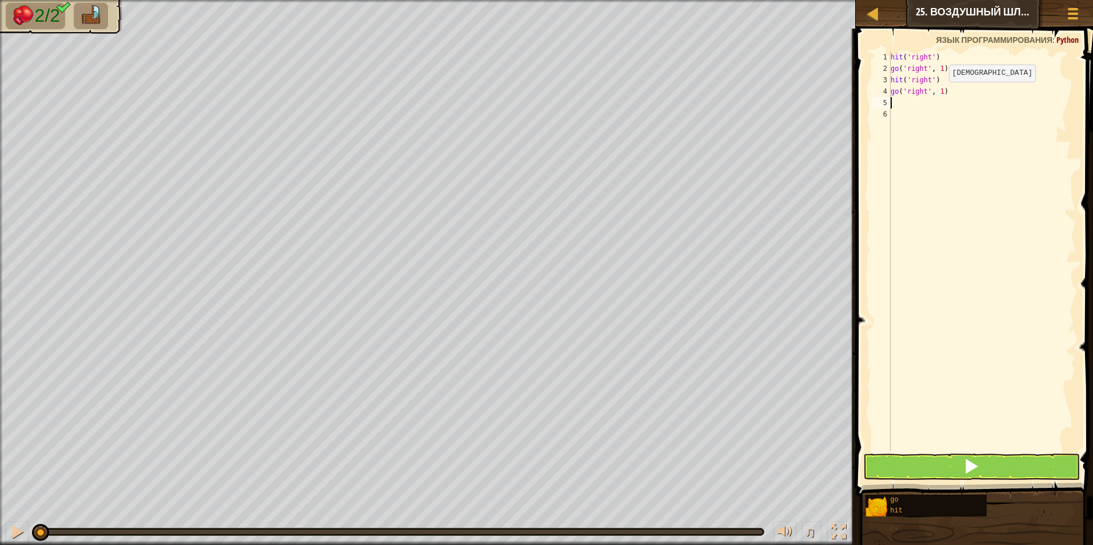
click at [939, 93] on div "hit ( 'right' ) go ( 'right' , 1 ) hit ( 'right' ) go ( 'right' , 1 )" at bounding box center [981, 262] width 187 height 423
type textarea "go('right', 2)"
click at [913, 459] on button at bounding box center [971, 467] width 217 height 26
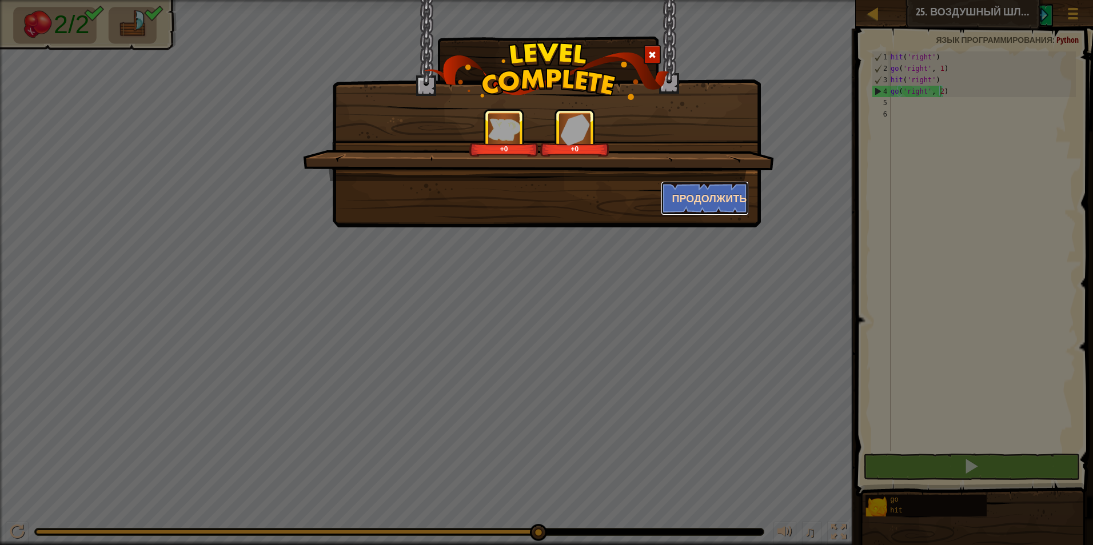
click at [675, 205] on button "Продолжить" at bounding box center [705, 198] width 89 height 34
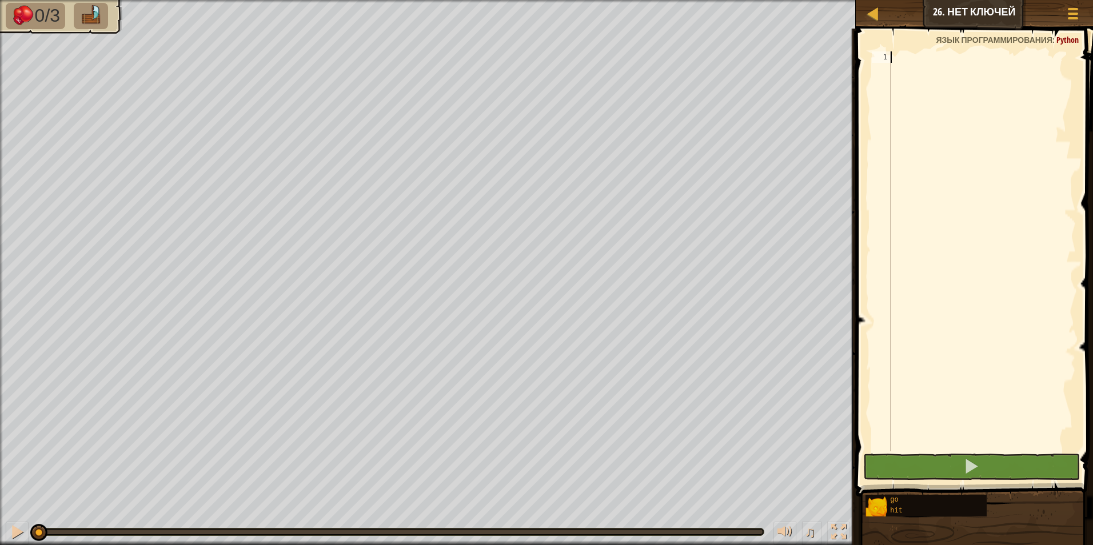
type textarea "h"
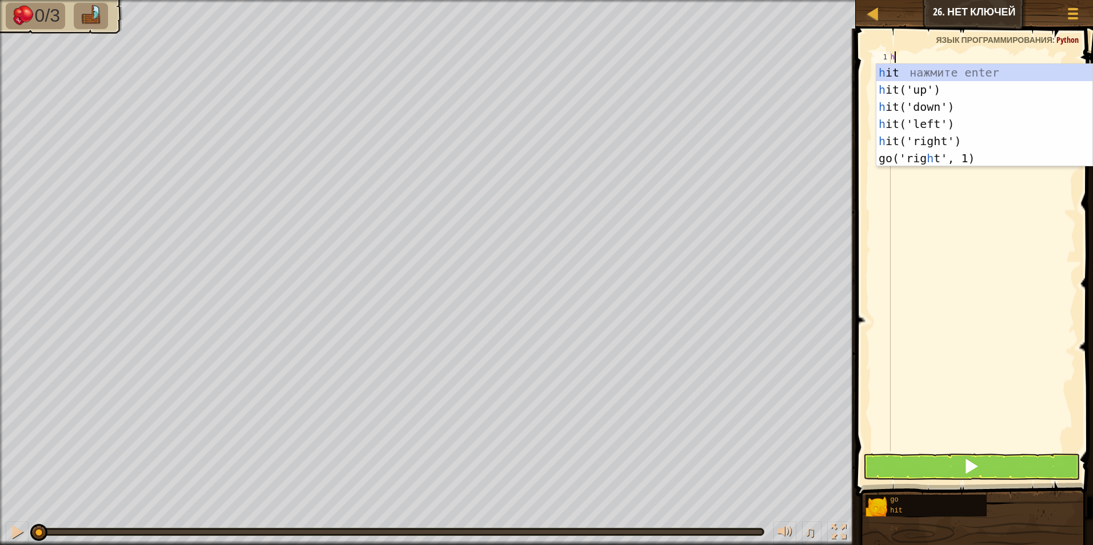
scroll to position [5, 0]
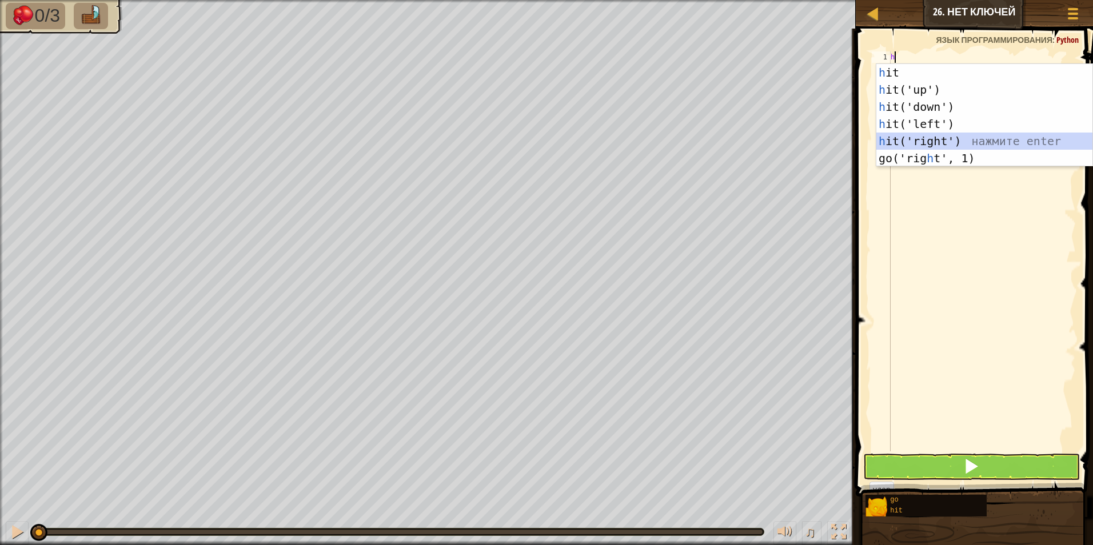
click at [953, 141] on div "h it нажмите enter h it('up') нажмите enter h it('down') нажмите enter h it('le…" at bounding box center [984, 132] width 216 height 137
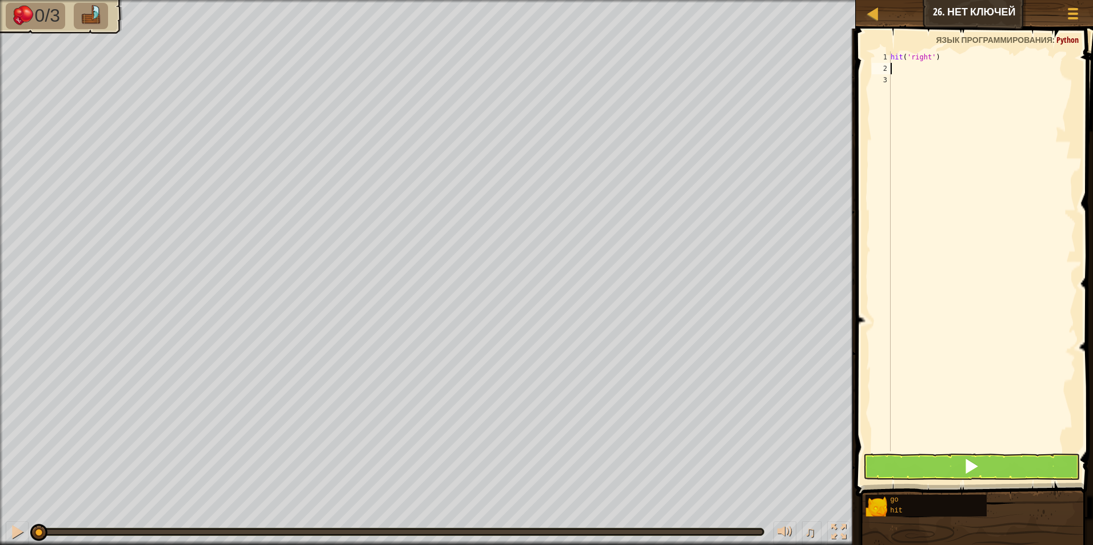
type textarea "g"
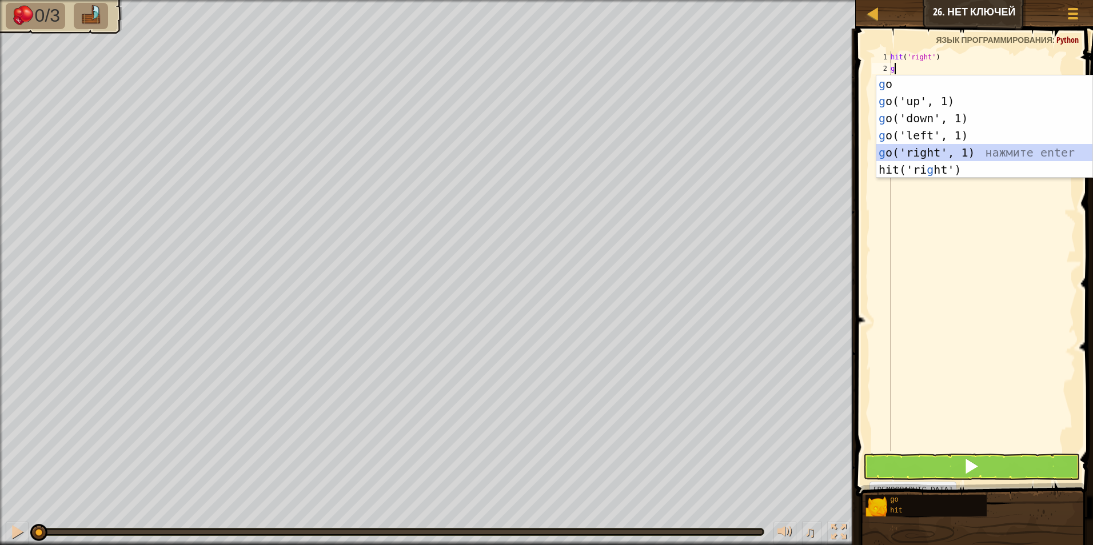
drag, startPoint x: 965, startPoint y: 145, endPoint x: 961, endPoint y: 138, distance: 8.7
click at [965, 146] on div "g o нажмите enter g o('up', 1) нажмите enter g o('down', 1) нажмите enter g o('…" at bounding box center [984, 143] width 216 height 137
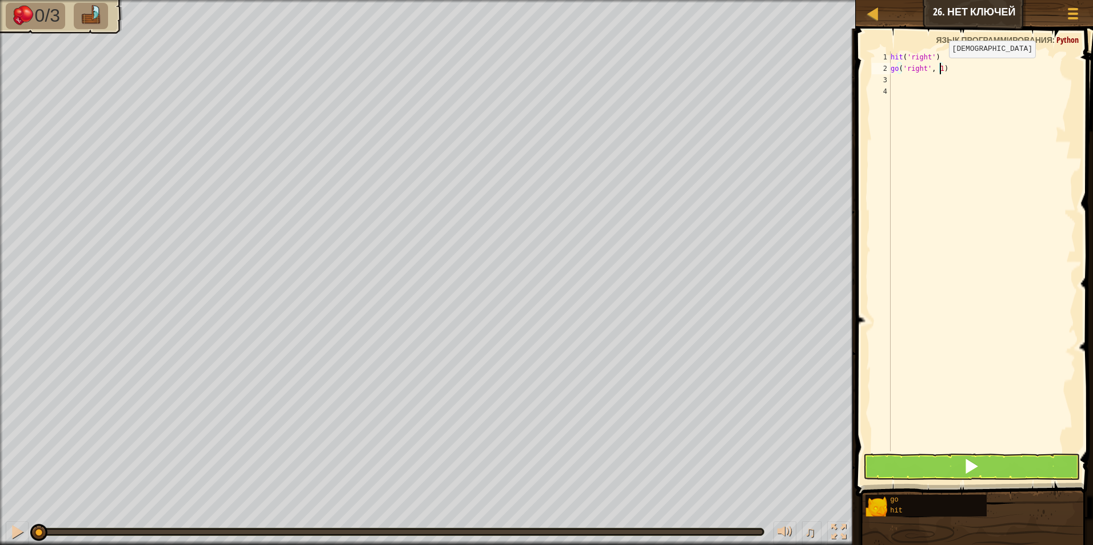
click at [939, 69] on div "hit ( 'right' ) go ( 'right' , 1 )" at bounding box center [981, 262] width 187 height 423
type textarea "go('right', 2)"
click at [917, 70] on div "hit ( 'right' ) go ( 'right' , 2 )" at bounding box center [981, 262] width 187 height 423
click at [912, 79] on div "hit ( 'right' ) go ( 'right' , 2 )" at bounding box center [981, 262] width 187 height 423
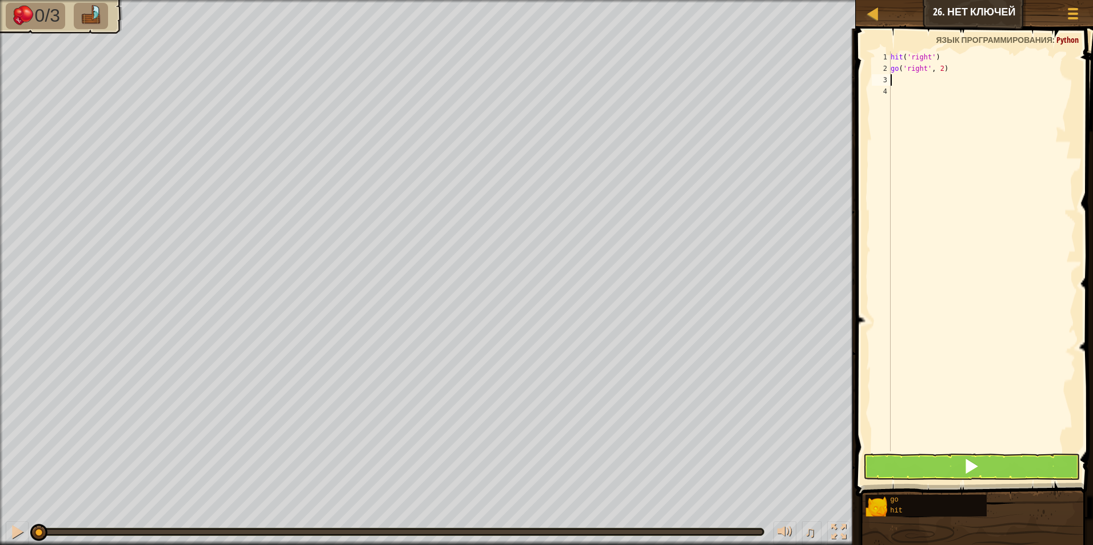
scroll to position [5, 0]
type textarea "h"
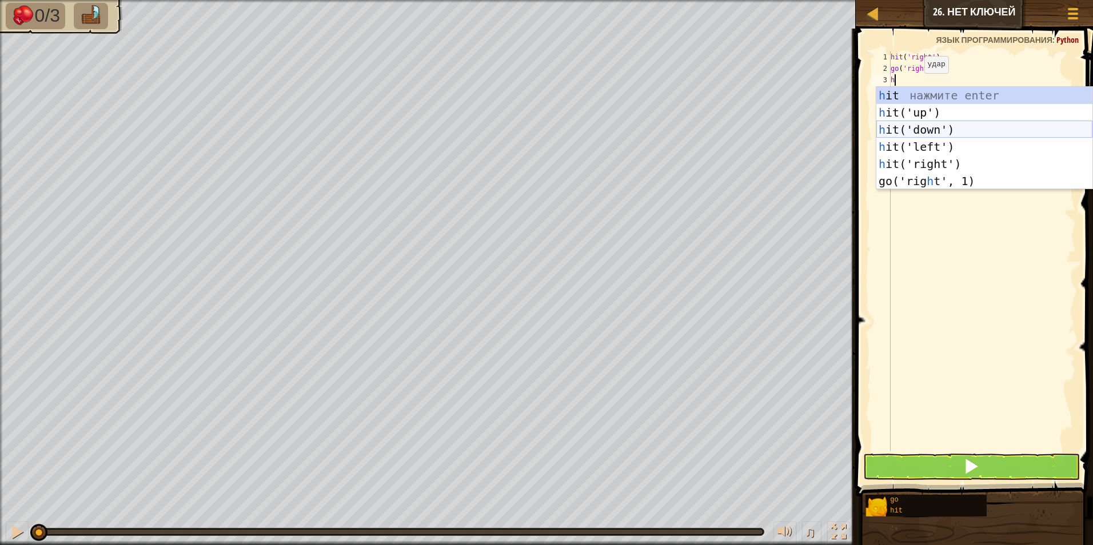
click at [935, 123] on div "h it нажмите enter h it('up') нажмите enter h it('down') нажмите enter h it('le…" at bounding box center [984, 155] width 216 height 137
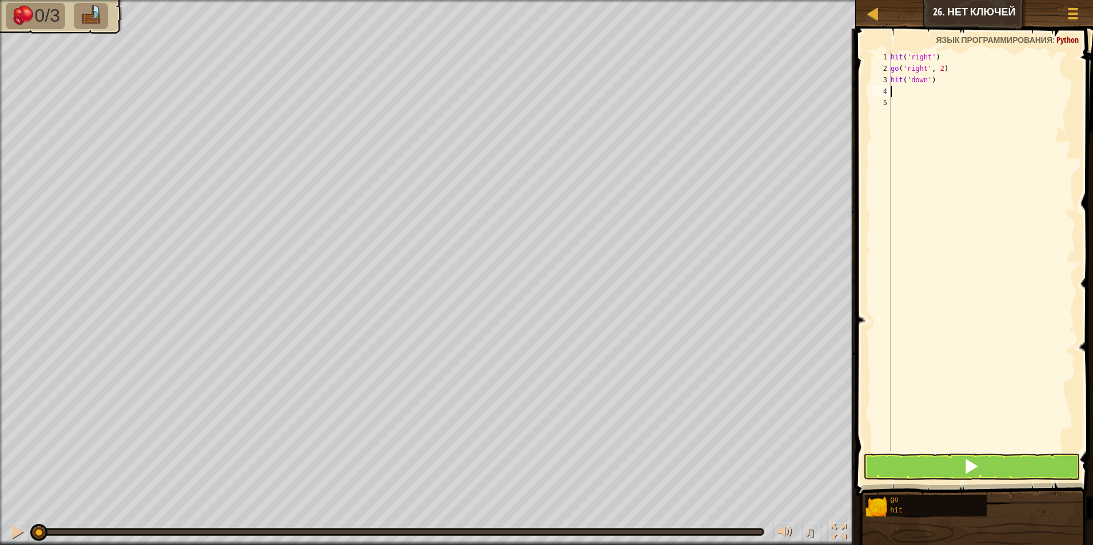
type textarea "g"
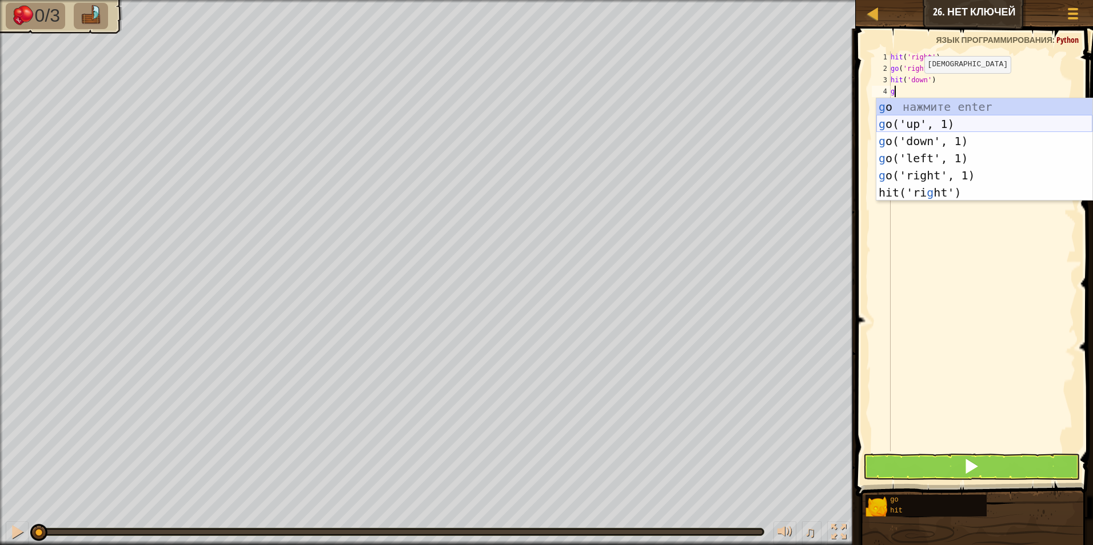
click at [939, 132] on div "g o нажмите enter g o('up', 1) нажмите enter g o('down', 1) нажмите enter g o('…" at bounding box center [984, 166] width 216 height 137
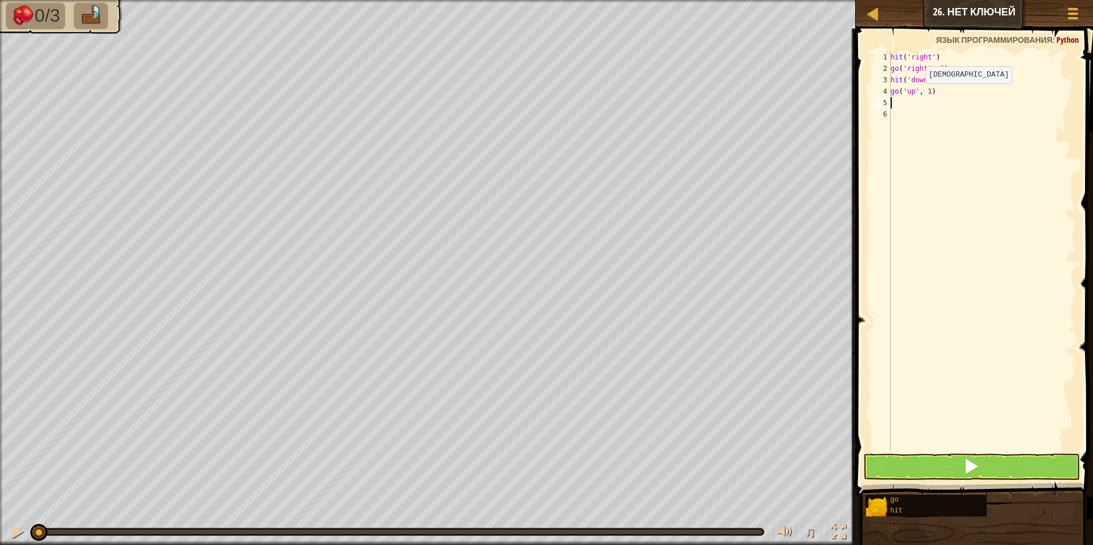
click at [916, 95] on div "hit ( 'right' ) go ( 'right' , 2 ) hit ( 'down' ) go ( 'up' , 1 )" at bounding box center [981, 262] width 187 height 423
type textarea "go('up', 1)"
drag, startPoint x: 945, startPoint y: 98, endPoint x: 899, endPoint y: 98, distance: 46.3
click at [899, 98] on div "hit ( 'right' ) go ( 'right' , 2 ) hit ( 'down' ) go ( 'up' , 1 )" at bounding box center [981, 262] width 187 height 423
click at [935, 89] on div "hit ( 'right' ) go ( 'right' , 2 ) hit ( 'down' ) go ( 'up' , 1 )" at bounding box center [981, 262] width 187 height 423
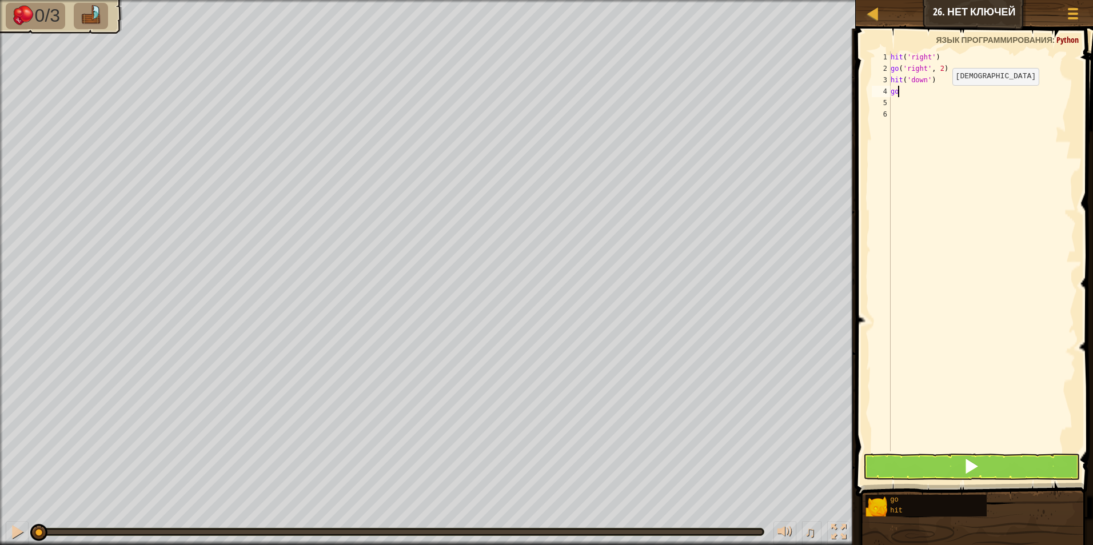
type textarea "g"
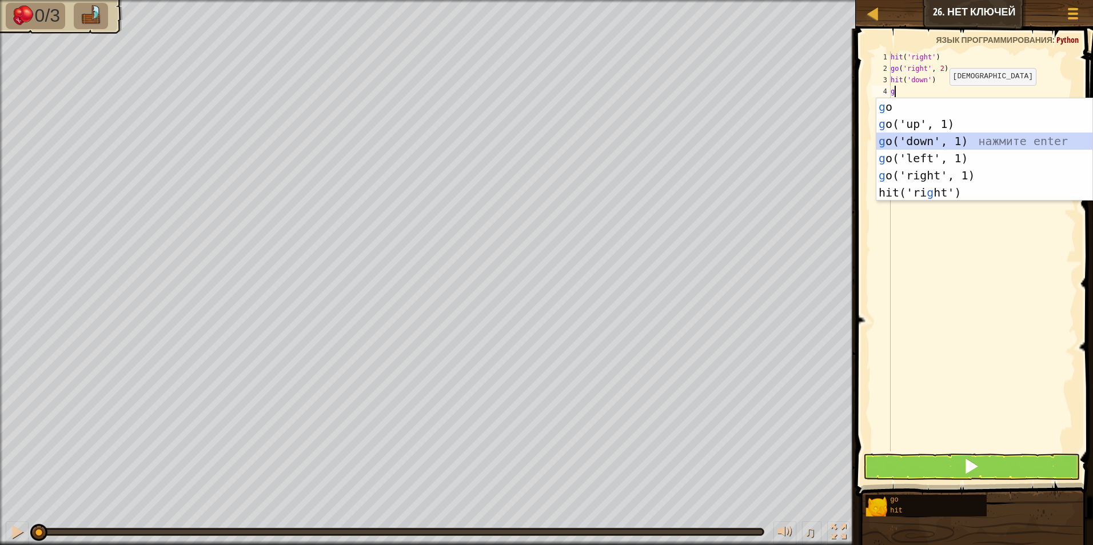
click at [936, 137] on div "g o нажмите enter g o('up', 1) нажмите enter g o('down', 1) нажмите enter g o('…" at bounding box center [984, 166] width 216 height 137
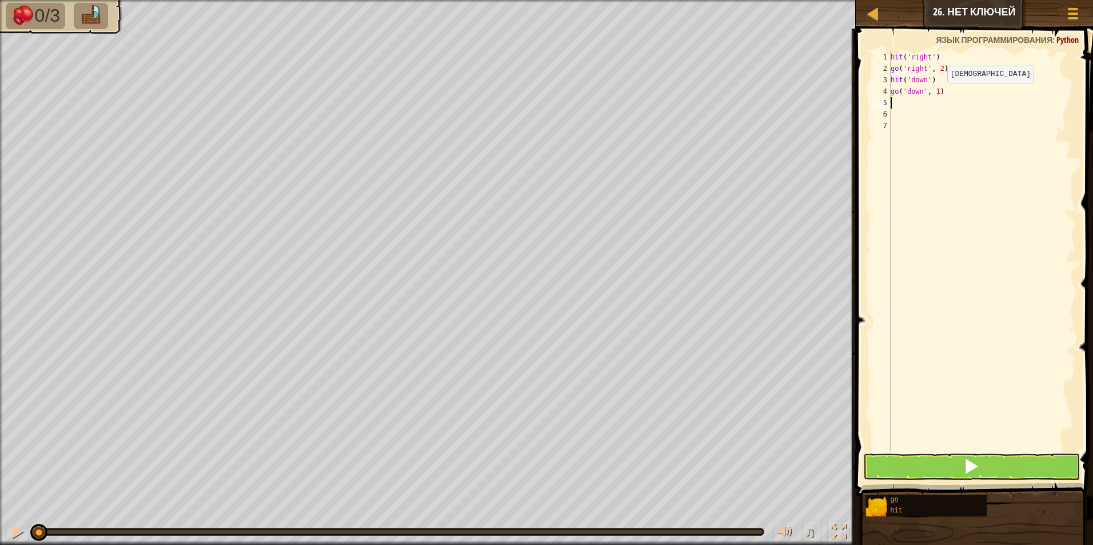
click at [937, 95] on div "hit ( 'right' ) go ( 'right' , 2 ) hit ( 'down' ) go ( 'down' , 1 )" at bounding box center [981, 262] width 187 height 423
type textarea "go('down', 2)"
click at [991, 115] on div "hit ( 'right' ) go ( 'right' , 2 ) hit ( 'down' ) go ( 'down' , 2 )" at bounding box center [981, 262] width 187 height 423
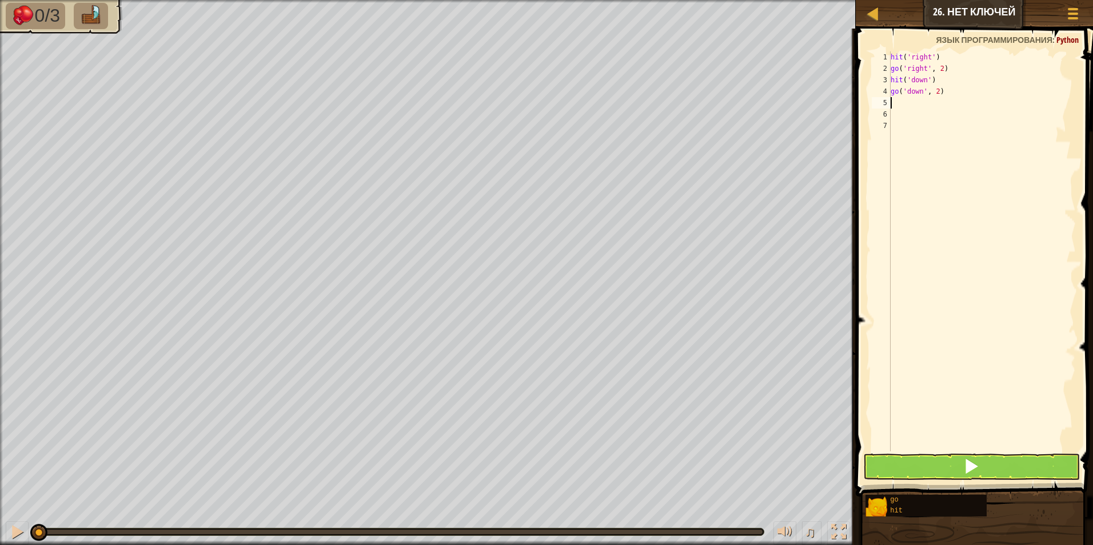
click at [987, 106] on div "hit ( 'right' ) go ( 'right' , 2 ) hit ( 'down' ) go ( 'down' , 2 )" at bounding box center [981, 262] width 187 height 423
click at [976, 120] on div "hit ( 'right' ) go ( 'right' , 2 ) hit ( 'down' ) go ( 'down' , 2 )" at bounding box center [981, 262] width 187 height 423
type textarea "h"
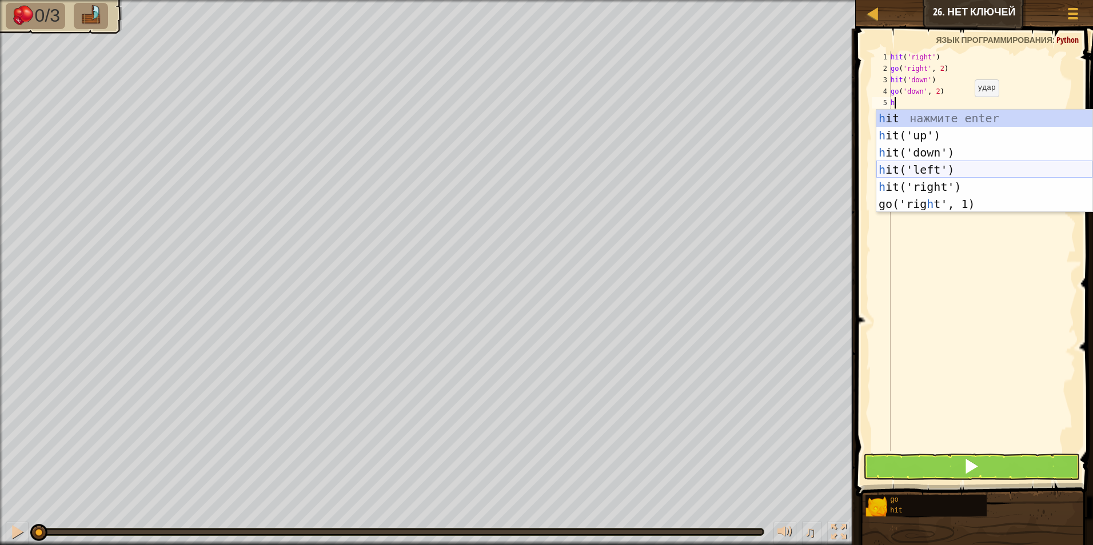
click at [944, 170] on div "h it нажмите enter h it('up') нажмите enter h it('down') нажмите enter h it('le…" at bounding box center [984, 178] width 216 height 137
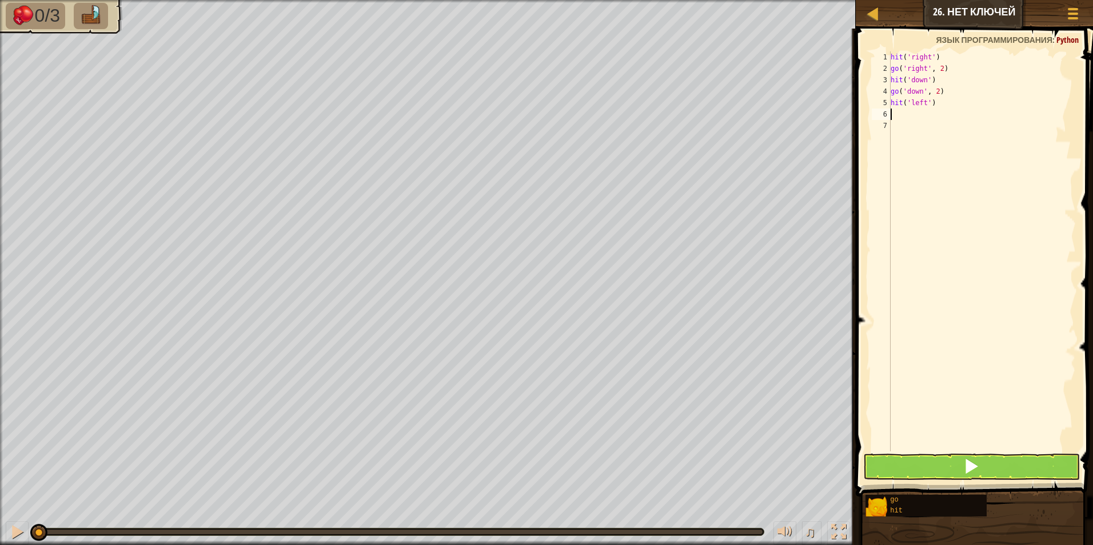
type textarea "g"
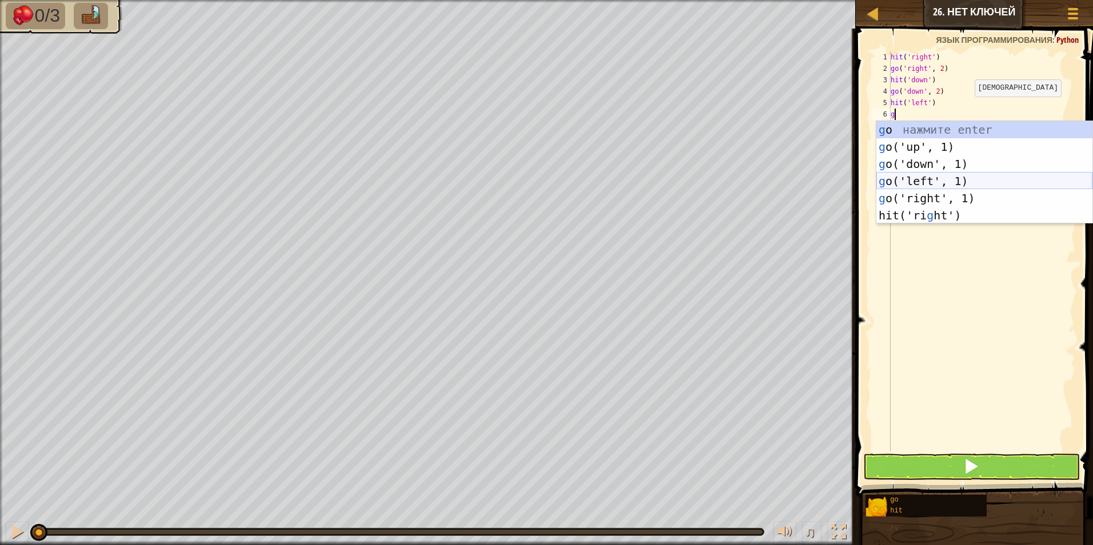
click at [935, 177] on div "g o нажмите enter g o('up', 1) нажмите enter g o('down', 1) нажмите enter g o('…" at bounding box center [984, 189] width 216 height 137
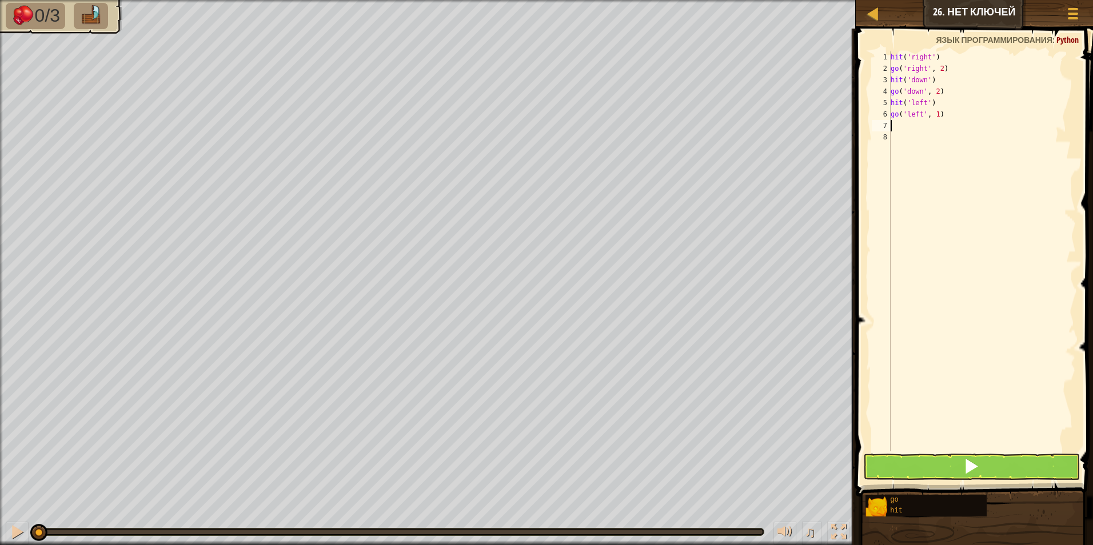
click at [939, 119] on div "hit ( 'right' ) go ( 'right' , 2 ) hit ( 'down' ) go ( 'down' , 2 ) hit ( 'left…" at bounding box center [981, 262] width 187 height 423
click at [938, 119] on div "hit ( 'right' ) go ( 'right' , 2 ) hit ( 'down' ) go ( 'down' , 2 ) hit ( 'left…" at bounding box center [981, 262] width 187 height 423
click at [935, 119] on div "hit ( 'right' ) go ( 'right' , 2 ) hit ( 'down' ) go ( 'down' , 2 ) hit ( 'left…" at bounding box center [981, 262] width 187 height 423
type textarea "go('left', 2)"
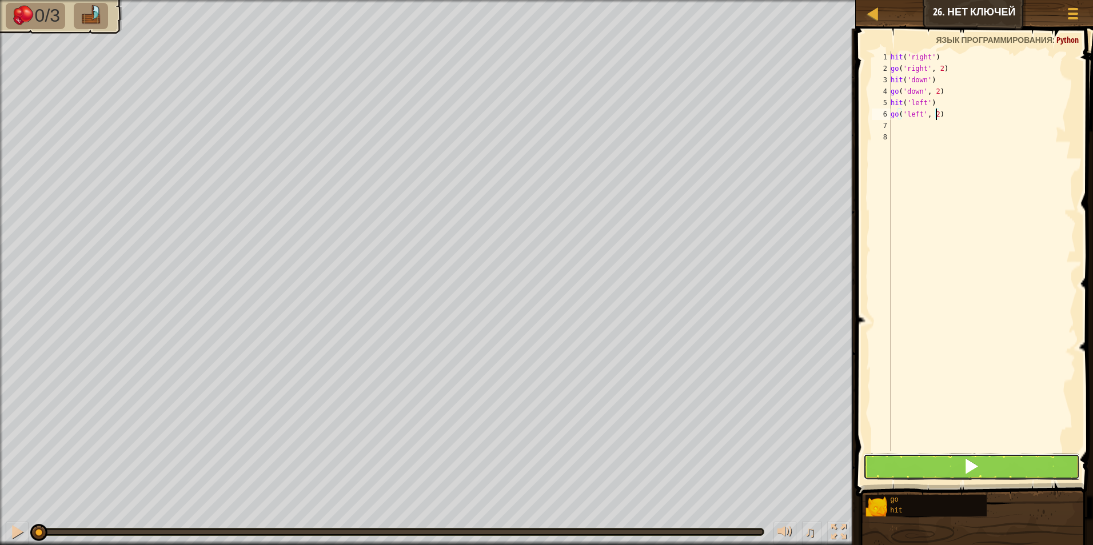
click at [928, 472] on button at bounding box center [971, 467] width 217 height 26
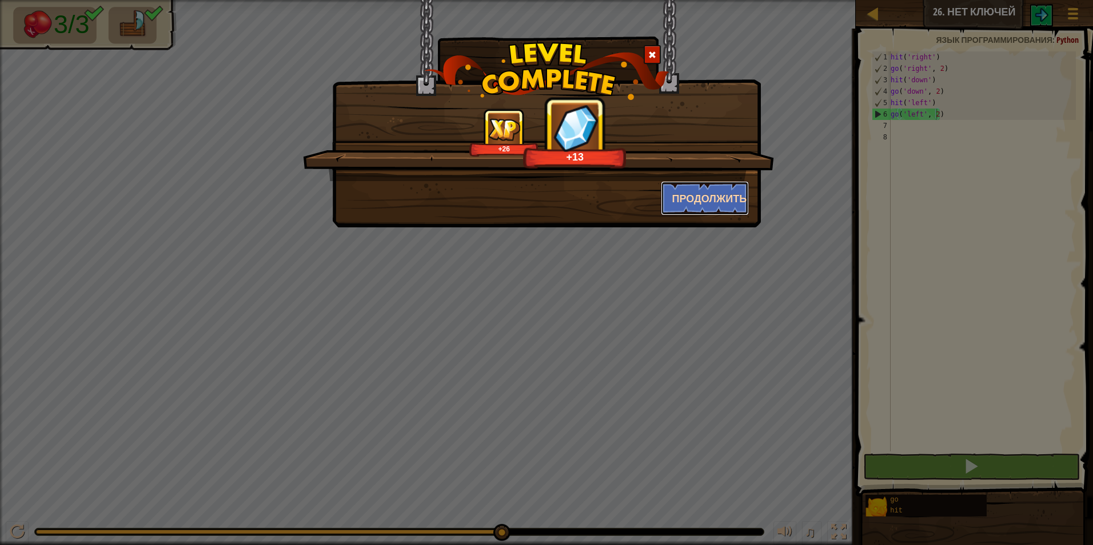
click at [712, 201] on button "Продолжить" at bounding box center [705, 198] width 89 height 34
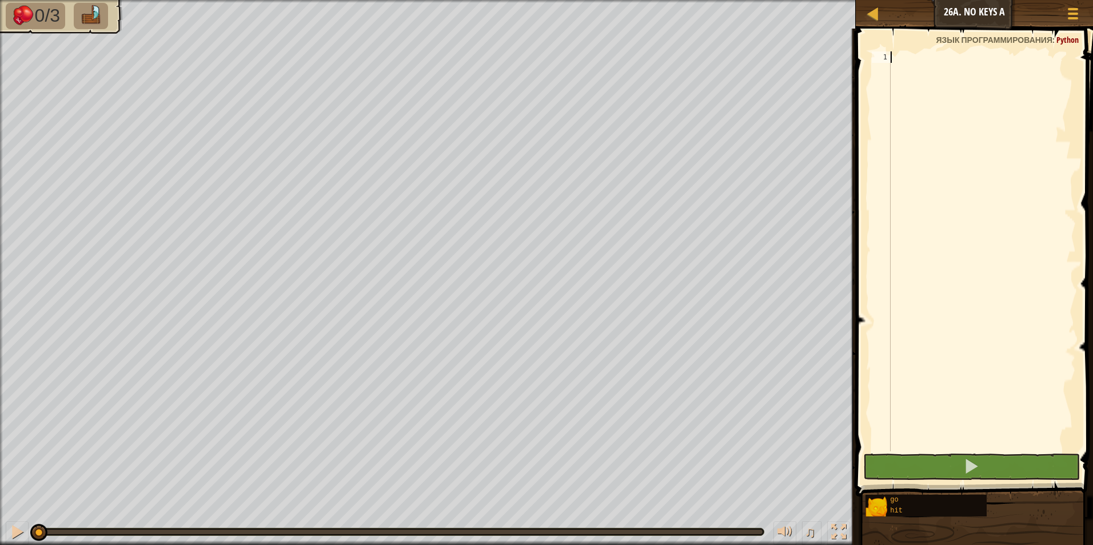
type textarea "h"
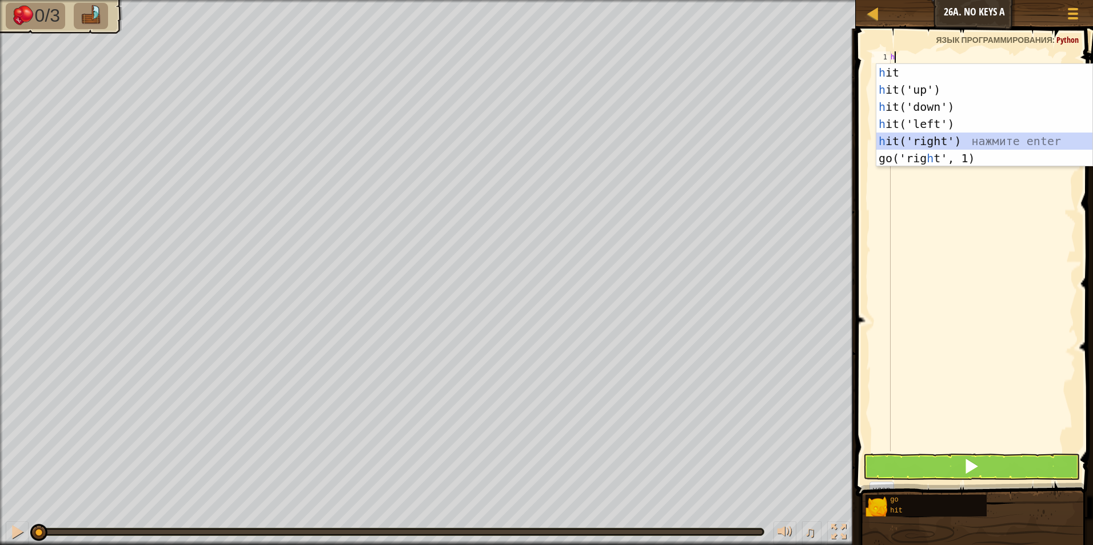
click at [940, 140] on div "h it нажмите enter h it('up') нажмите enter h it('down') нажмите enter h it('le…" at bounding box center [984, 132] width 216 height 137
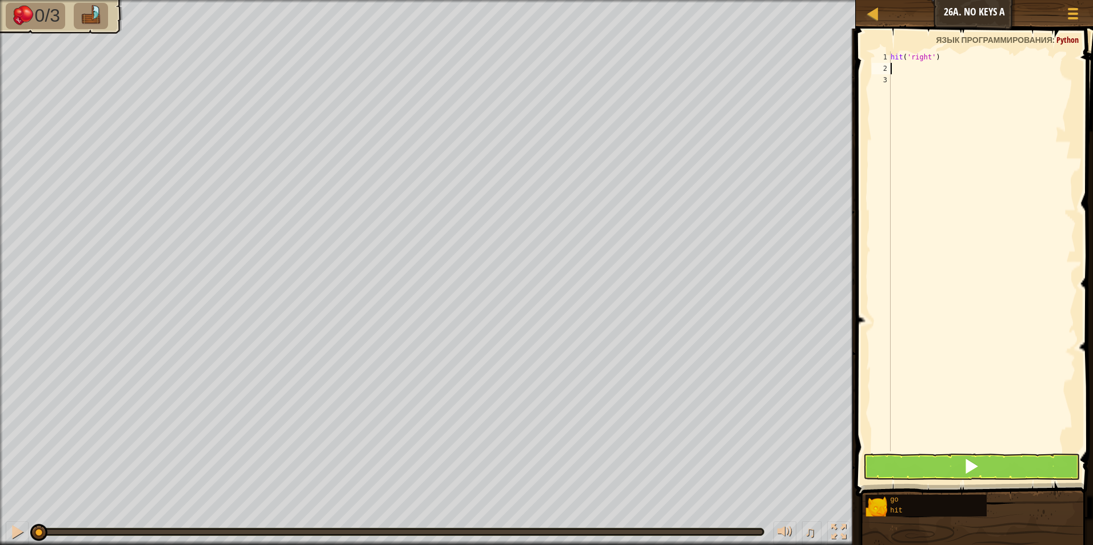
type textarea "g"
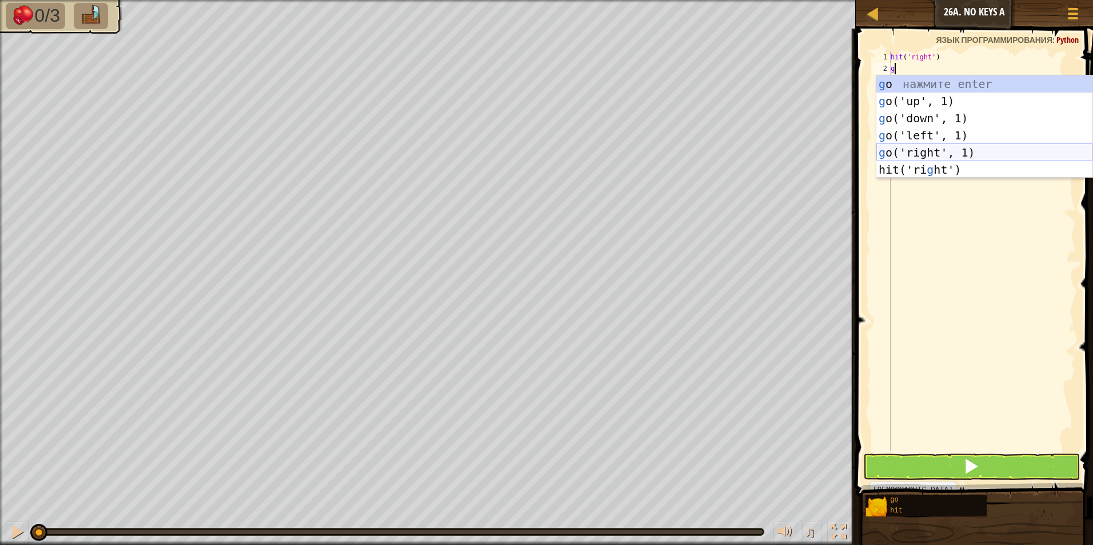
click at [955, 150] on div "g o нажмите enter g o('up', 1) нажмите enter g o('down', 1) нажмите enter g o('…" at bounding box center [984, 143] width 216 height 137
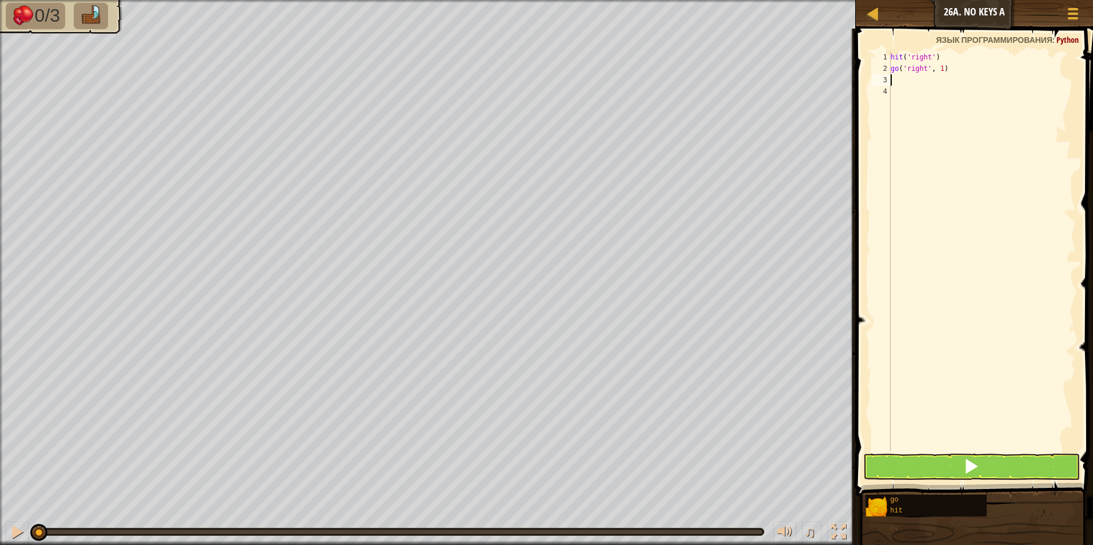
click at [937, 73] on div "hit ( 'right' ) go ( 'right' , 1 )" at bounding box center [981, 262] width 187 height 423
click at [939, 73] on div "hit ( 'right' ) go ( 'right' , 1 )" at bounding box center [981, 262] width 187 height 423
type textarea "go('right', 2)"
click at [1015, 95] on div "hit ( 'right' ) go ( 'right' , 2 )" at bounding box center [981, 262] width 187 height 423
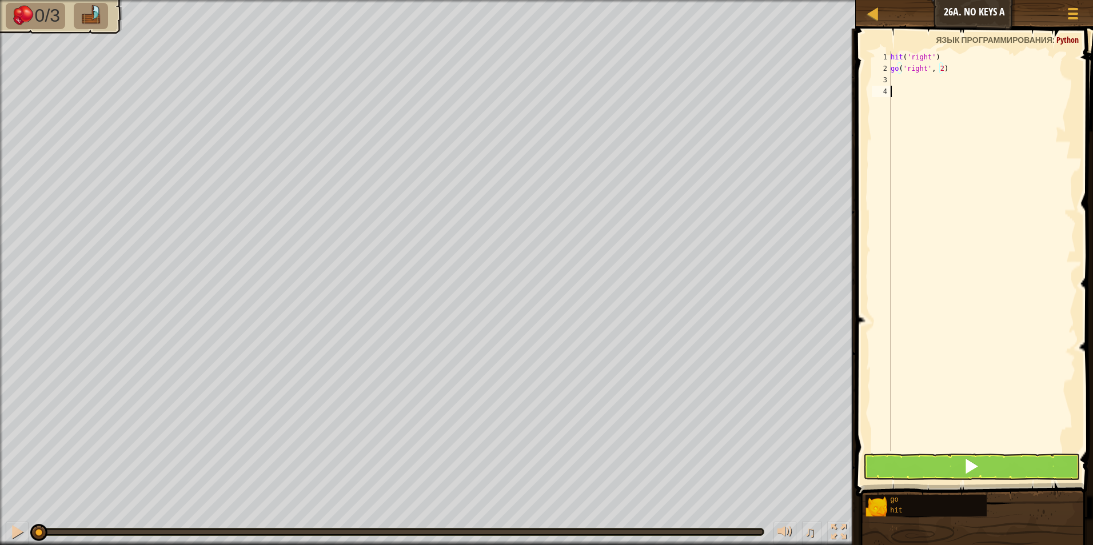
scroll to position [5, 0]
click at [1011, 85] on div "hit ( 'right' ) go ( 'right' , 2 )" at bounding box center [981, 262] width 187 height 423
type textarea "h"
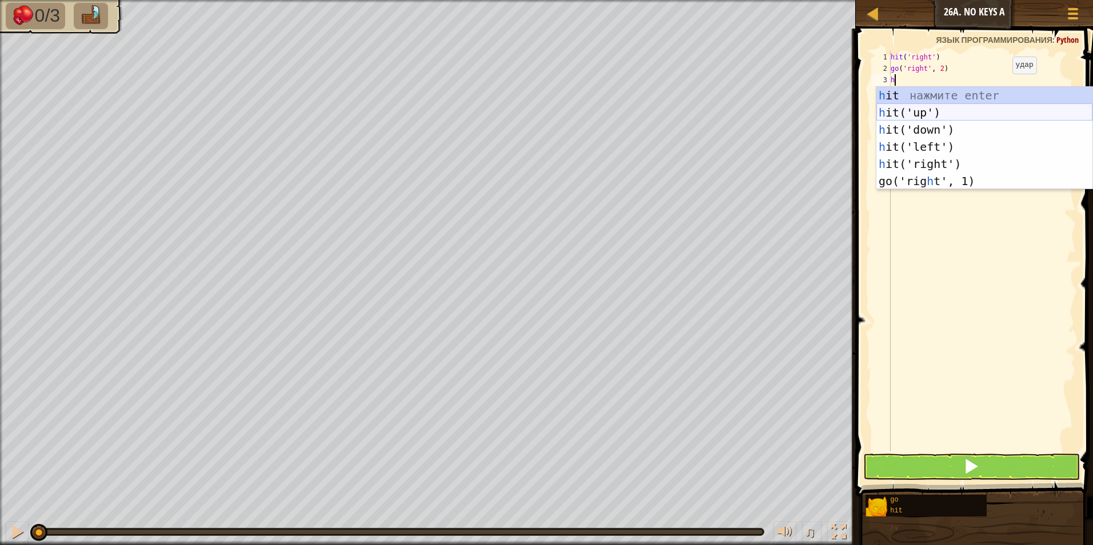
click at [983, 117] on div "h it нажмите enter h it('up') нажмите enter h it('down') нажмите enter h it('le…" at bounding box center [984, 155] width 216 height 137
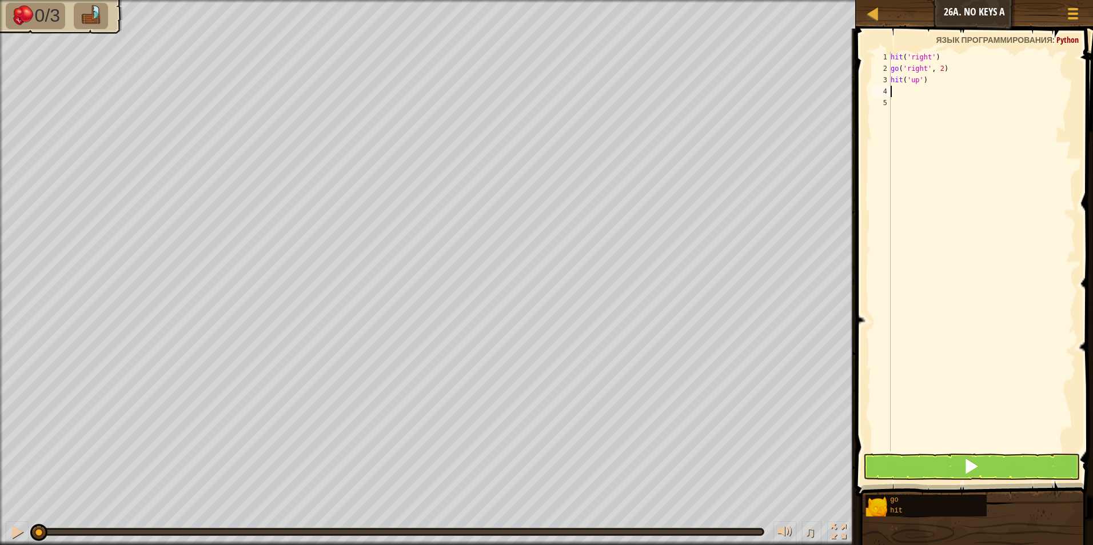
type textarea "g"
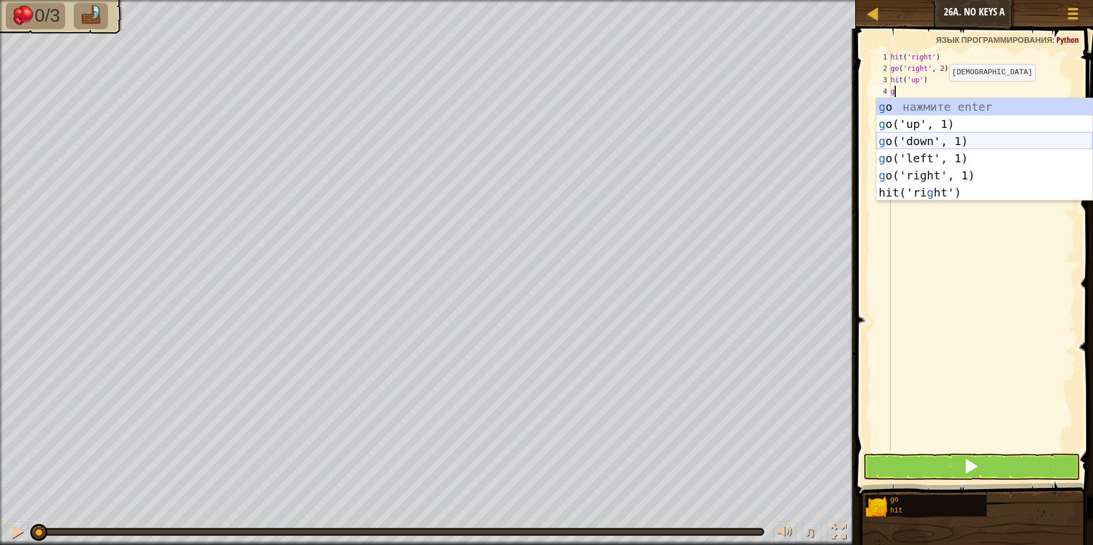
click at [948, 141] on div "g o нажмите enter g o('up', 1) нажмите enter g o('down', 1) нажмите enter g o('…" at bounding box center [984, 166] width 216 height 137
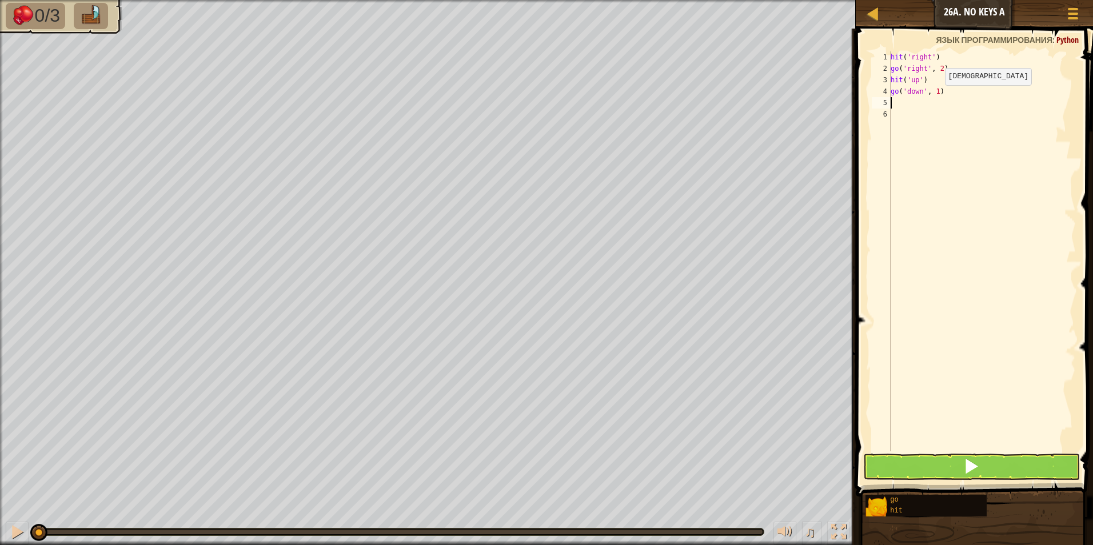
click at [935, 97] on div "hit ( 'right' ) go ( 'right' , 2 ) hit ( 'up' ) go ( 'down' , 1 )" at bounding box center [981, 262] width 187 height 423
type textarea "go('down', 2)"
click at [926, 102] on div "hit ( 'right' ) go ( 'right' , 2 ) hit ( 'up' ) go ( 'down' , 2 )" at bounding box center [981, 262] width 187 height 423
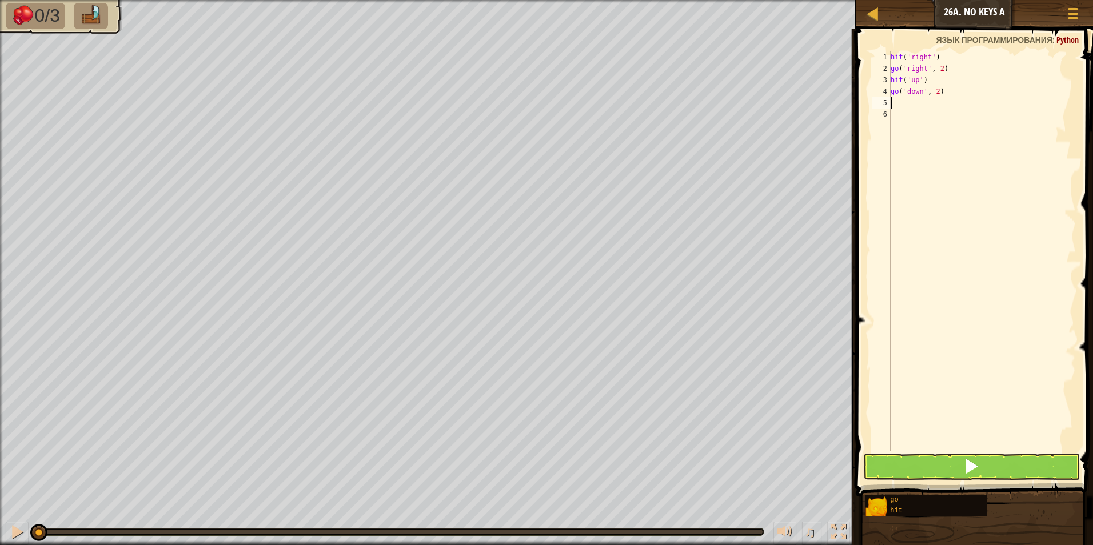
type textarea "h"
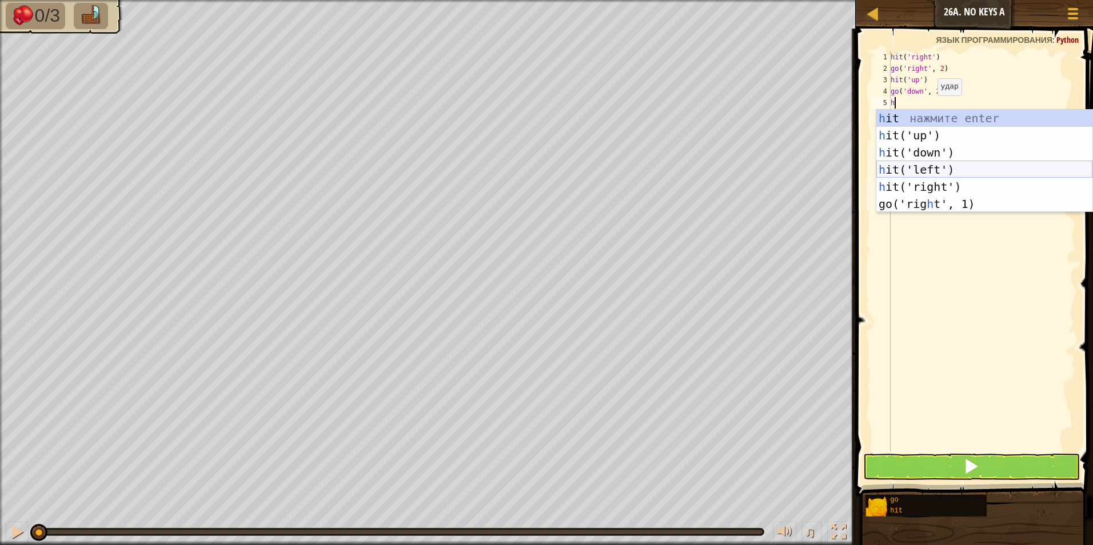
click at [943, 173] on div "h it нажмите enter h it('up') нажмите enter h it('down') нажмите enter h it('le…" at bounding box center [984, 178] width 216 height 137
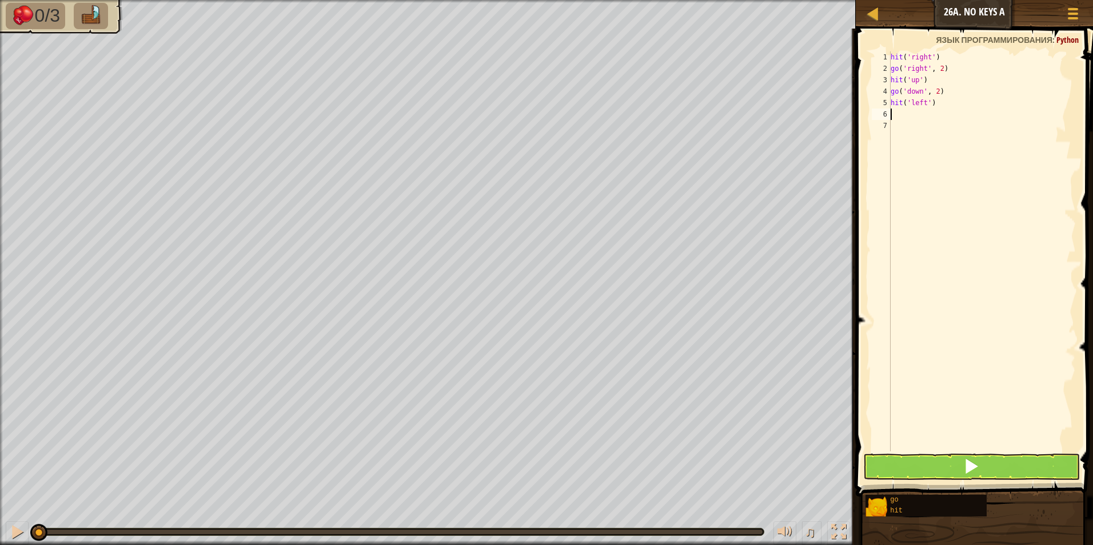
type textarea "g"
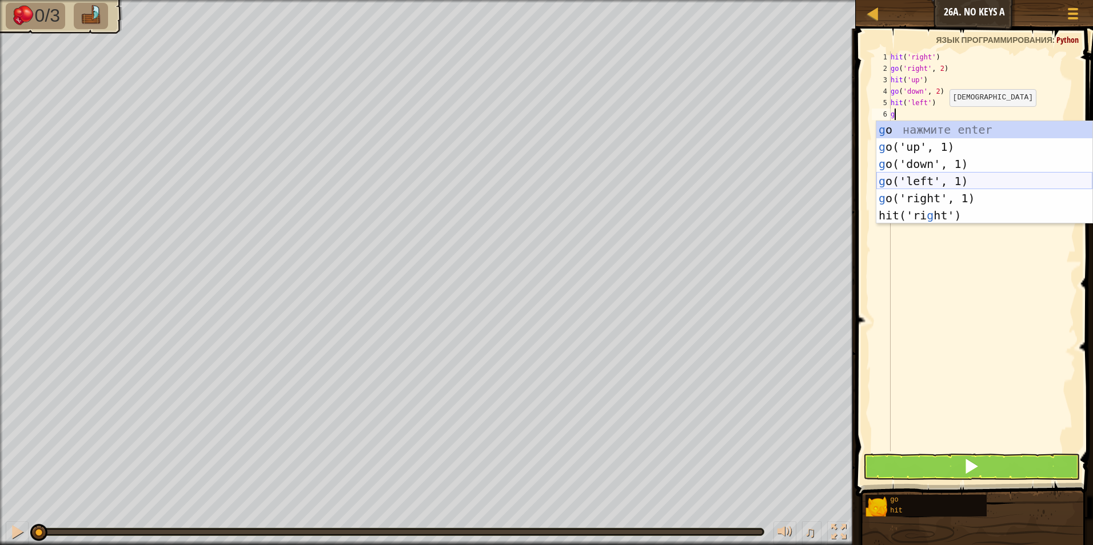
click at [946, 182] on div "g o нажмите enter g o('up', 1) нажмите enter g o('down', 1) нажмите enter g o('…" at bounding box center [984, 189] width 216 height 137
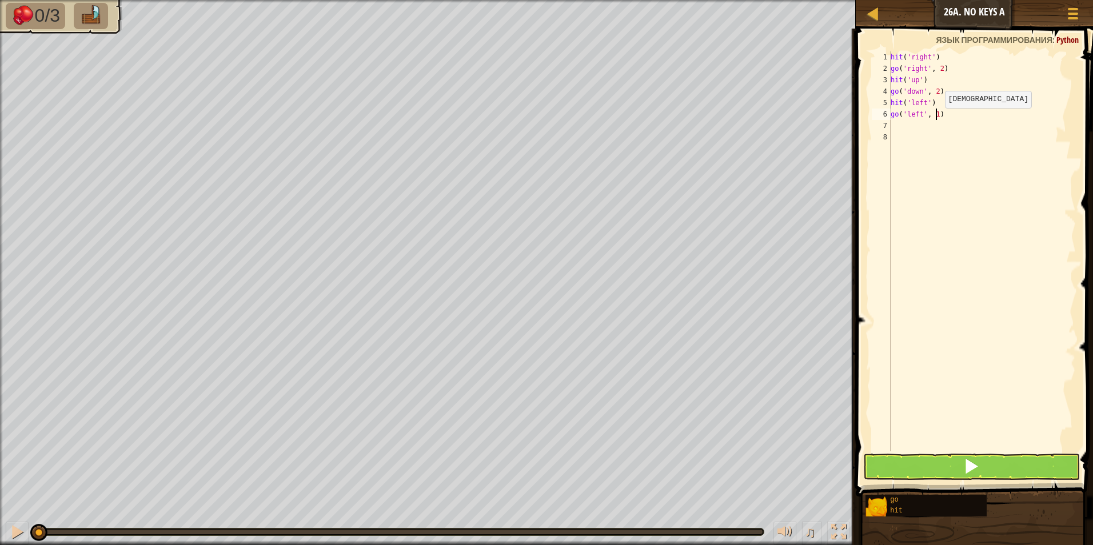
click at [935, 119] on div "hit ( 'right' ) go ( 'right' , 2 ) hit ( 'up' ) go ( 'down' , 2 ) hit ( 'left' …" at bounding box center [981, 262] width 187 height 423
type textarea "go('left', 2)"
click at [915, 466] on button at bounding box center [971, 467] width 217 height 26
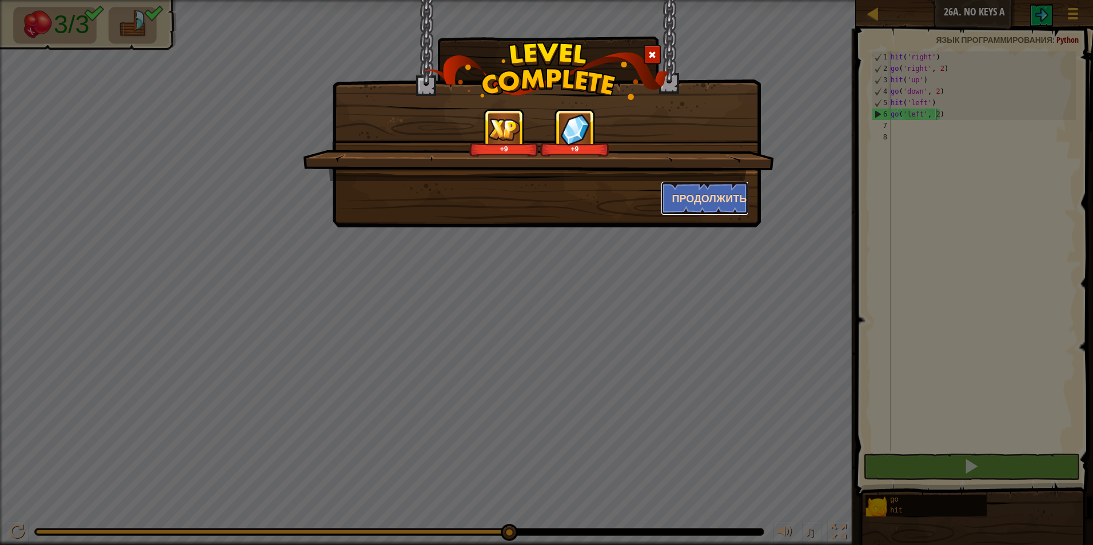
click at [725, 193] on button "Продолжить" at bounding box center [705, 198] width 89 height 34
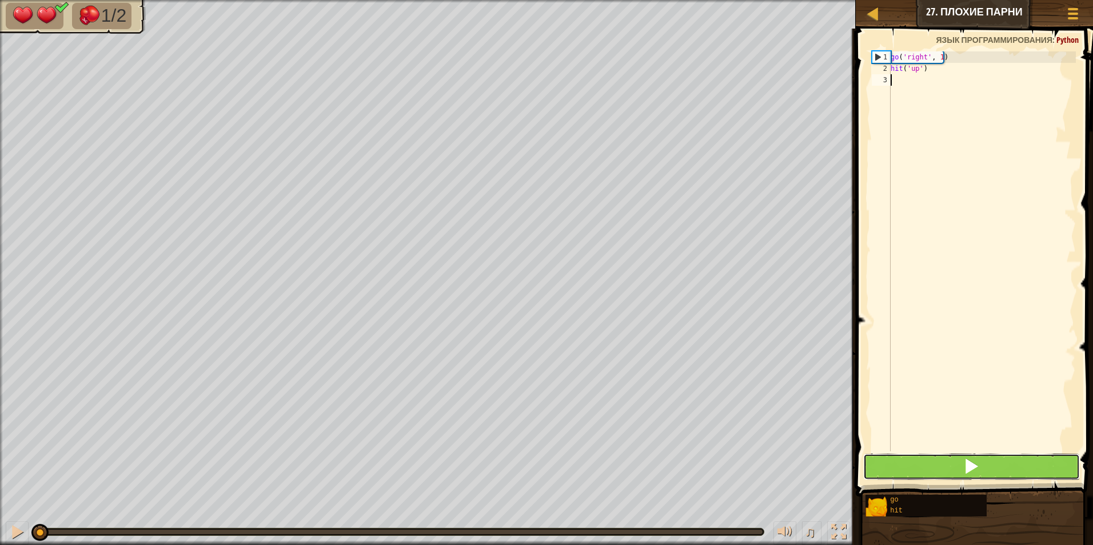
click at [965, 468] on span at bounding box center [971, 466] width 16 height 16
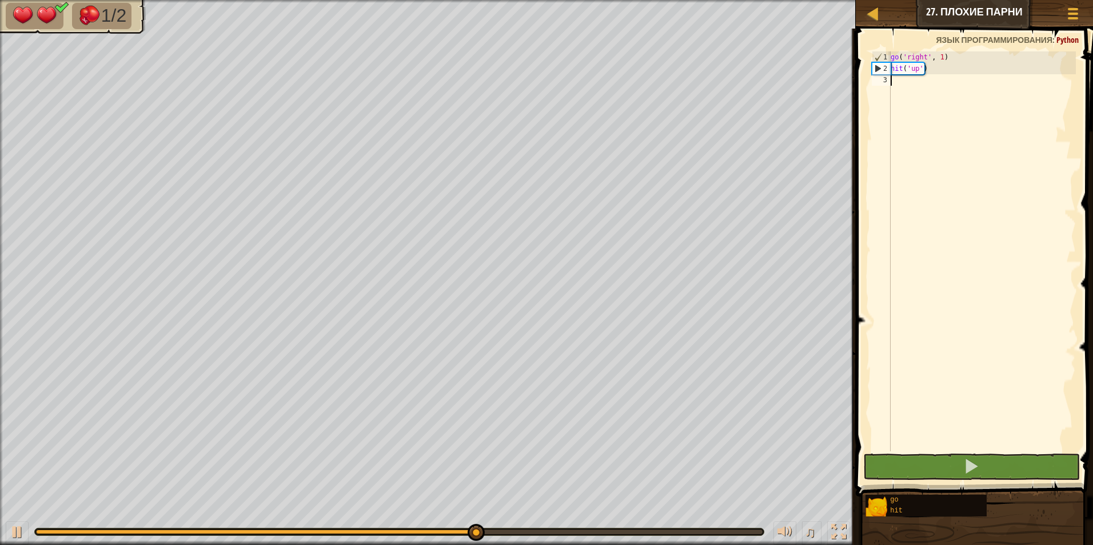
type textarea "g"
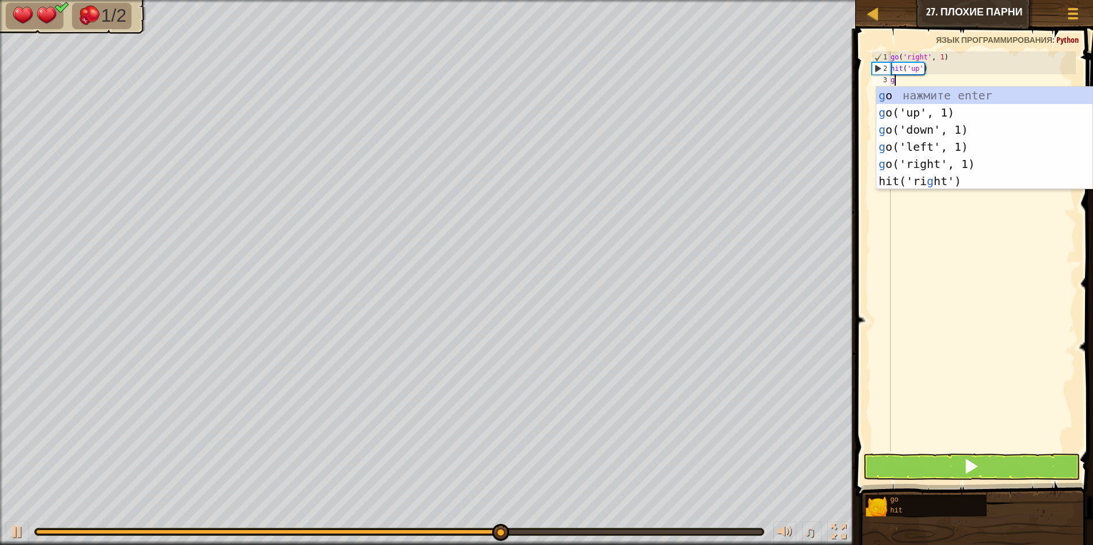
scroll to position [5, 0]
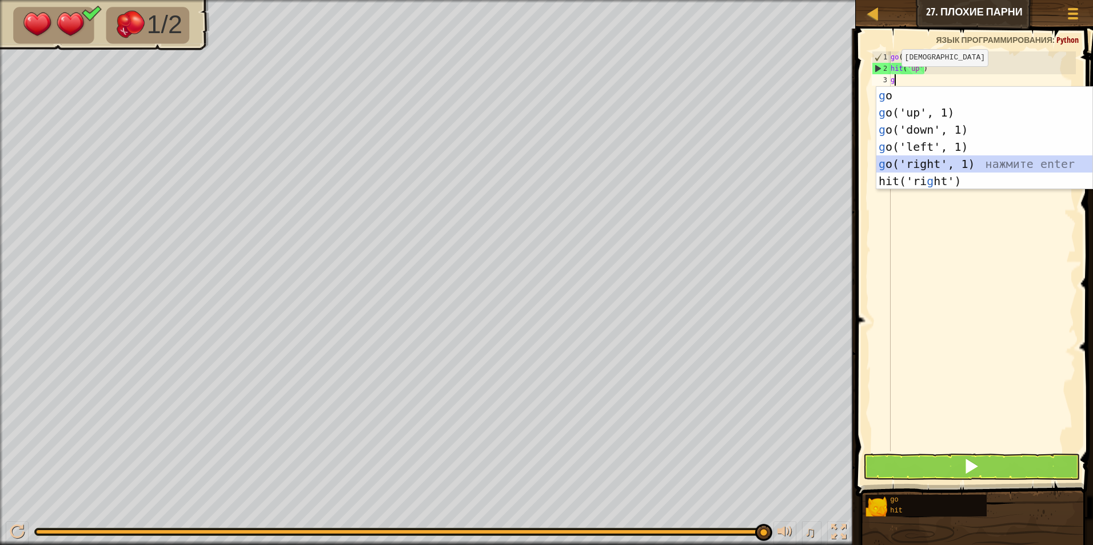
click at [960, 165] on div "g o нажмите enter g o('up', 1) нажмите enter g o('down', 1) нажмите enter g o('…" at bounding box center [984, 155] width 216 height 137
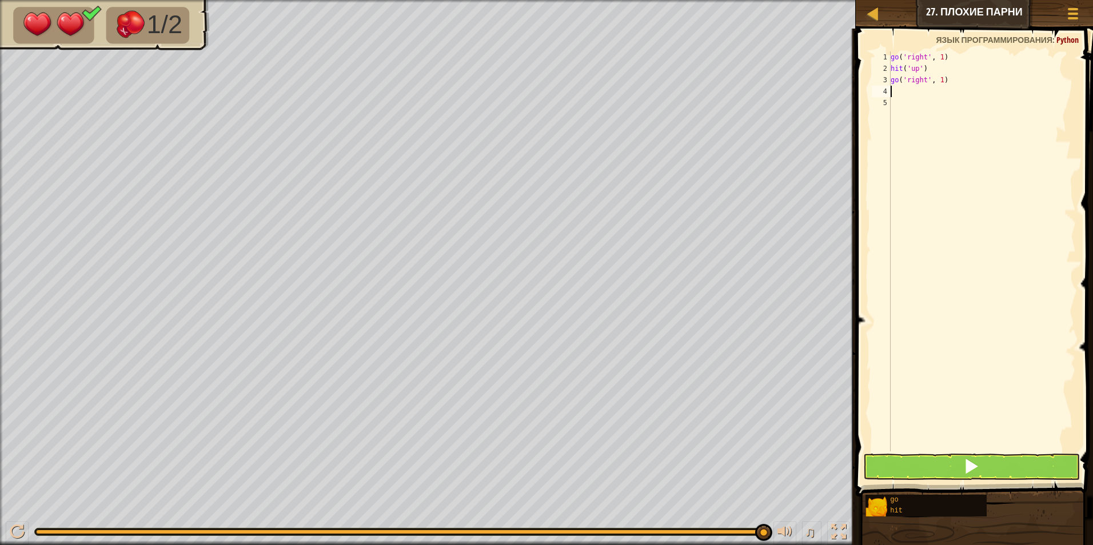
click at [940, 89] on div "go ( 'right' , 1 ) hit ( 'up' ) go ( 'right' , 1 )" at bounding box center [981, 262] width 187 height 423
click at [941, 88] on div "go ( 'right' , 1 ) hit ( 'up' ) go ( 'right' , 1 )" at bounding box center [981, 262] width 187 height 423
click at [941, 85] on div "go ( 'right' , 1 ) hit ( 'up' ) go ( 'right' , 1 )" at bounding box center [981, 262] width 187 height 423
click at [939, 85] on div "go ( 'right' , 1 ) hit ( 'up' ) go ( 'right' , 1 )" at bounding box center [981, 262] width 187 height 423
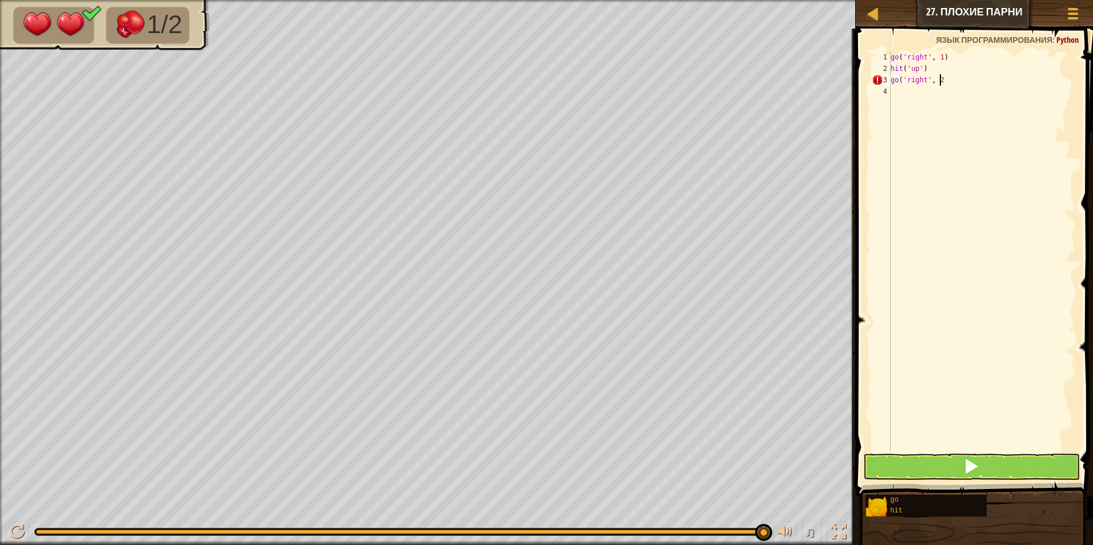
click at [956, 82] on div "go ( 'right' , 1 ) hit ( 'up' ) go ( 'right' , 2" at bounding box center [981, 262] width 187 height 423
type textarea "go('right', 2)"
click at [953, 462] on button at bounding box center [971, 467] width 217 height 26
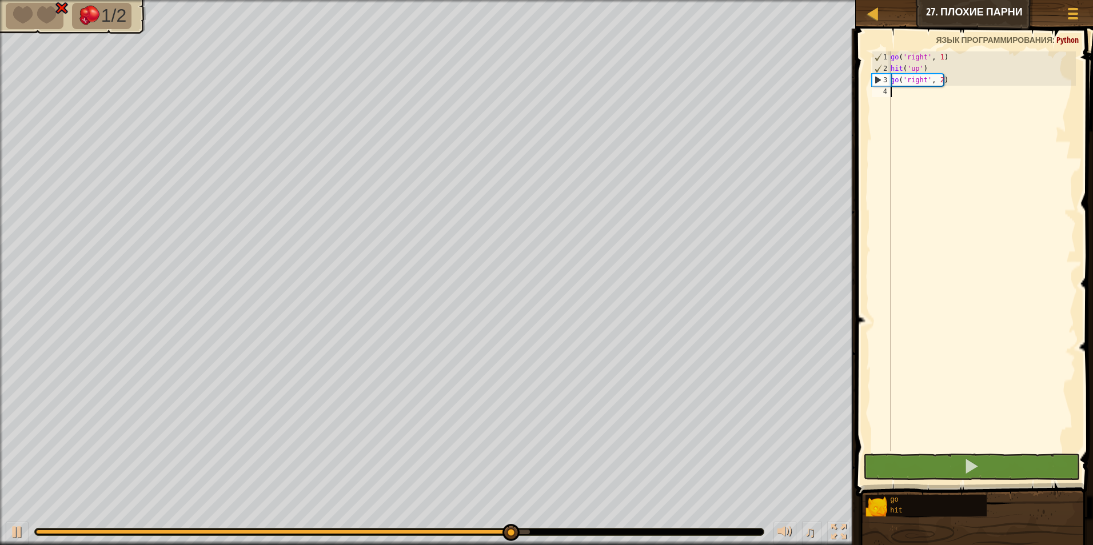
click at [911, 97] on div "go ( 'right' , 1 ) hit ( 'up' ) go ( 'right' , 2 )" at bounding box center [981, 262] width 187 height 423
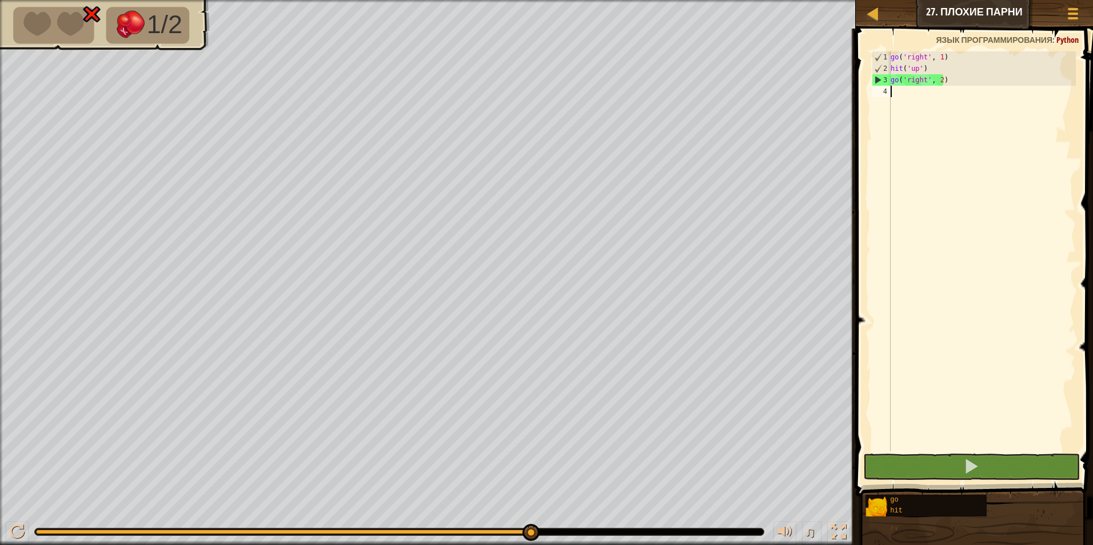
type textarea "h"
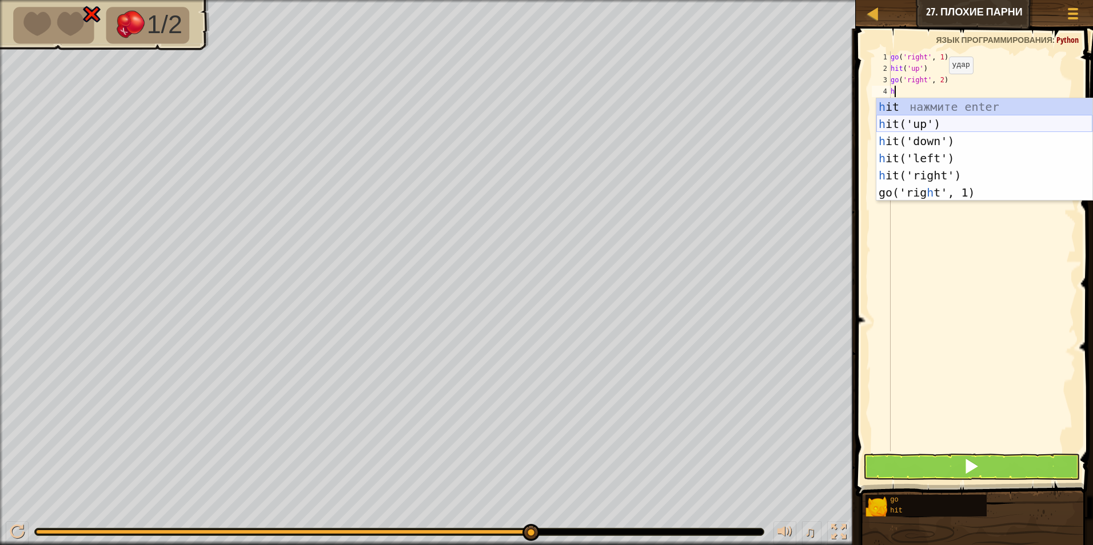
click at [919, 125] on div "h it нажмите enter h it('up') нажмите enter h it('down') нажмите enter h it('le…" at bounding box center [984, 166] width 216 height 137
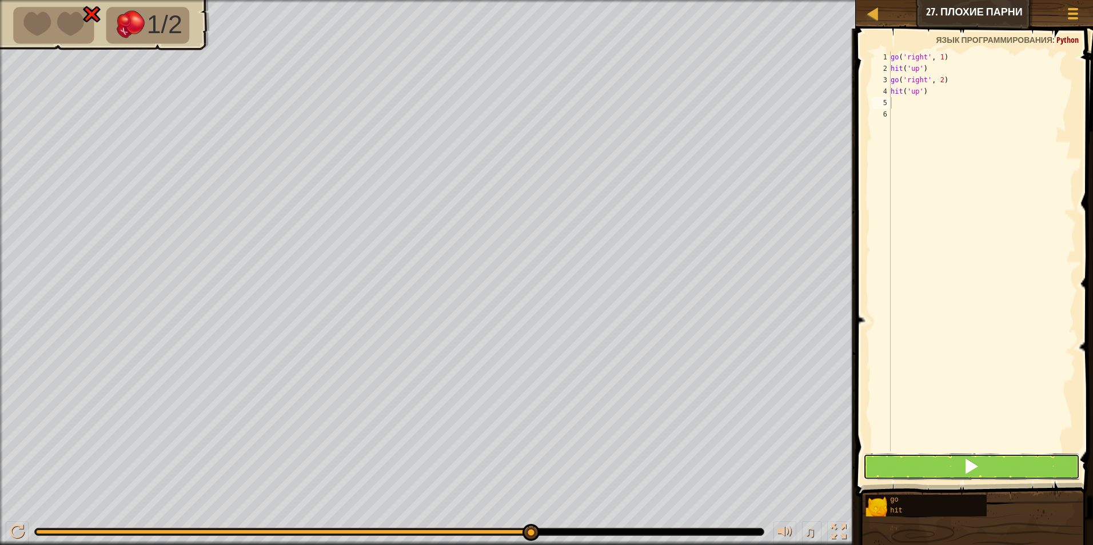
click at [943, 466] on button at bounding box center [971, 467] width 217 height 26
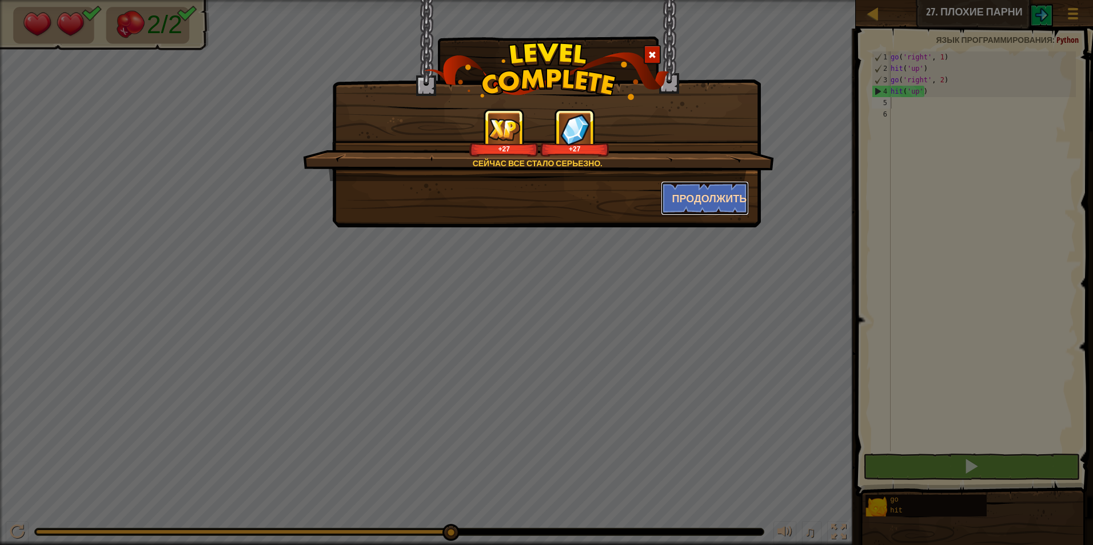
click at [711, 196] on button "Продолжить" at bounding box center [705, 198] width 89 height 34
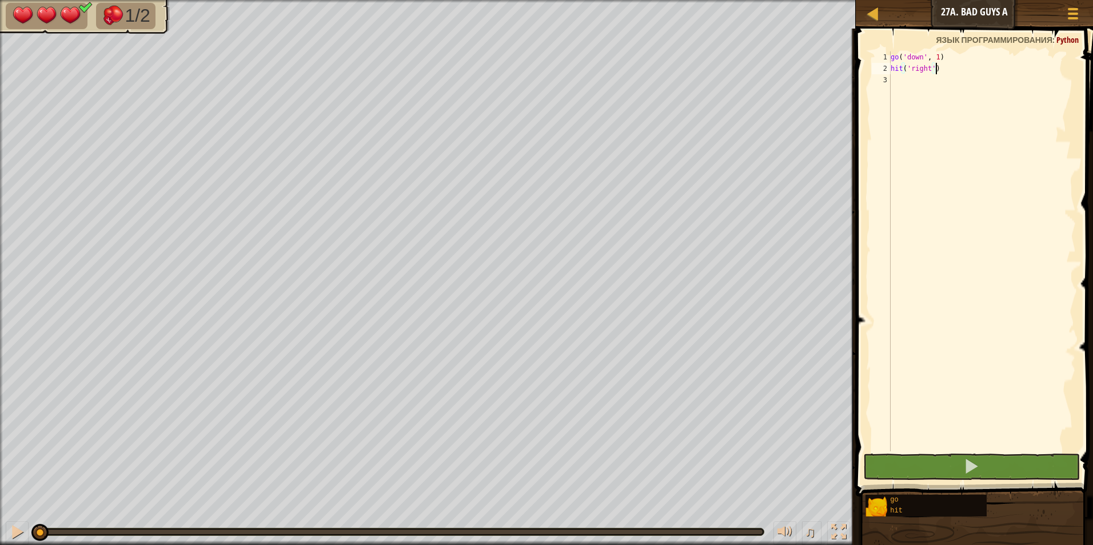
scroll to position [5, 3]
type textarea "hit('right')"
type textarea "g"
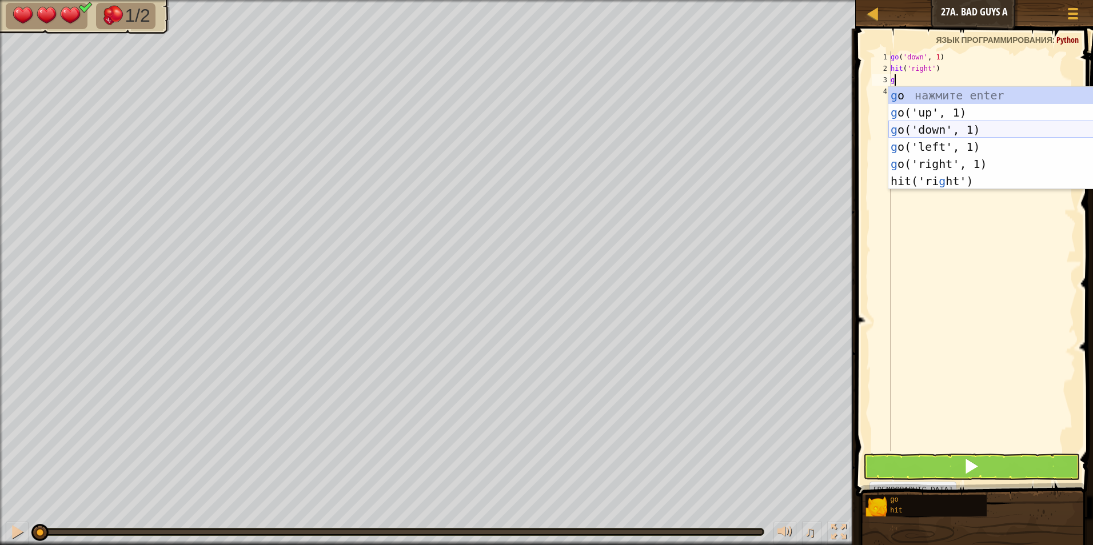
click at [945, 123] on div "g o нажмите enter g o('up', 1) нажмите enter g o('down', 1) нажмите enter g o('…" at bounding box center [996, 155] width 216 height 137
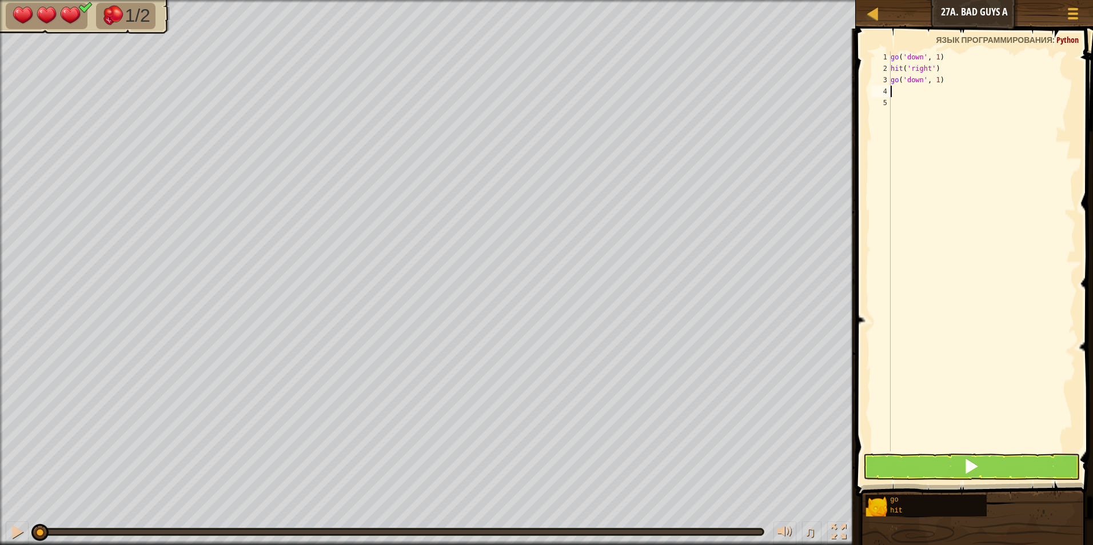
click at [935, 87] on div "go ( 'down' , 1 ) hit ( 'right' ) go ( 'down' , 1 )" at bounding box center [981, 262] width 187 height 423
click at [936, 78] on div "go ( 'down' , 1 ) hit ( 'right' ) go ( 'down' , 1 )" at bounding box center [981, 262] width 187 height 423
type textarea "go('down', 2)"
click at [917, 103] on div "go ( 'down' , 1 ) hit ( 'right' ) go ( 'down' , 2 )" at bounding box center [981, 262] width 187 height 423
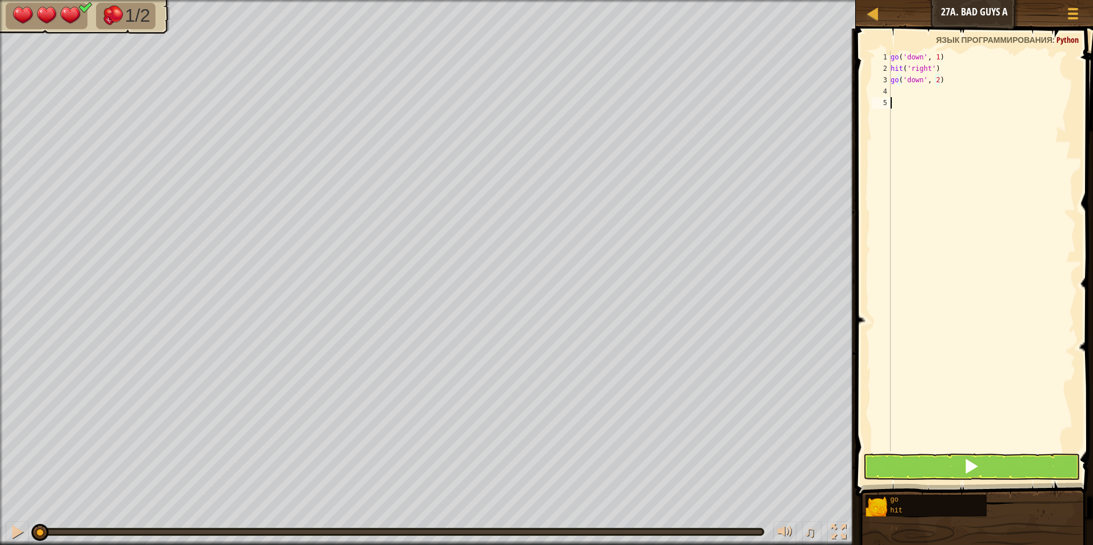
scroll to position [5, 0]
click at [914, 94] on div "go ( 'down' , 1 ) hit ( 'right' ) go ( 'down' , 2 )" at bounding box center [981, 262] width 187 height 423
type textarea "h"
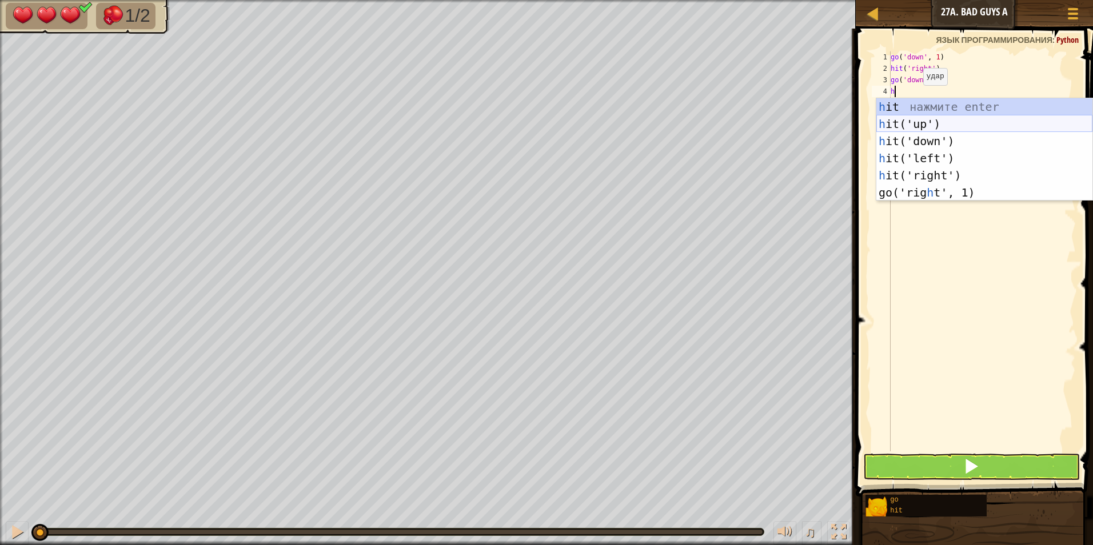
click at [940, 120] on div "h it нажмите enter h it('up') нажмите enter h it('down') нажмите enter h it('le…" at bounding box center [984, 166] width 216 height 137
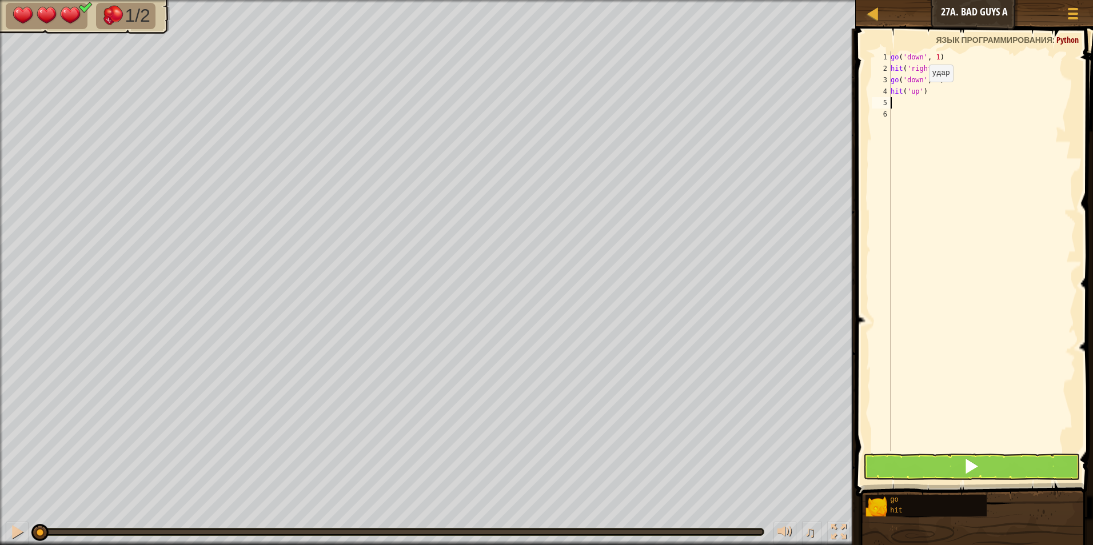
click at [919, 93] on div "go ( 'down' , 1 ) hit ( 'right' ) go ( 'down' , 2 ) hit ( 'up' )" at bounding box center [981, 262] width 187 height 423
type textarea "hit('up')"
click at [920, 95] on div "go ( 'down' , 1 ) hit ( 'right' ) go ( 'down' , 2 ) hit ( 'up' )" at bounding box center [981, 262] width 187 height 423
click at [916, 98] on div "go ( 'down' , 1 ) hit ( 'right' ) go ( 'down' , 2 ) hit ( 'up' )" at bounding box center [981, 262] width 187 height 423
click at [919, 97] on div "go ( 'down' , 1 ) hit ( 'right' ) go ( 'down' , 2 ) hit ( 'up' )" at bounding box center [981, 262] width 187 height 423
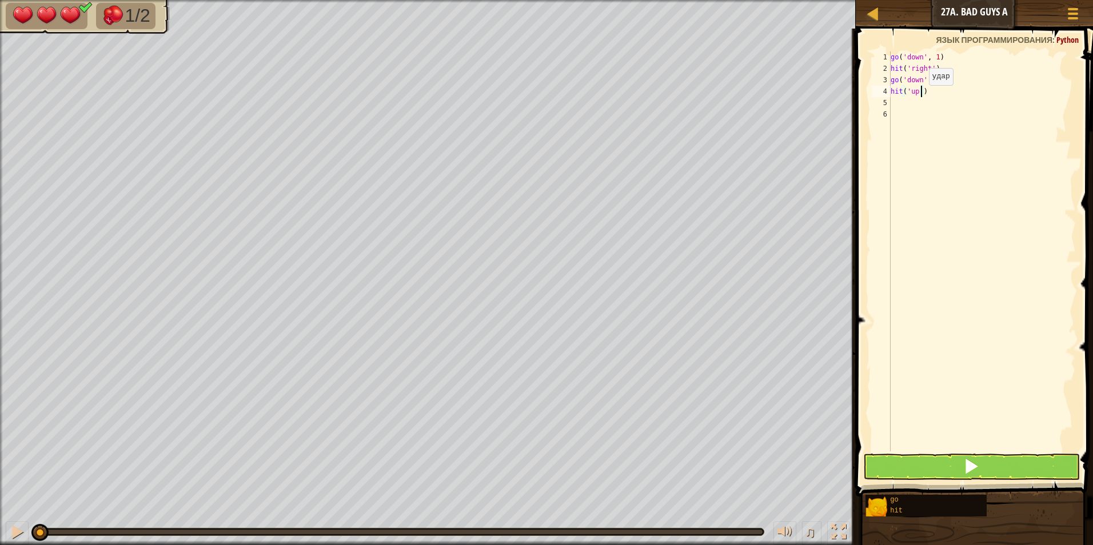
type textarea "hit('up')"
click at [916, 98] on div "go ( 'down' , 1 ) hit ( 'right' ) go ( 'down' , 2 ) hit ( 'up' )" at bounding box center [981, 262] width 187 height 423
click at [916, 97] on div "go ( 'down' , 1 ) hit ( 'right' ) go ( 'down' , 2 ) hit ( 'up' )" at bounding box center [981, 262] width 187 height 423
click at [917, 94] on div "go ( 'down' , 1 ) hit ( 'right' ) go ( 'down' , 2 ) hit ( 'up' )" at bounding box center [981, 262] width 187 height 423
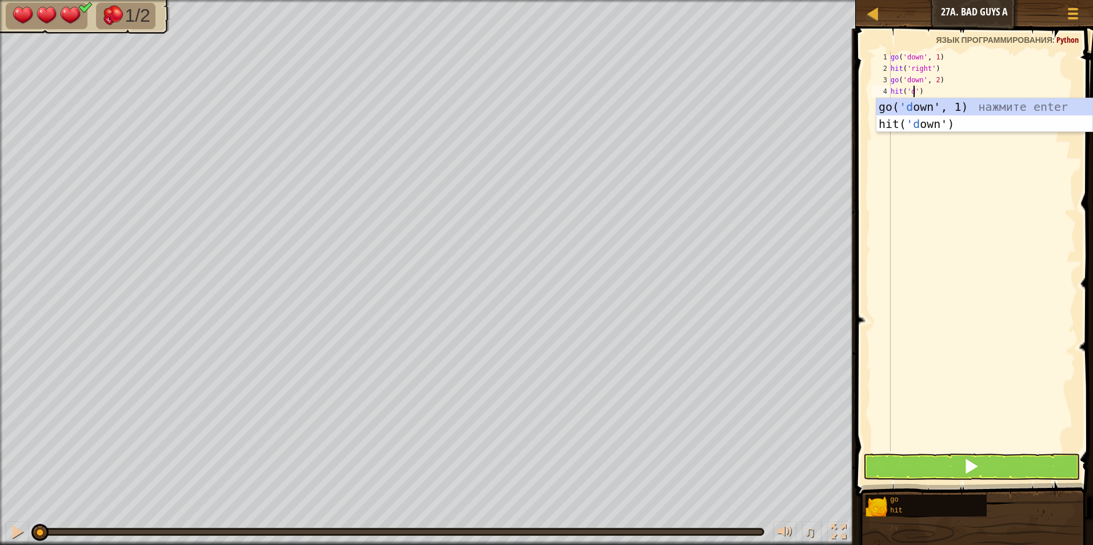
scroll to position [5, 2]
click at [937, 118] on div "go( 'do wn', 1) нажмите enter hit( 'do wn') нажмите enter" at bounding box center [984, 132] width 216 height 69
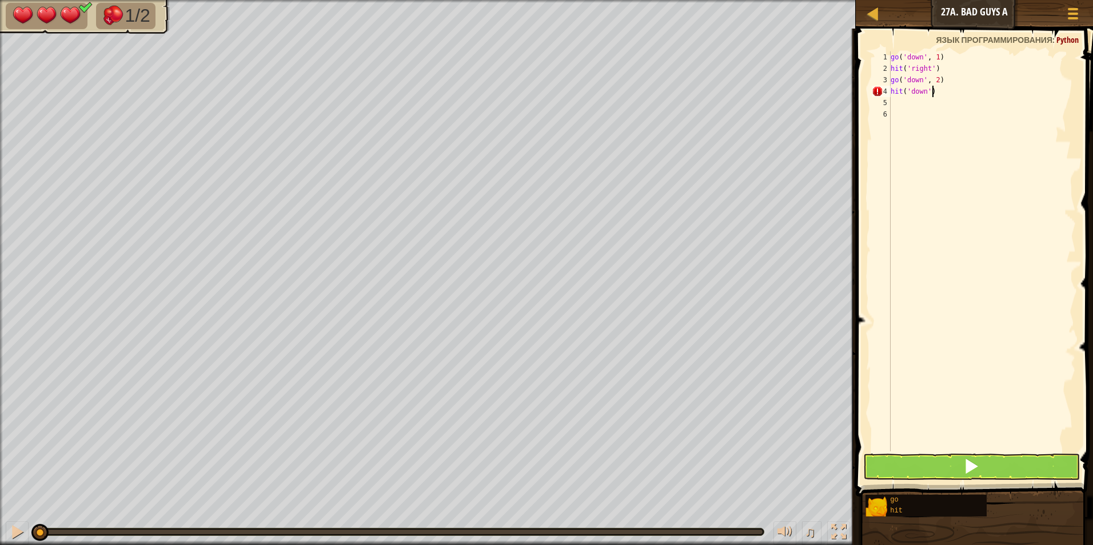
scroll to position [5, 3]
type textarea "hit('down')"
click at [1049, 462] on button at bounding box center [971, 467] width 217 height 26
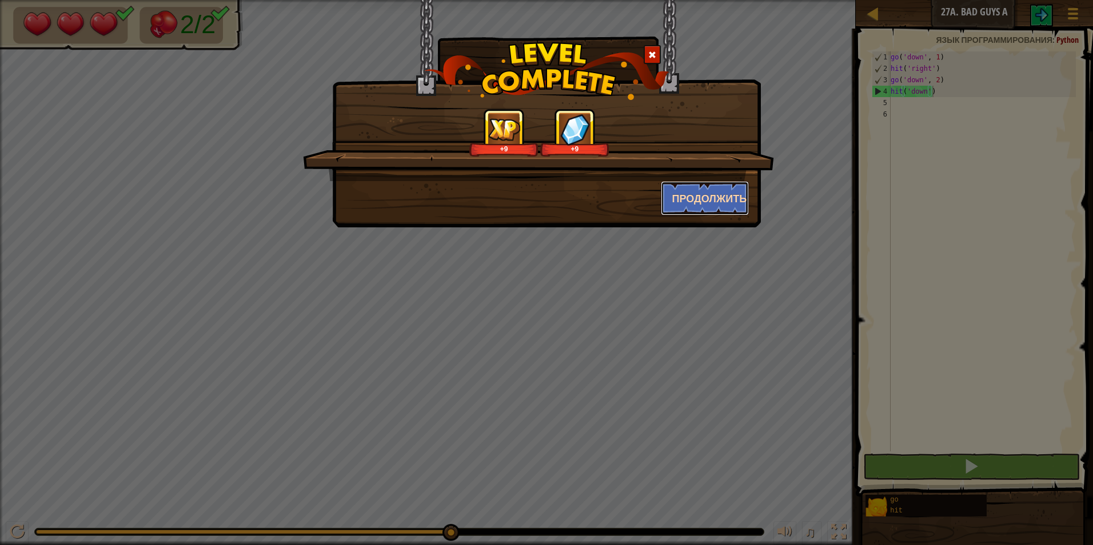
click at [721, 189] on button "Продолжить" at bounding box center [705, 198] width 89 height 34
